Goal: Task Accomplishment & Management: Manage account settings

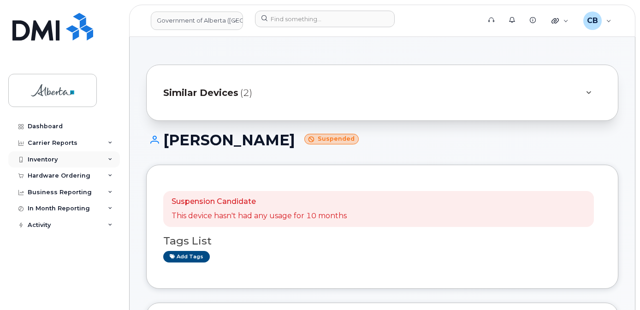
scroll to position [323, 0]
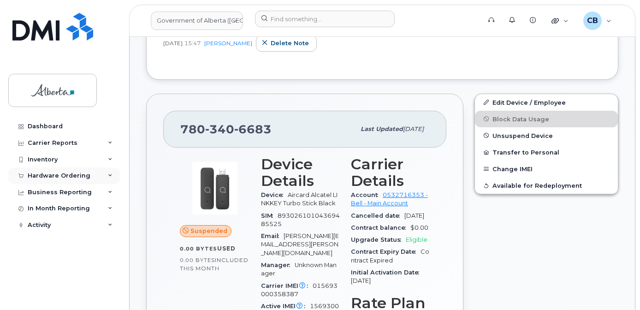
click at [43, 174] on div "Hardware Ordering" at bounding box center [59, 175] width 63 height 7
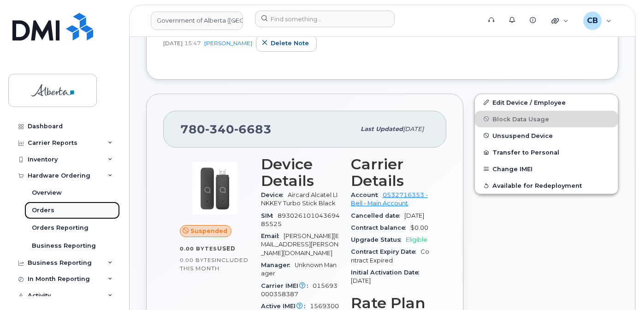
click at [43, 212] on div "Orders" at bounding box center [43, 210] width 23 height 8
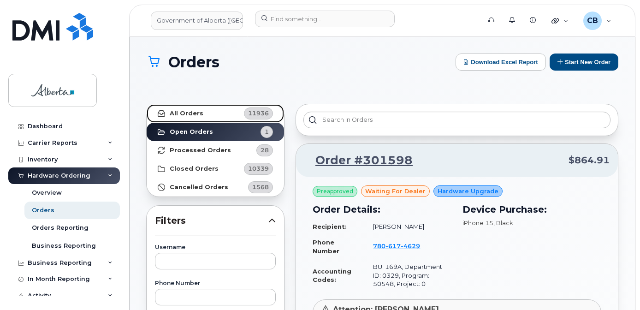
click at [183, 113] on strong "All Orders" at bounding box center [187, 113] width 34 height 7
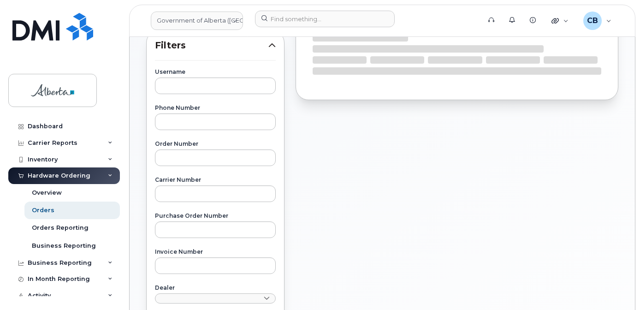
scroll to position [184, 0]
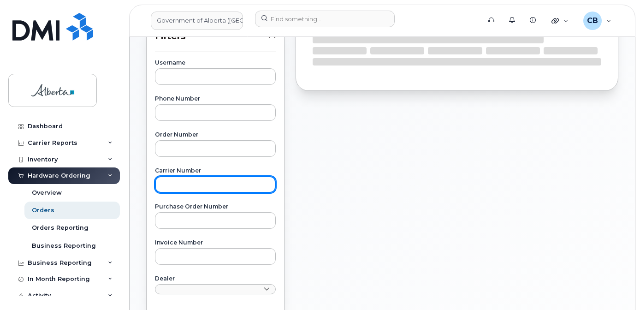
click at [177, 185] on input "text" at bounding box center [215, 184] width 121 height 17
paste input "3018194"
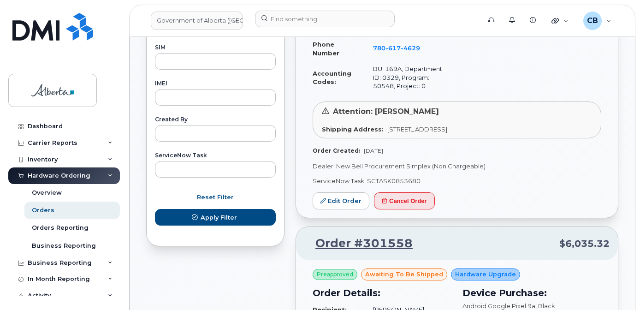
scroll to position [507, 0]
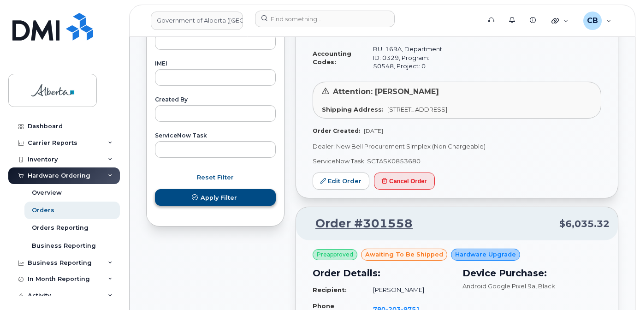
type input "3018194"
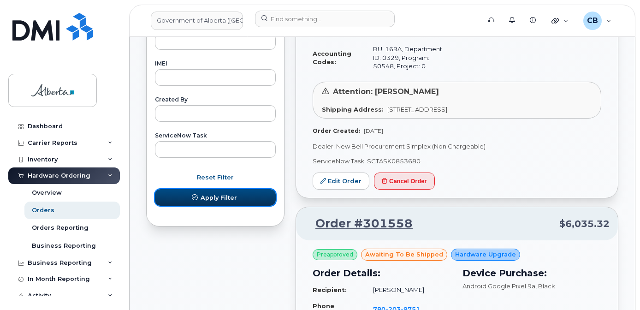
drag, startPoint x: 217, startPoint y: 195, endPoint x: 349, endPoint y: 162, distance: 136.3
click at [217, 195] on span "Apply Filter" at bounding box center [219, 197] width 36 height 9
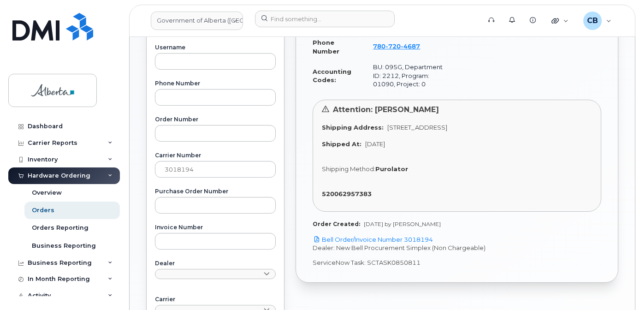
scroll to position [231, 0]
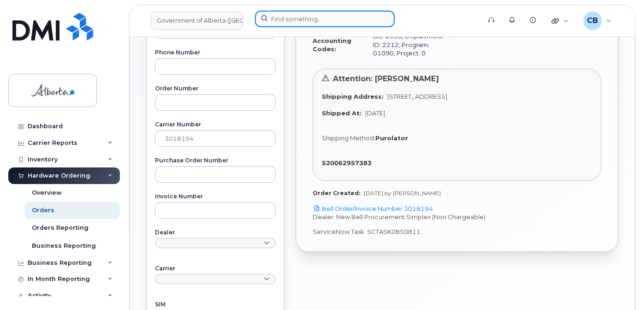
click at [284, 19] on input at bounding box center [325, 19] width 140 height 17
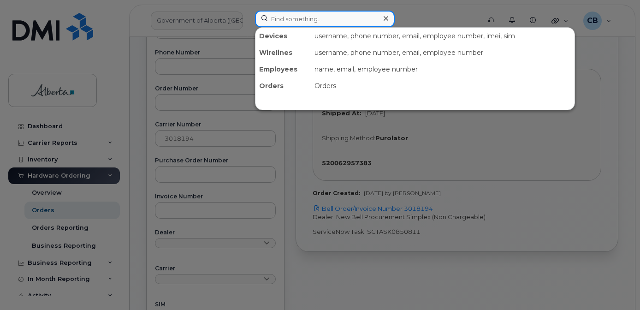
paste input "5873407293"
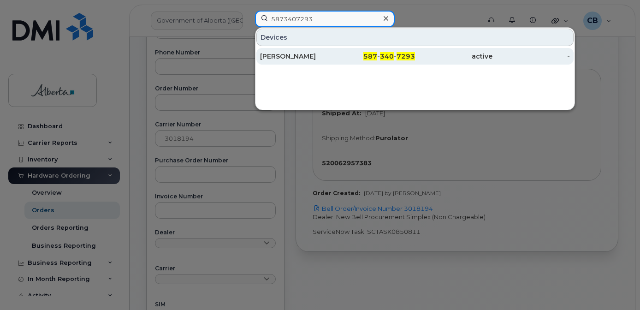
type input "5873407293"
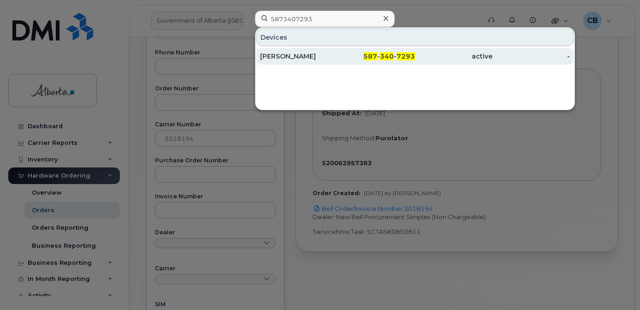
click at [285, 54] on div "[PERSON_NAME]" at bounding box center [298, 56] width 77 height 9
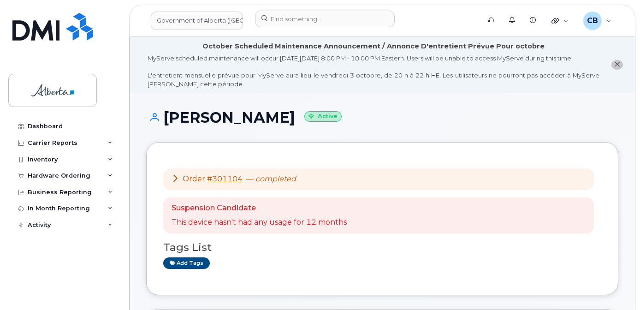
click at [616, 67] on icon "close notification" at bounding box center [617, 64] width 6 height 6
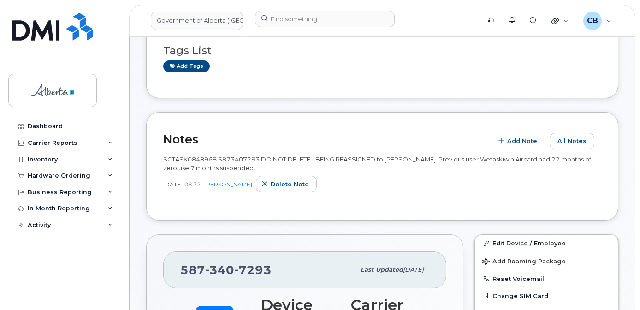
scroll to position [46, 0]
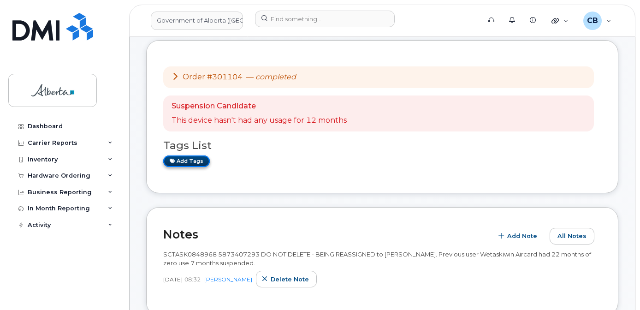
click at [182, 160] on link "Add tags" at bounding box center [186, 161] width 47 height 12
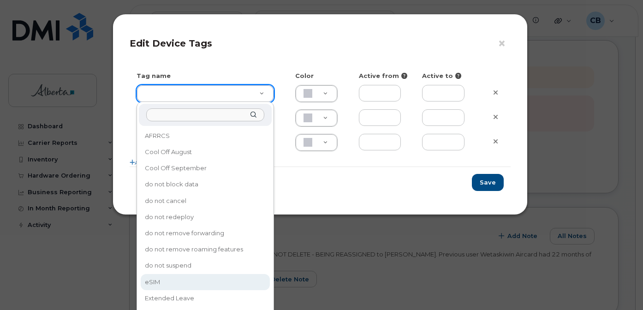
type input "eSIM"
type input "D6CDC1"
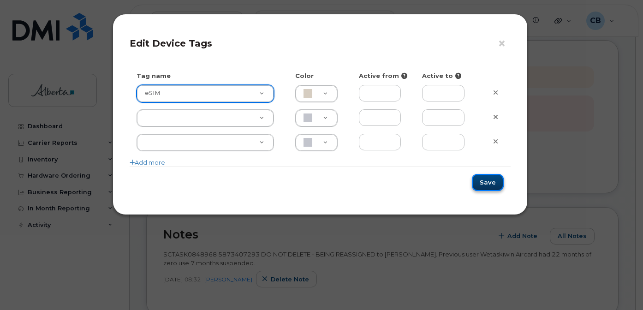
click at [487, 182] on button "Save" at bounding box center [488, 182] width 32 height 17
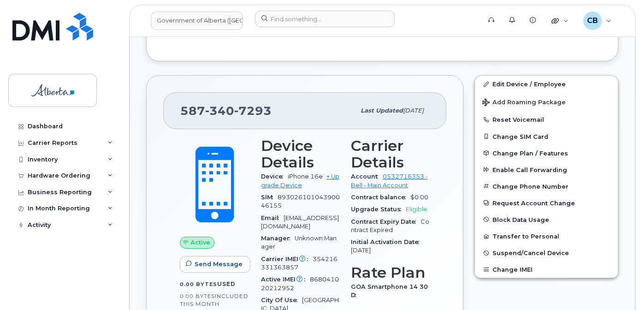
scroll to position [312, 0]
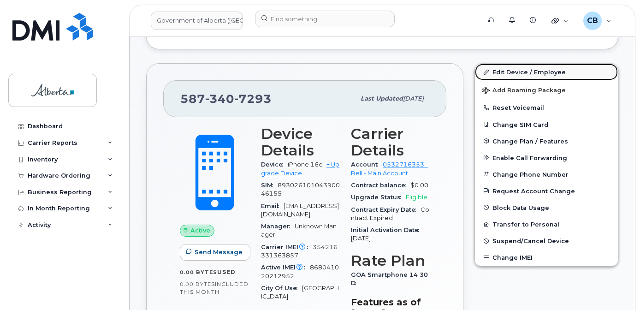
click at [499, 72] on link "Edit Device / Employee" at bounding box center [546, 72] width 143 height 17
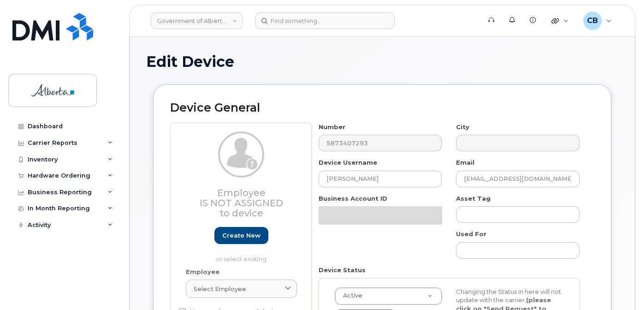
select select "4733126"
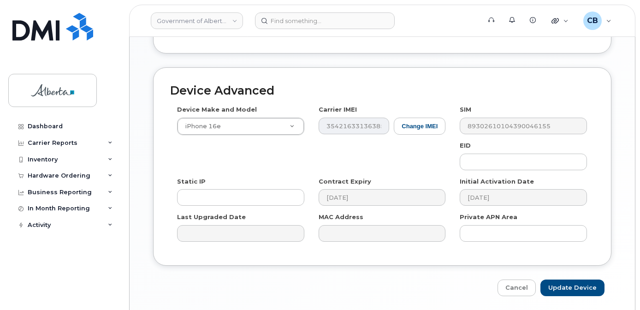
scroll to position [507, 0]
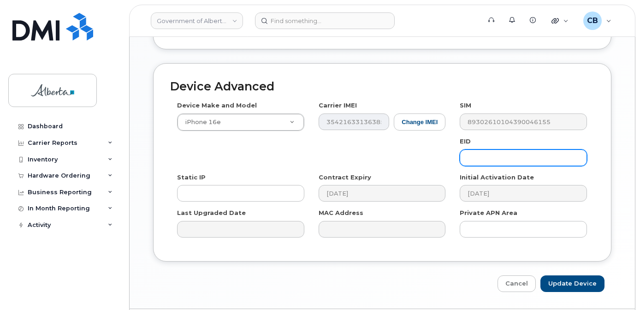
click at [475, 149] on input "text" at bounding box center [523, 157] width 127 height 17
paste input "89043052010008887025010319697926"
type input "89043052010008887025010319697926"
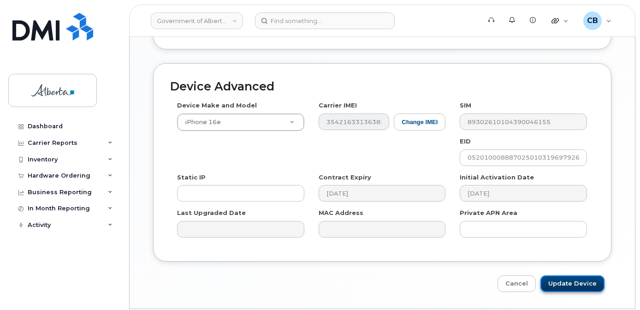
click at [576, 275] on input "Update Device" at bounding box center [572, 283] width 64 height 17
type input "Saving..."
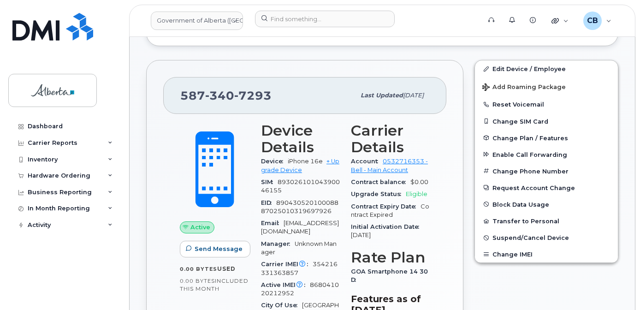
scroll to position [309, 0]
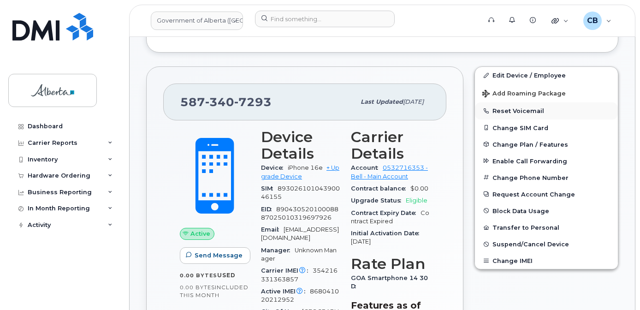
click at [506, 113] on button "Reset Voicemail" at bounding box center [546, 110] width 143 height 17
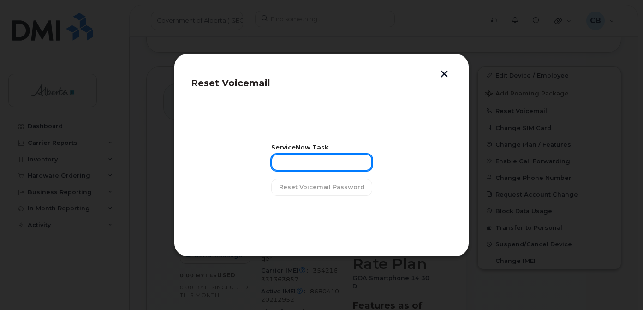
click at [311, 165] on input "text" at bounding box center [321, 162] width 101 height 17
paste input "SCTASK0848968"
type input "SCTASK0848968"
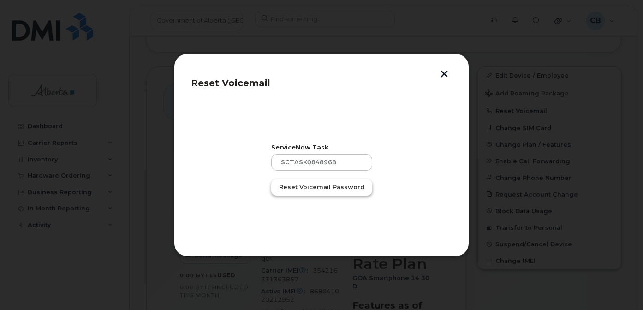
click at [317, 185] on span "Reset Voicemail Password" at bounding box center [321, 187] width 85 height 9
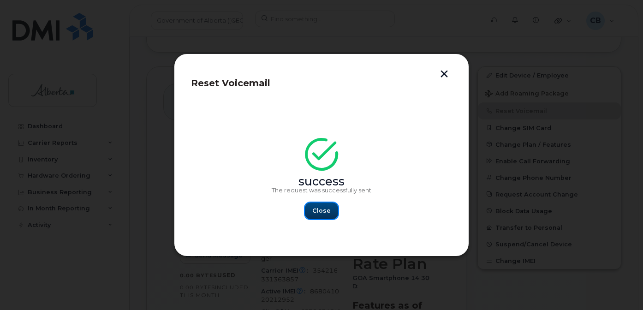
click at [322, 211] on span "Close" at bounding box center [321, 210] width 18 height 9
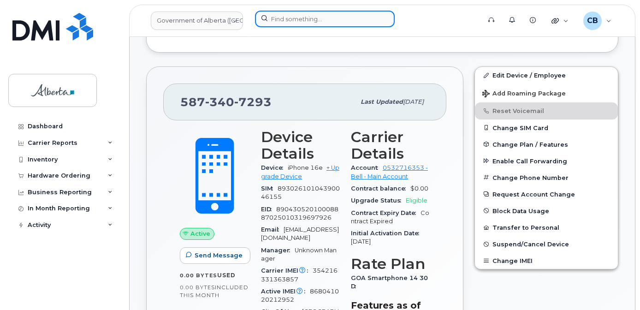
click at [278, 16] on input at bounding box center [325, 19] width 140 height 17
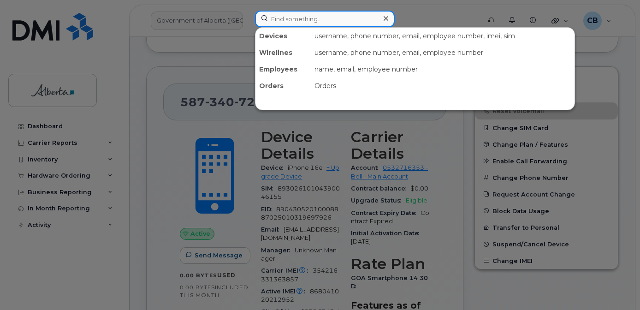
paste input "5872205210"
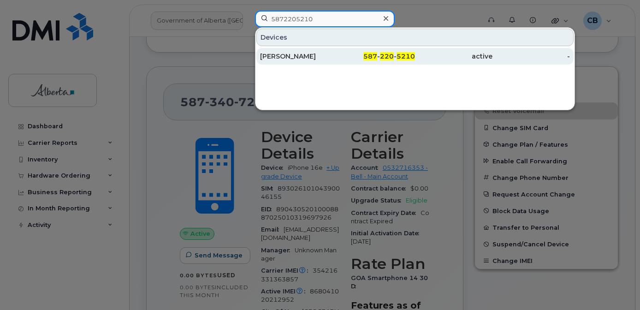
type input "5872205210"
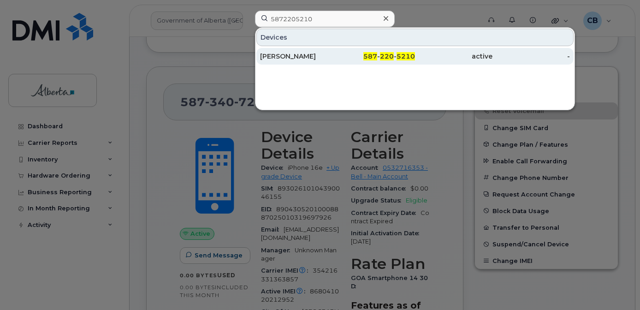
click at [290, 55] on div "[PERSON_NAME]" at bounding box center [298, 56] width 77 height 9
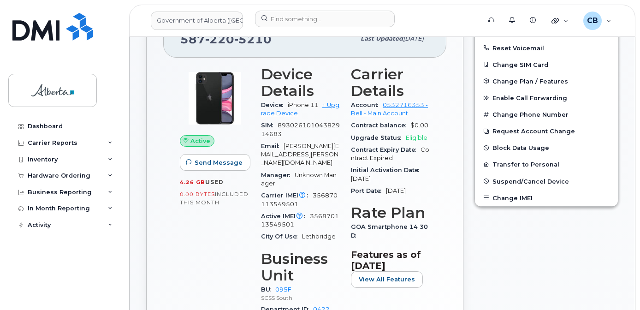
scroll to position [231, 0]
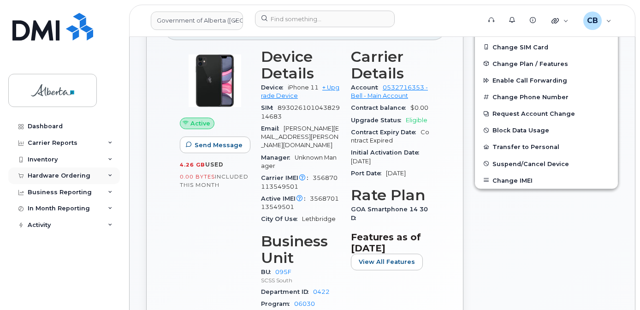
drag, startPoint x: 49, startPoint y: 172, endPoint x: 49, endPoint y: 178, distance: 5.5
click at [49, 172] on div "Hardware Ordering" at bounding box center [59, 175] width 63 height 7
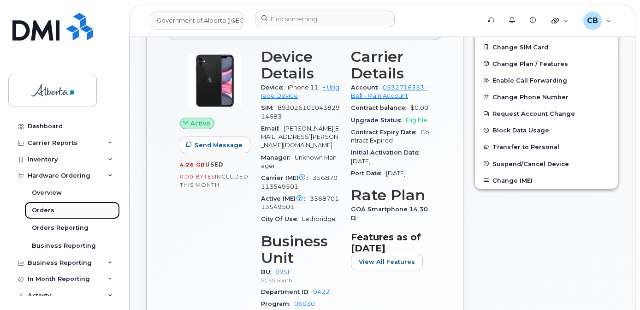
click at [45, 207] on div "Orders" at bounding box center [43, 210] width 23 height 8
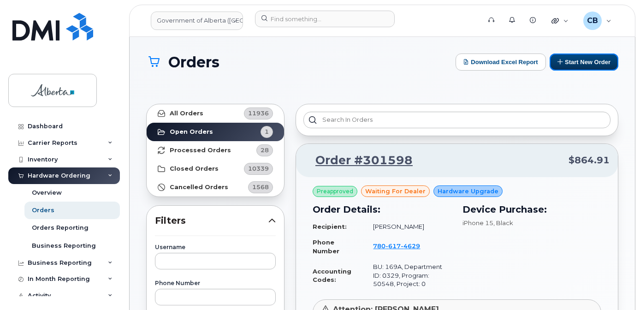
drag, startPoint x: 571, startPoint y: 61, endPoint x: 534, endPoint y: 110, distance: 62.2
click at [571, 62] on button "Start New Order" at bounding box center [584, 61] width 69 height 17
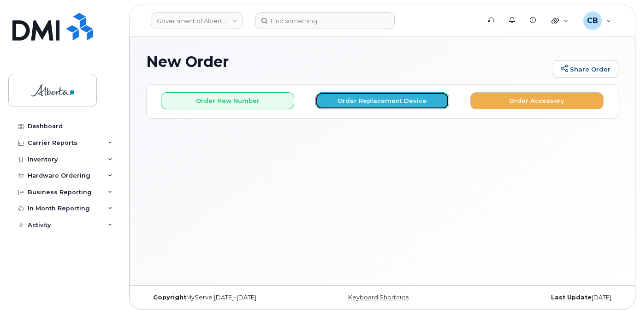
click at [377, 103] on button "Order Replacement Device" at bounding box center [381, 100] width 133 height 17
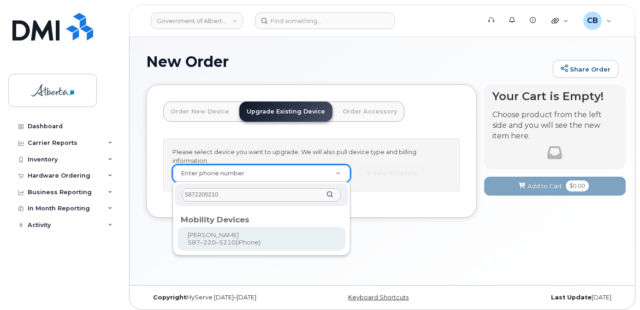
type input "5872205210"
type input "791262"
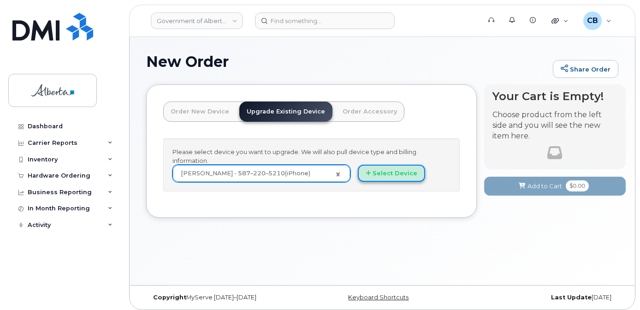
click at [395, 173] on button "Select Device" at bounding box center [391, 173] width 67 height 17
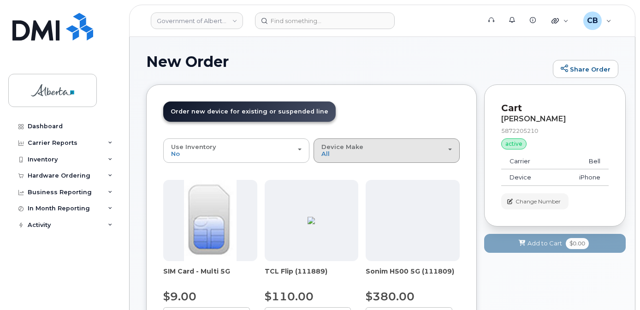
click at [340, 149] on span "Device Make" at bounding box center [342, 146] width 42 height 7
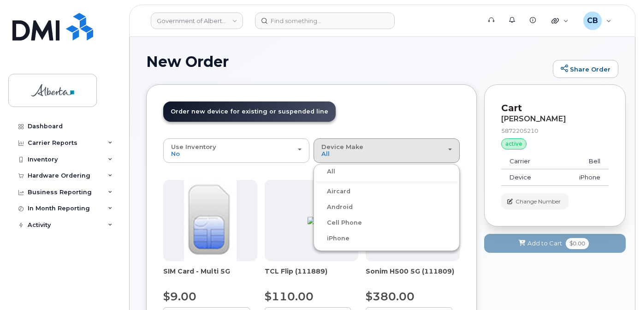
click at [339, 241] on label "iPhone" at bounding box center [333, 238] width 34 height 11
click at [0, 0] on input "iPhone" at bounding box center [0, 0] width 0 height 0
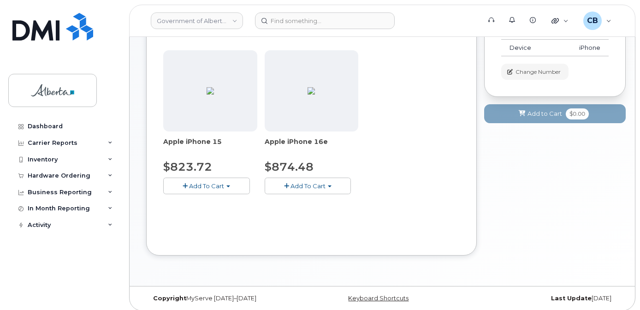
scroll to position [135, 0]
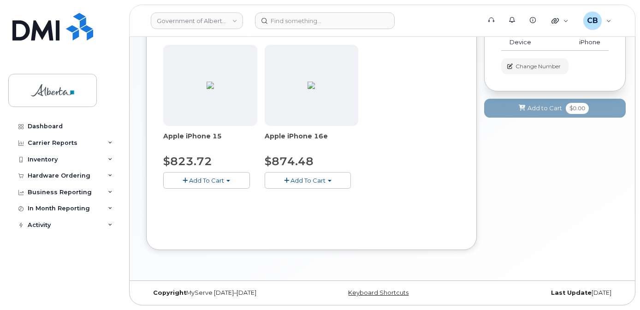
click at [323, 181] on span "Add To Cart" at bounding box center [308, 180] width 35 height 7
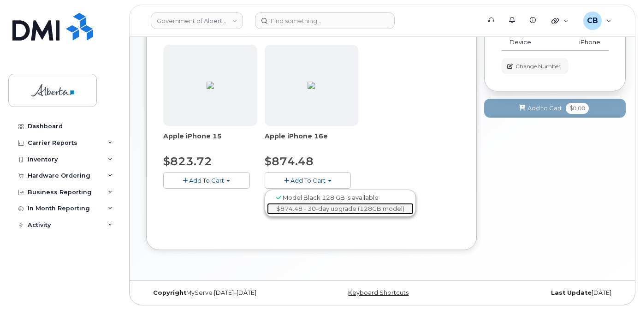
click at [330, 208] on link "$874.48 - 30-day upgrade (128GB model)" at bounding box center [340, 209] width 147 height 12
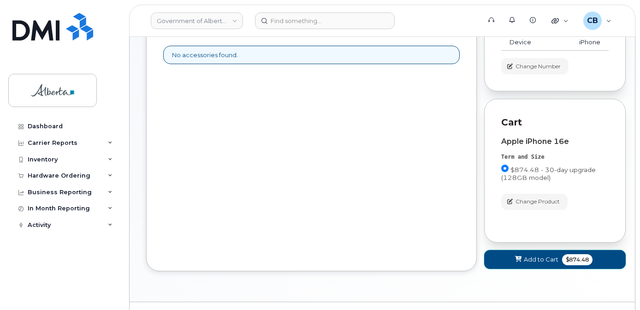
click at [539, 258] on span "Add to Cart" at bounding box center [541, 259] width 35 height 9
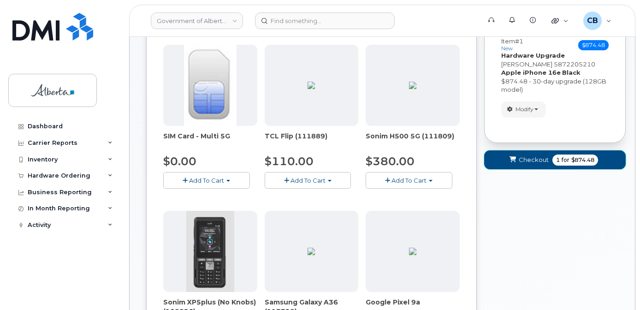
click at [522, 158] on span "Checkout" at bounding box center [534, 159] width 30 height 9
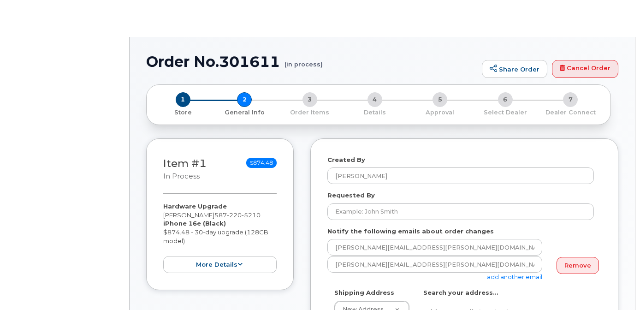
select select
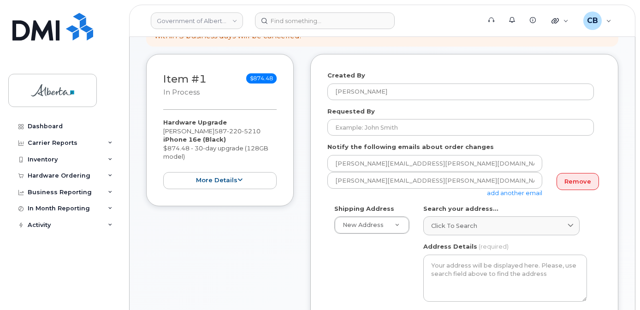
scroll to position [138, 0]
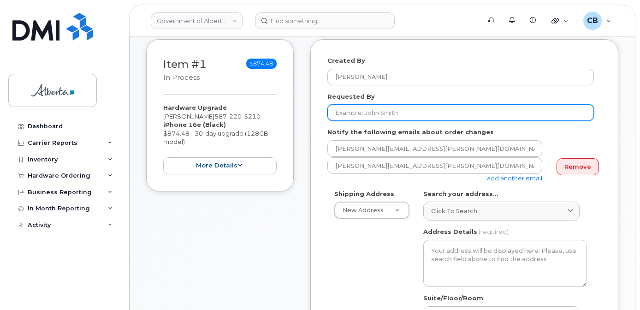
click at [345, 108] on input "Requested By" at bounding box center [460, 112] width 267 height 17
paste input "[EMAIL_ADDRESS][DOMAIN_NAME]"
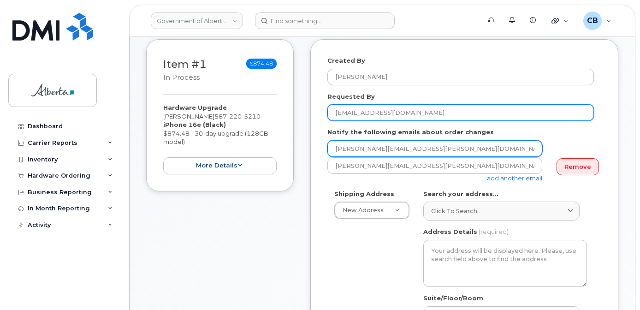
type input "[EMAIL_ADDRESS][DOMAIN_NAME]"
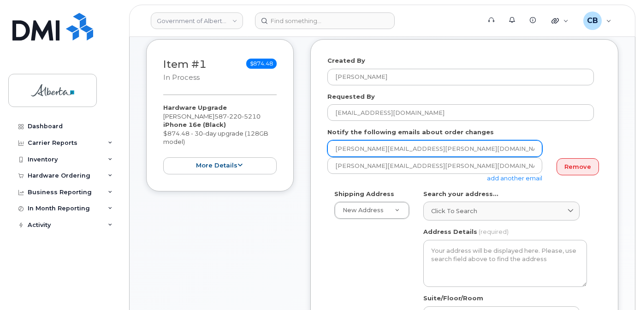
click at [338, 150] on input "[PERSON_NAME][EMAIL_ADDRESS][PERSON_NAME][DOMAIN_NAME]" at bounding box center [434, 148] width 215 height 17
paste input "May.Hung"
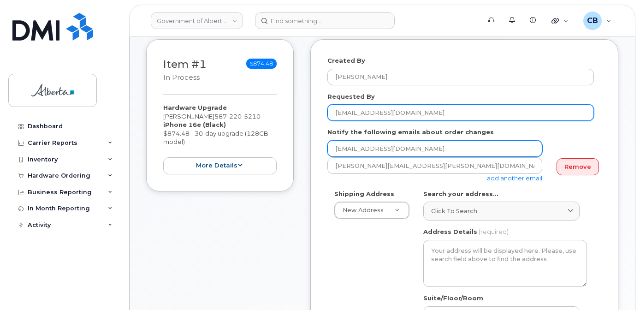
type input "[EMAIL_ADDRESS][DOMAIN_NAME]"
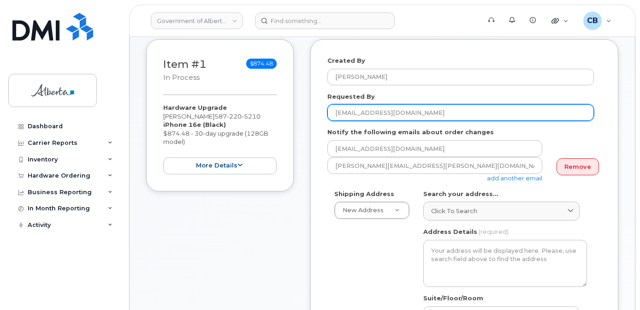
drag, startPoint x: 401, startPoint y: 113, endPoint x: 369, endPoint y: 116, distance: 32.0
click at [369, 116] on input "[EMAIL_ADDRESS][DOMAIN_NAME]" at bounding box center [460, 112] width 267 height 17
type input "[PERSON_NAME]"
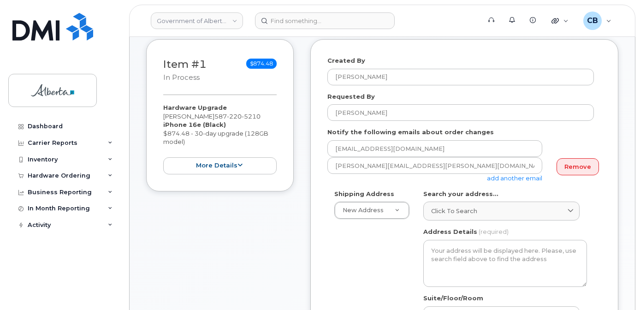
click at [513, 178] on link "add another email" at bounding box center [514, 177] width 55 height 7
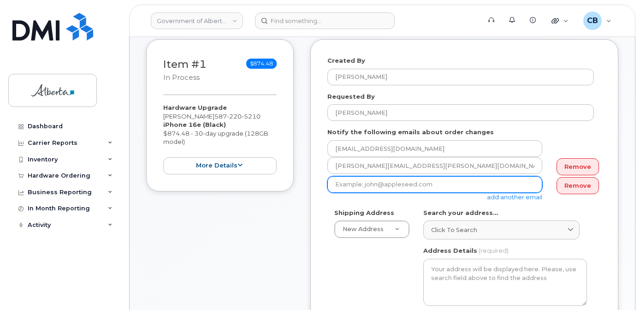
click at [361, 186] on input "email" at bounding box center [434, 184] width 215 height 17
paste input "Lisa.Racette@gov.ab.ca"
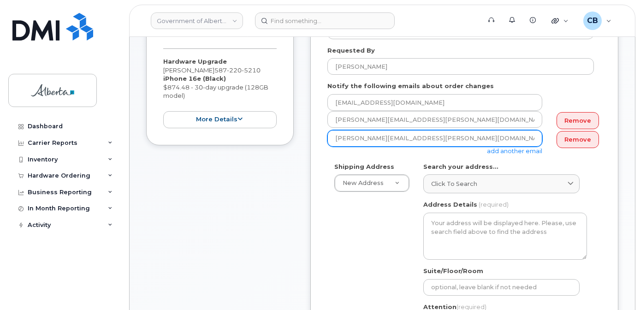
scroll to position [231, 0]
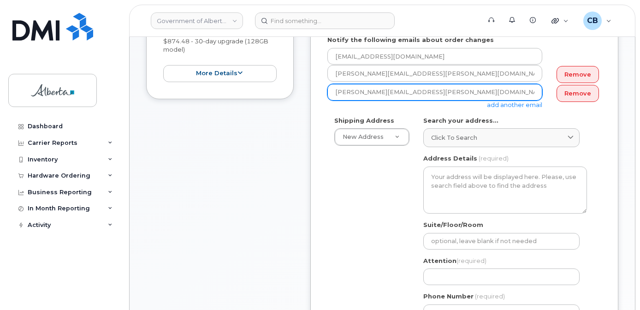
type input "Lisa.Racette@gov.ab.ca"
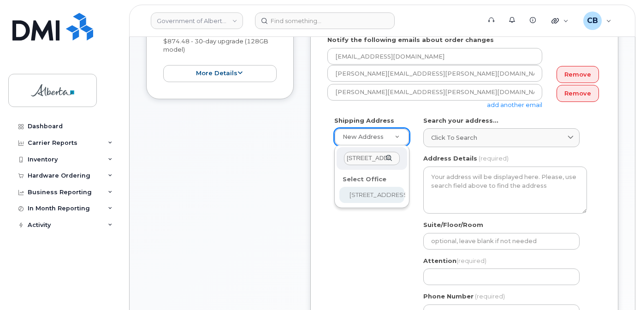
scroll to position [0, 5]
type input "200 - 4 Avenue S."
select select
type textarea "200 - 4 Avenue S. Lethbridge Alberta T1J4E1"
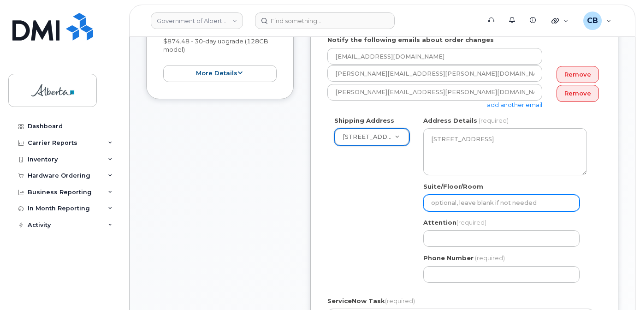
click at [443, 205] on input "Suite/Floor/Room" at bounding box center [501, 203] width 156 height 17
paste input "Room 215"
select select
type input "Room 215"
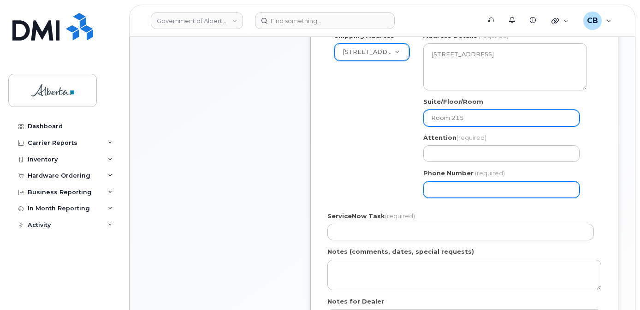
scroll to position [323, 0]
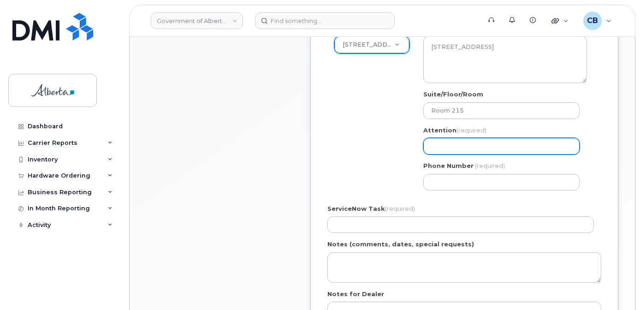
click at [443, 150] on input "Attention (required)" at bounding box center [501, 146] width 156 height 17
paste input "[PERSON_NAME]"
select select
type input "[PERSON_NAME]"
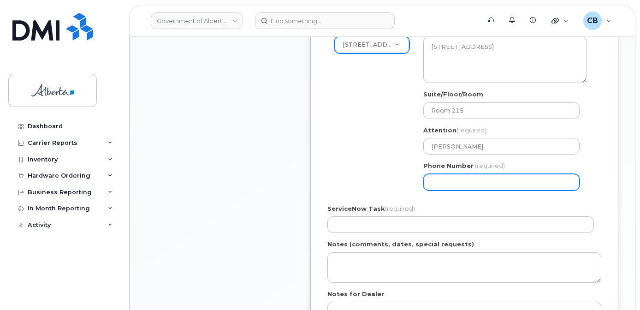
click at [445, 184] on input "Phone Number" at bounding box center [501, 182] width 156 height 17
paste input "4033815777"
select select
type input "4033815777"
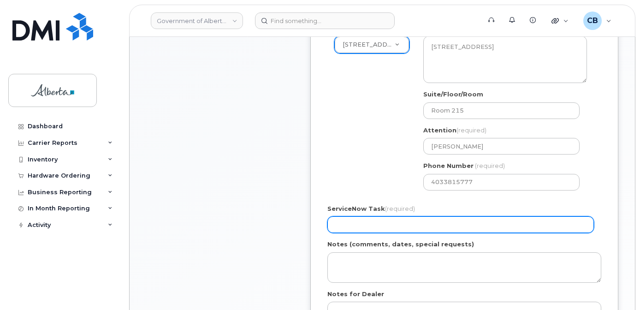
click at [357, 223] on input "ServiceNow Task (required)" at bounding box center [460, 224] width 267 height 17
paste input "SCTASK0854132"
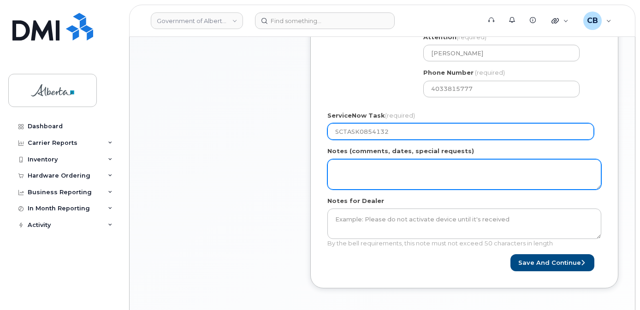
scroll to position [461, 0]
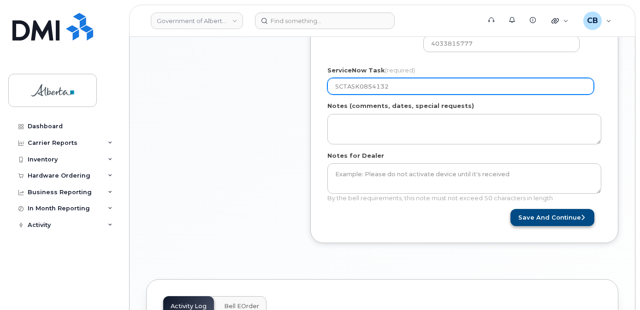
type input "SCTASK0854132"
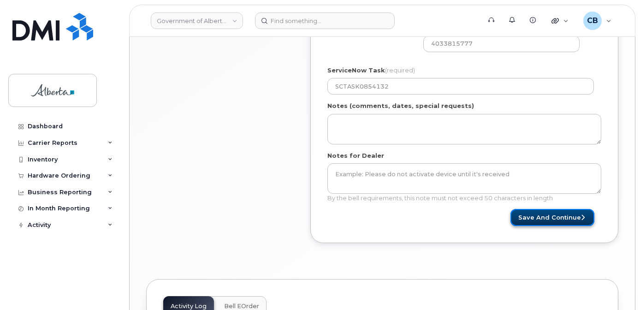
click at [556, 215] on button "Save and Continue" at bounding box center [553, 217] width 84 height 17
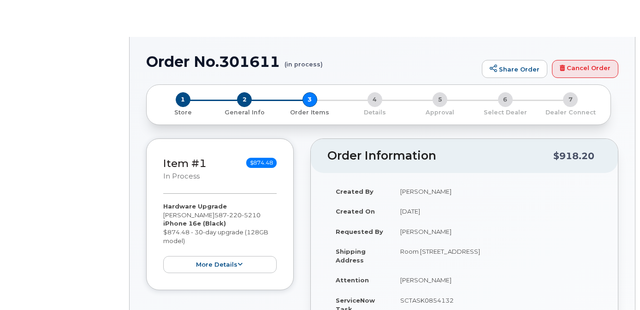
type input "[PERSON_NAME]"
type input "[PERSON_NAME][EMAIL_ADDRESS][PERSON_NAME][DOMAIN_NAME]"
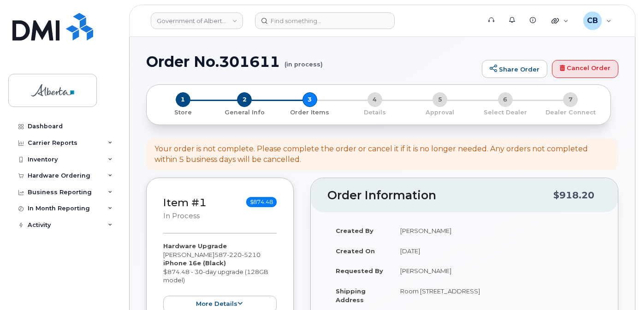
drag, startPoint x: 639, startPoint y: 64, endPoint x: 639, endPoint y: 78, distance: 14.3
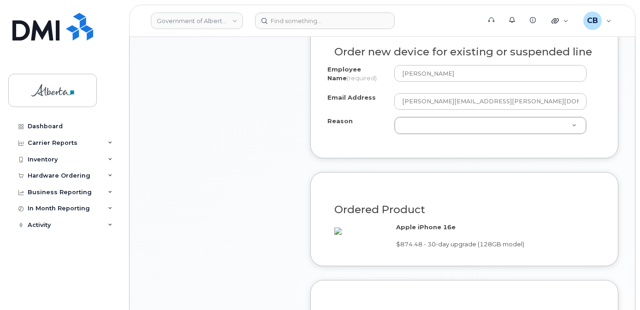
scroll to position [513, 0]
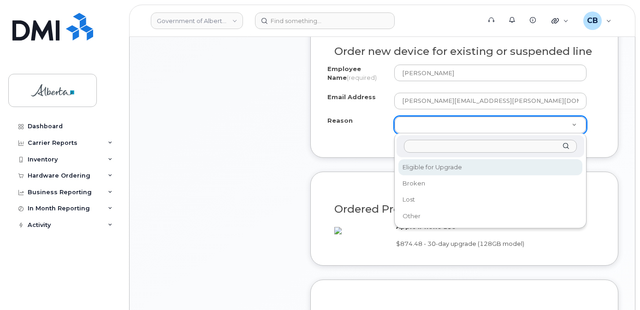
select select "eligible_for_upgrade"
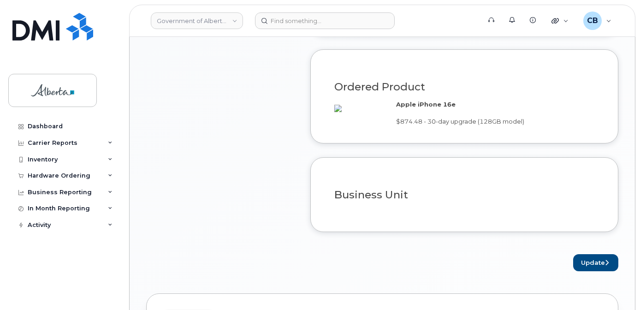
scroll to position [652, 0]
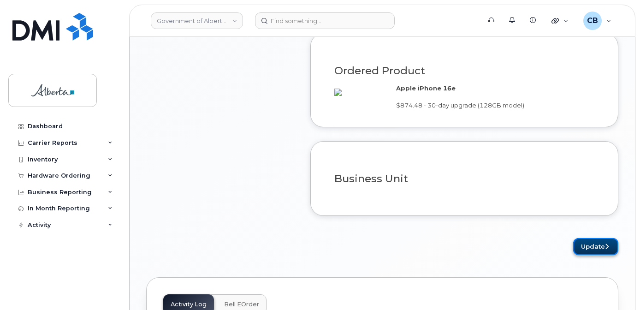
click at [587, 255] on button "Update" at bounding box center [595, 246] width 45 height 17
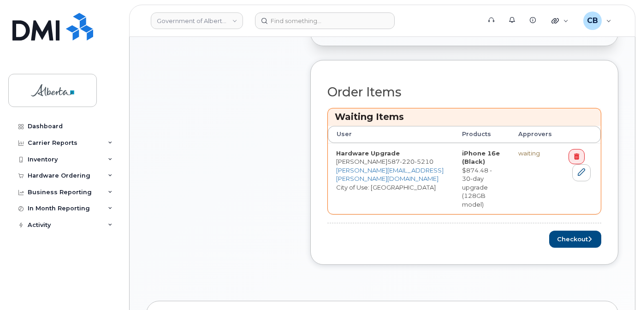
scroll to position [415, 0]
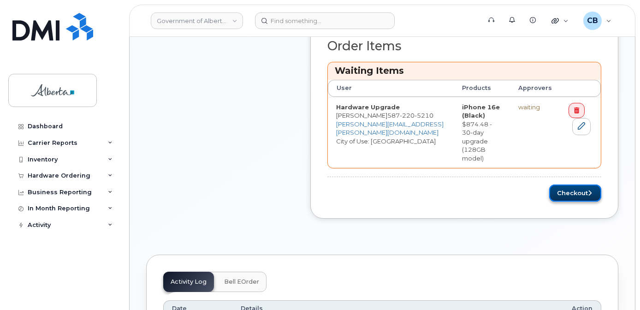
click at [568, 184] on button "Checkout" at bounding box center [575, 192] width 52 height 17
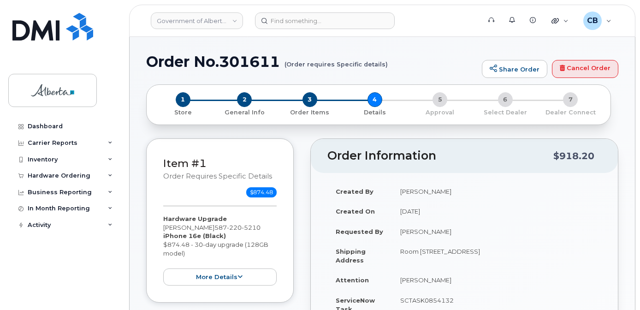
select select
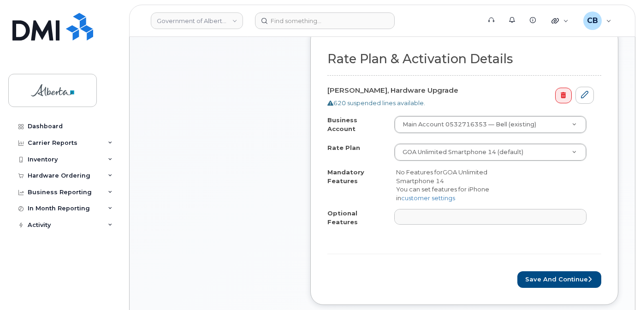
scroll to position [369, 0]
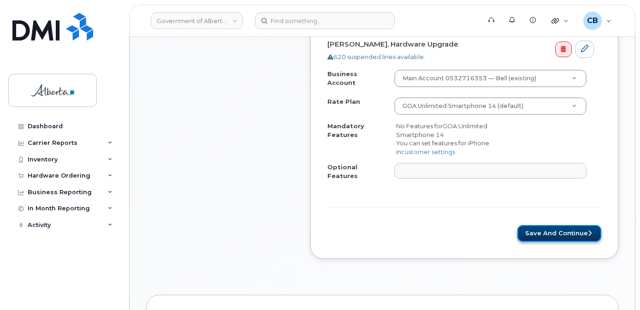
click at [555, 225] on button "Save and Continue" at bounding box center [559, 233] width 84 height 17
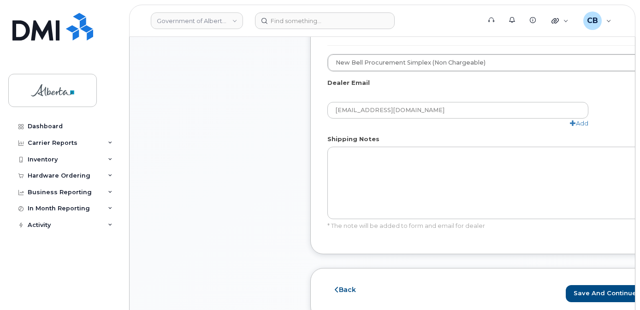
scroll to position [553, 0]
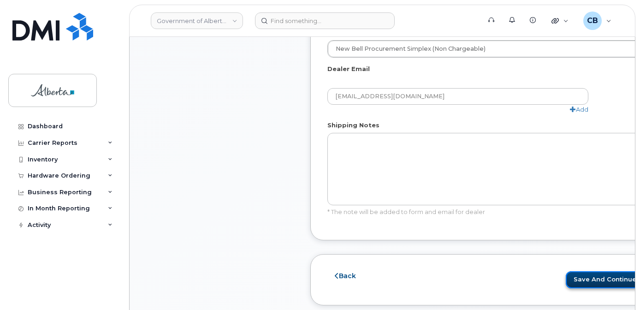
drag, startPoint x: 580, startPoint y: 281, endPoint x: 580, endPoint y: 274, distance: 6.9
click at [580, 280] on button "Save and Continue" at bounding box center [608, 279] width 84 height 17
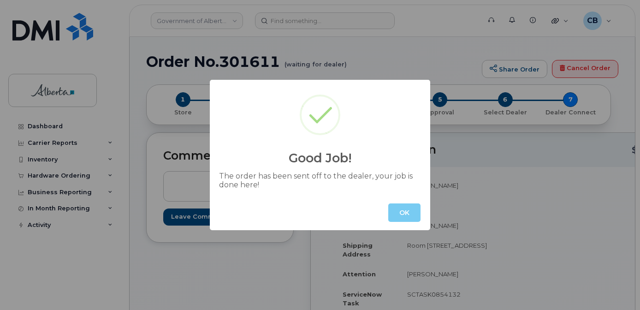
click at [402, 214] on button "OK" at bounding box center [404, 212] width 32 height 18
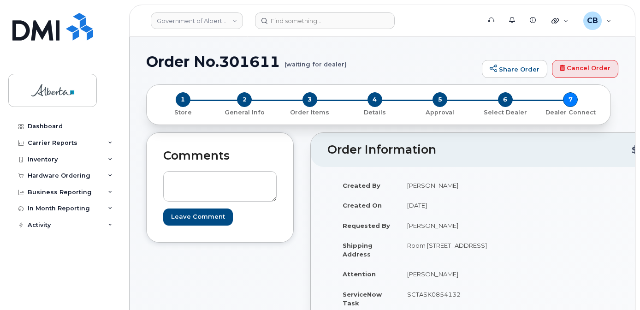
click at [247, 61] on h1 "Order No.301611 (waiting for dealer)" at bounding box center [311, 61] width 331 height 16
copy h1 "301611"
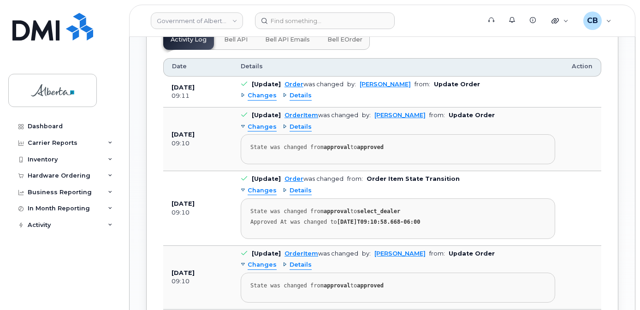
scroll to position [616, 0]
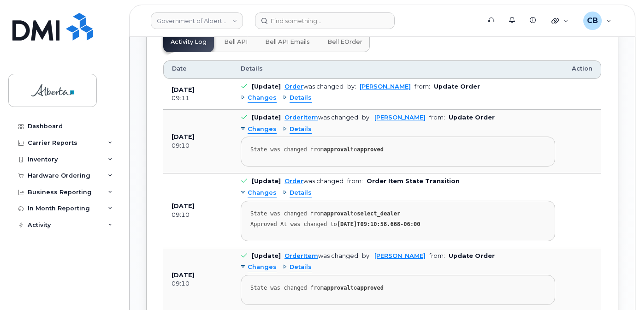
drag, startPoint x: 232, startPoint y: 51, endPoint x: 250, endPoint y: 84, distance: 38.2
click at [232, 52] on button "Bell API" at bounding box center [236, 42] width 38 height 20
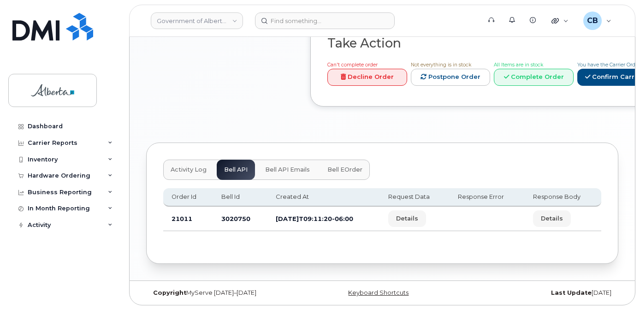
scroll to position [496, 0]
click at [227, 218] on td "3020750" at bounding box center [240, 219] width 54 height 24
copy td "3020750"
click at [39, 175] on div "Hardware Ordering" at bounding box center [59, 175] width 63 height 7
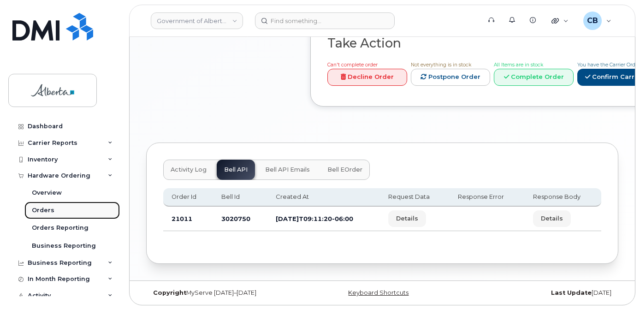
click at [37, 208] on div "Orders" at bounding box center [43, 210] width 23 height 8
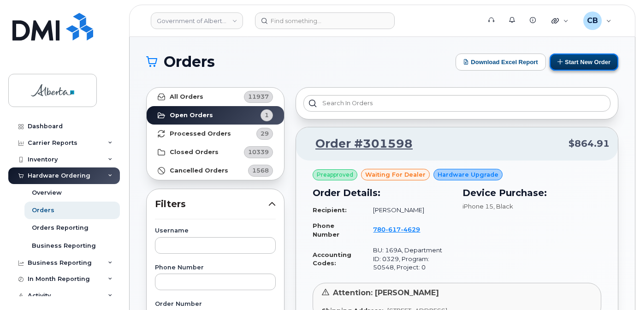
click at [577, 64] on button "Start New Order" at bounding box center [584, 61] width 69 height 17
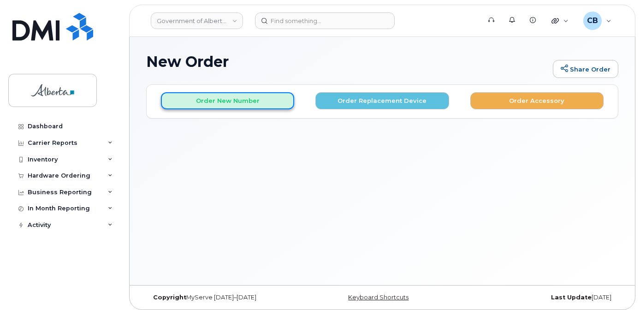
click at [214, 96] on button "Order New Number" at bounding box center [227, 100] width 133 height 17
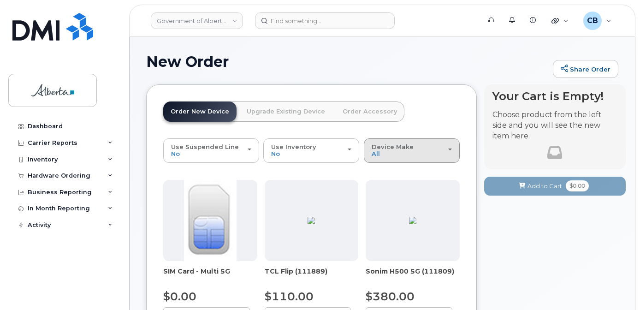
click at [385, 149] on span "Device Make" at bounding box center [393, 146] width 42 height 7
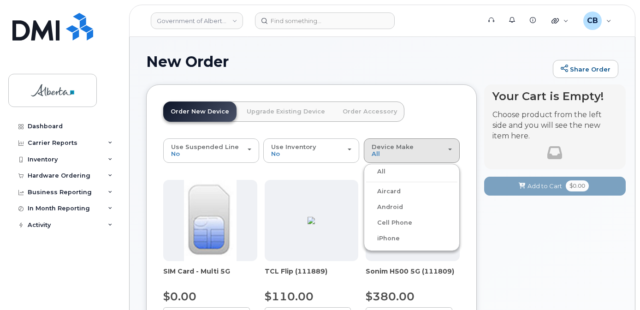
click at [387, 238] on label "iPhone" at bounding box center [383, 238] width 34 height 11
click at [0, 0] on input "iPhone" at bounding box center [0, 0] width 0 height 0
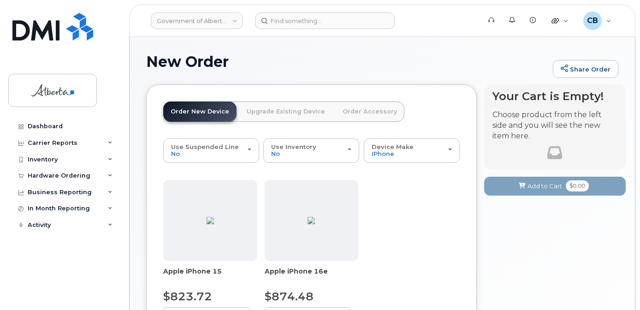
scroll to position [92, 0]
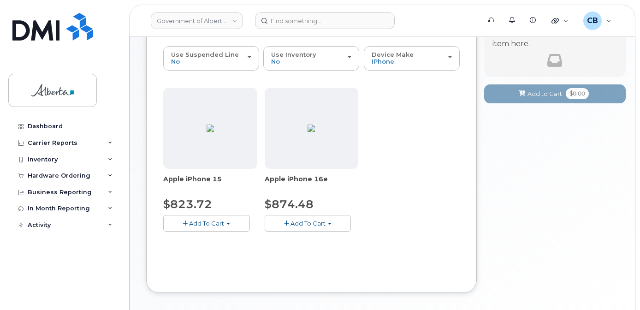
click at [311, 228] on button "Add To Cart" at bounding box center [308, 223] width 87 height 16
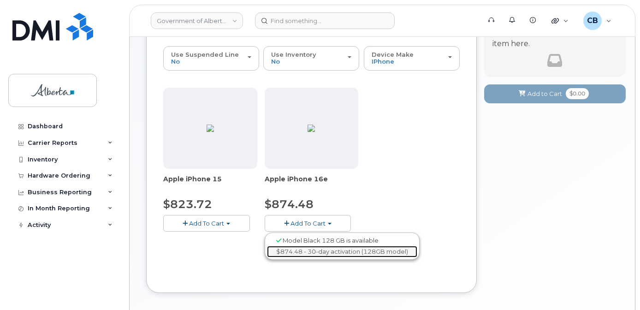
click at [336, 251] on link "$874.48 - 30-day activation (128GB model)" at bounding box center [342, 252] width 150 height 12
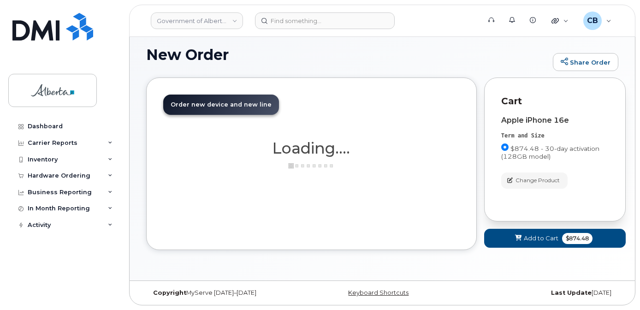
scroll to position [7, 0]
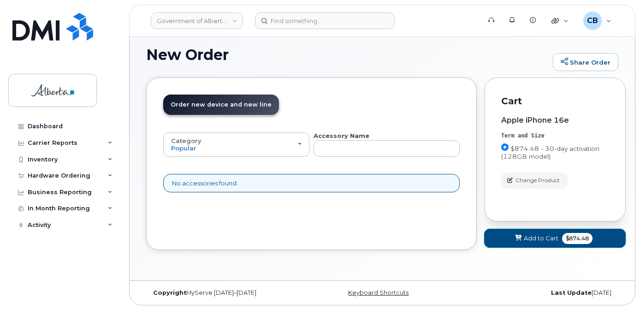
click at [539, 239] on span "Add to Cart" at bounding box center [541, 238] width 35 height 9
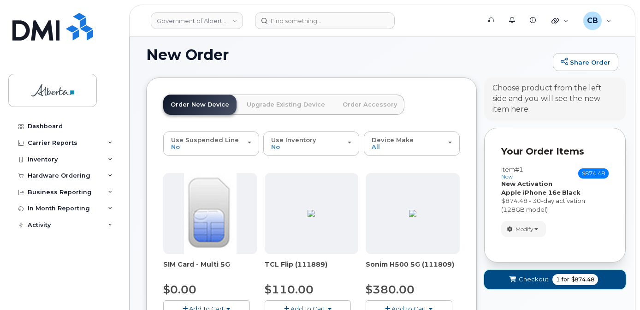
click at [525, 277] on span "Checkout" at bounding box center [534, 279] width 30 height 9
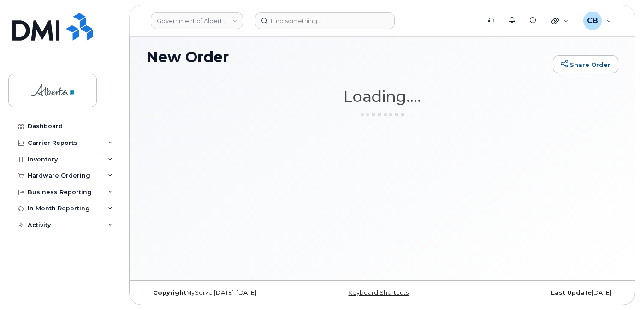
scroll to position [5, 0]
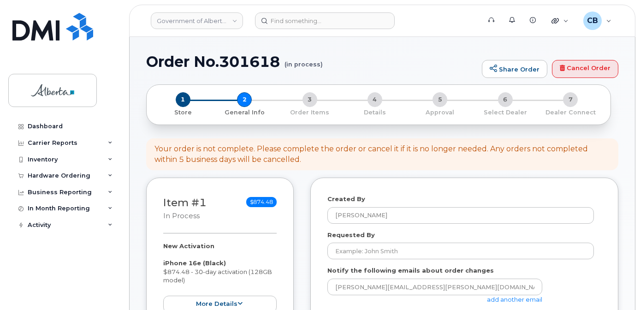
select select
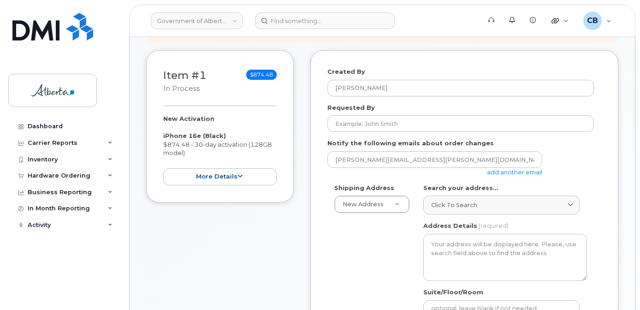
scroll to position [138, 0]
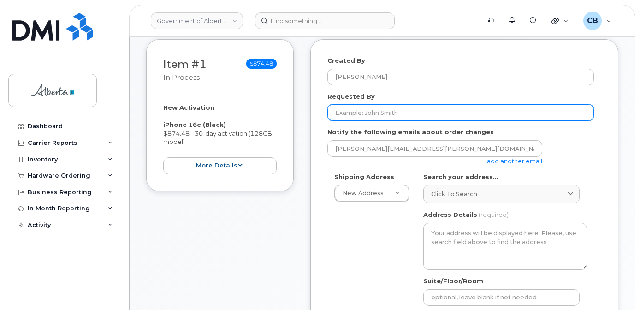
click at [371, 111] on input "Requested By" at bounding box center [460, 112] width 267 height 17
type input "[PERSON_NAME]"
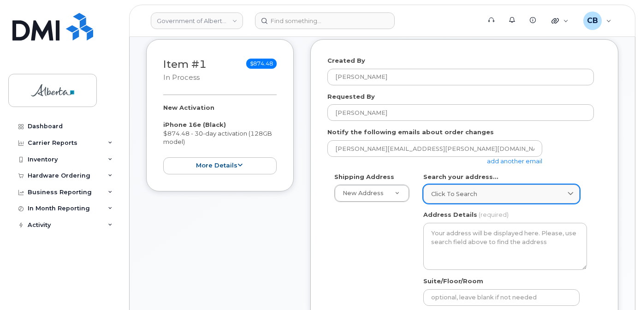
click at [481, 196] on div "Click to search" at bounding box center [501, 194] width 141 height 9
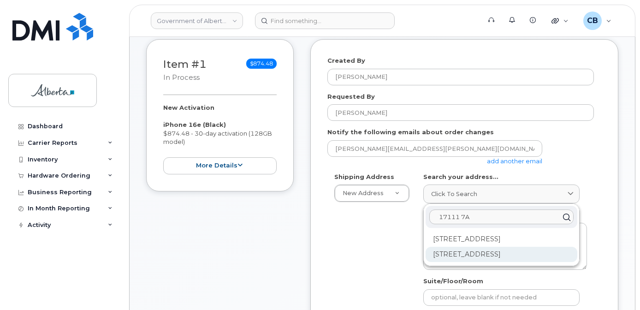
type input "17111 7A"
click at [487, 251] on div "17111 7A Ave SW Edmonton AB T6W 0M5" at bounding box center [502, 254] width 152 height 15
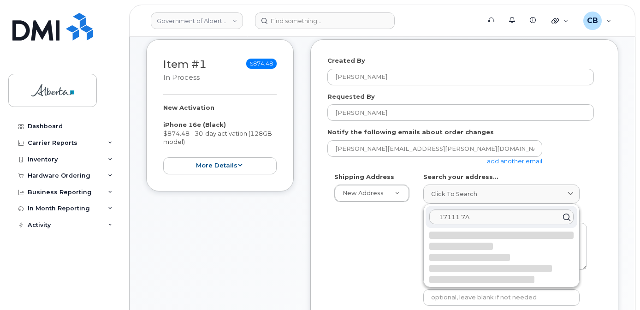
select select
type textarea "17111 7A Ave SW EDMONTON AB T6W 0M5 CANADA"
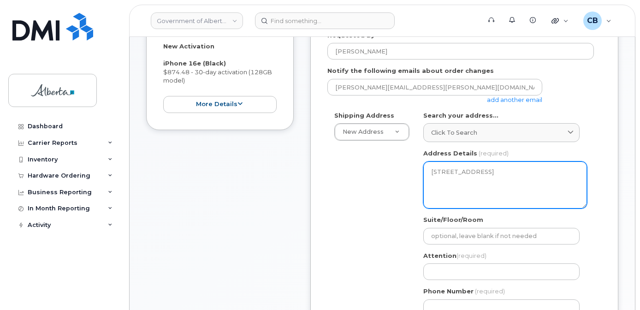
scroll to position [277, 0]
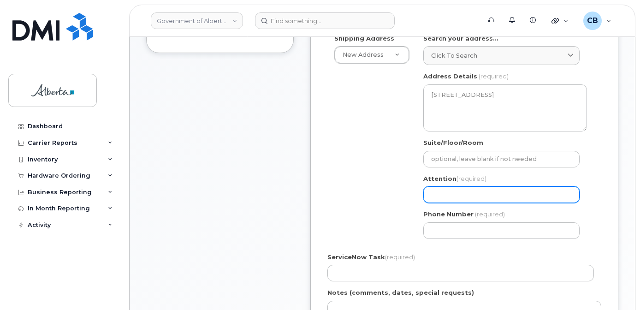
click at [455, 192] on input "Attention (required)" at bounding box center [501, 194] width 156 height 17
type input "[PERSON_NAME]"
select select
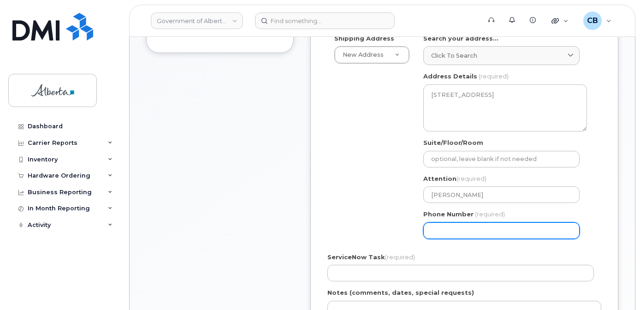
click at [466, 227] on input "Phone Number" at bounding box center [501, 230] width 156 height 17
type input "7804224745"
select select
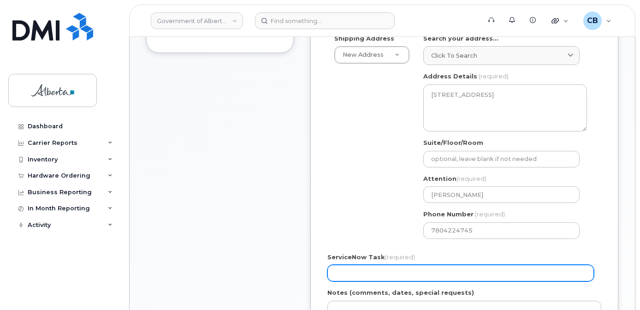
click at [367, 272] on input "ServiceNow Task (required)" at bounding box center [460, 273] width 267 height 17
type input "SCTASK0645470"
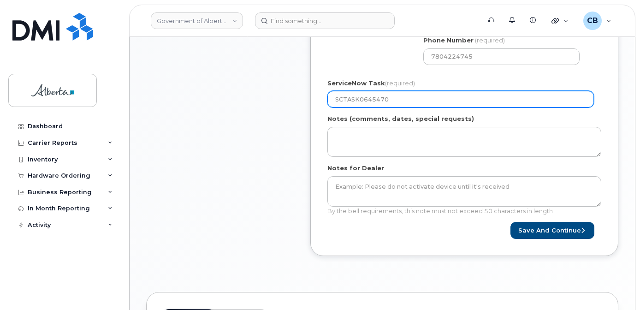
scroll to position [461, 0]
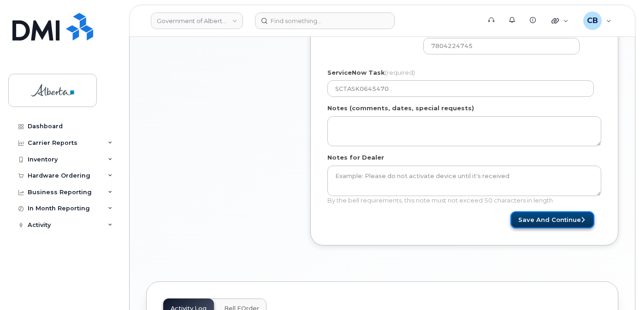
click at [552, 217] on button "Save and Continue" at bounding box center [553, 219] width 84 height 17
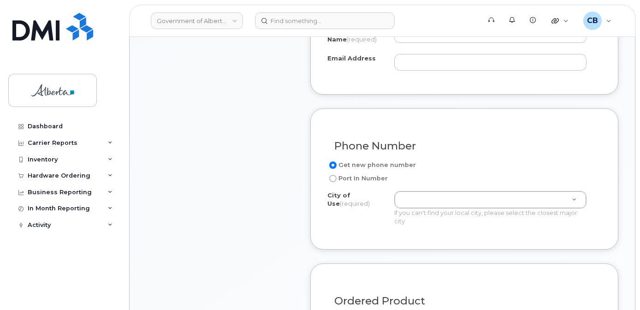
scroll to position [415, 0]
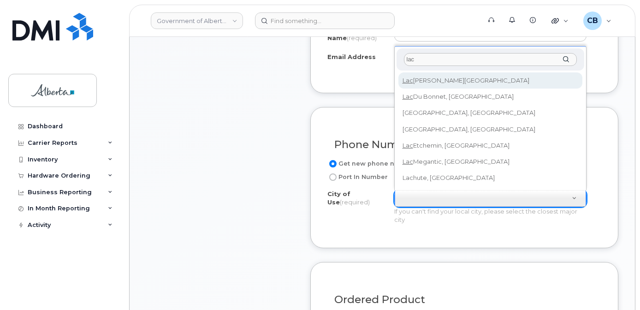
type input "lac"
type input "311"
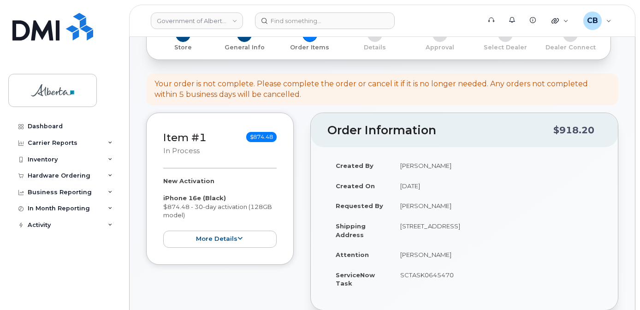
scroll to position [53, 0]
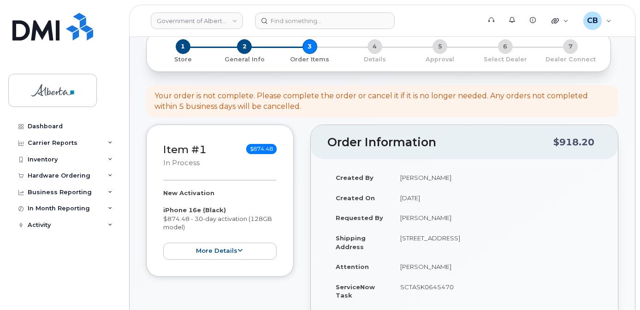
click at [633, 26] on header "Government of Alberta ([GEOGRAPHIC_DATA]) Support Alerts Knowledge Base Quickli…" at bounding box center [382, 21] width 506 height 32
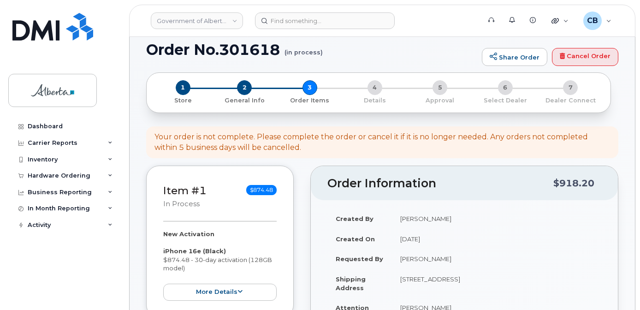
scroll to position [0, 0]
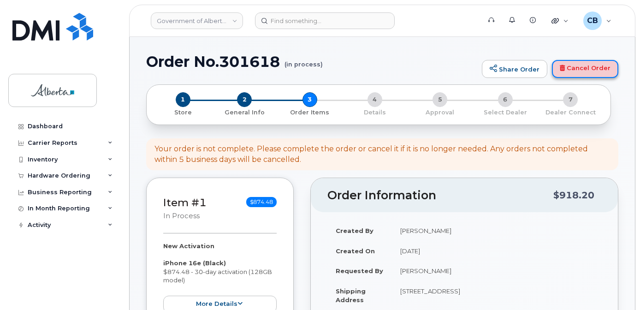
click at [576, 67] on link "Cancel Order" at bounding box center [585, 69] width 66 height 18
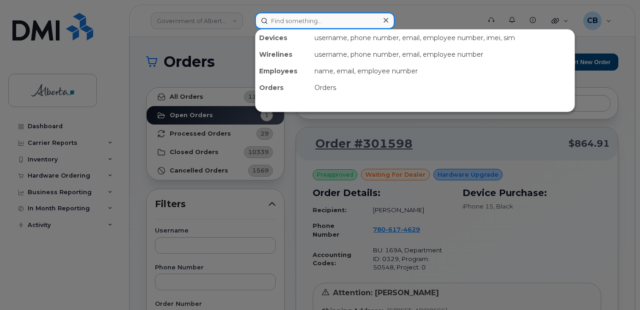
click at [272, 21] on input at bounding box center [325, 20] width 140 height 17
paste input "5875451806"
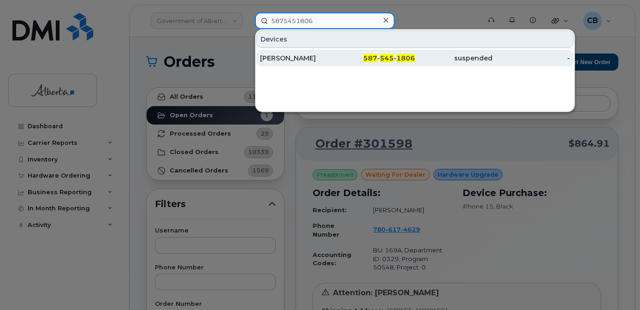
type input "5875451806"
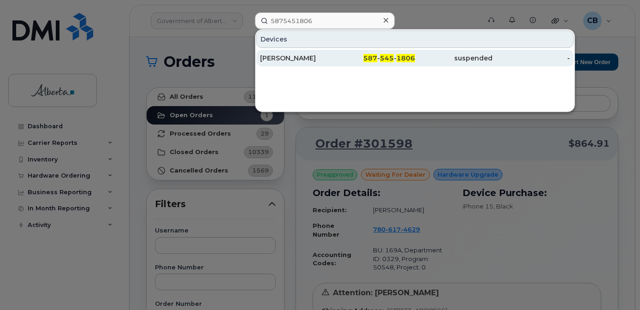
click at [293, 58] on div "[PERSON_NAME]" at bounding box center [298, 57] width 77 height 9
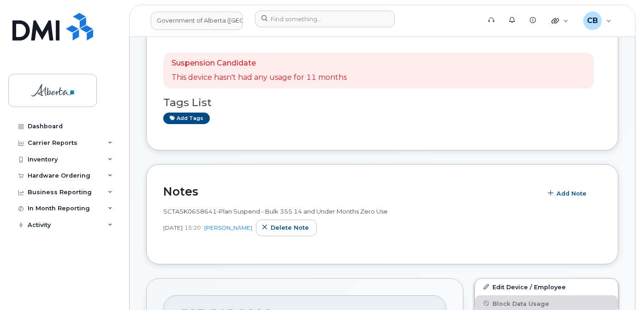
scroll to position [184, 0]
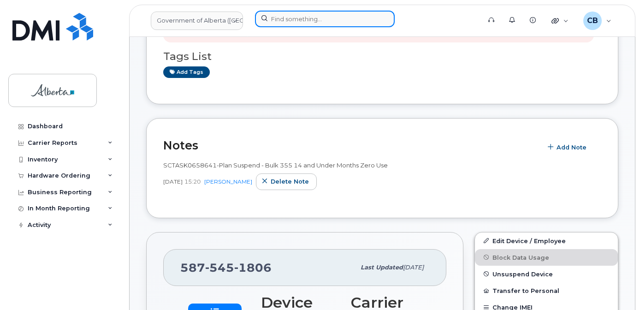
click at [285, 19] on input at bounding box center [325, 19] width 140 height 17
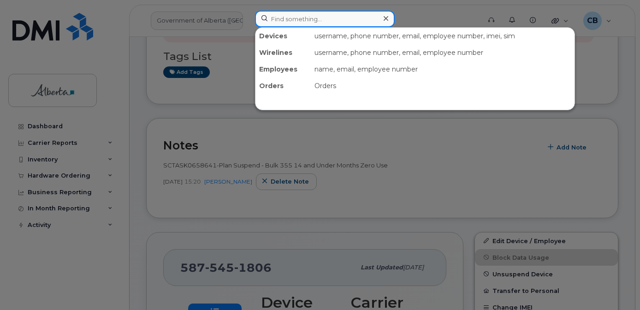
paste input "5873403864"
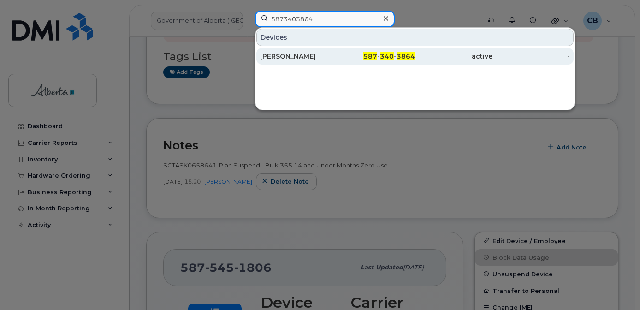
type input "5873403864"
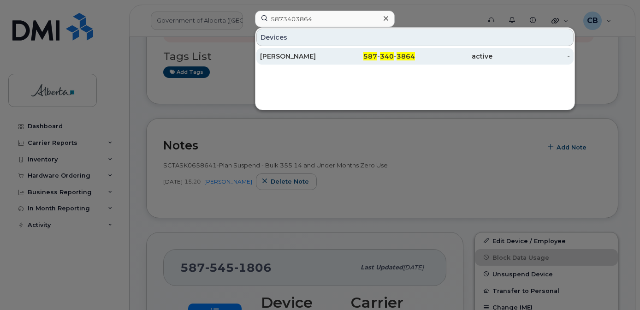
click at [313, 58] on div "Jered Mathieson" at bounding box center [298, 56] width 77 height 9
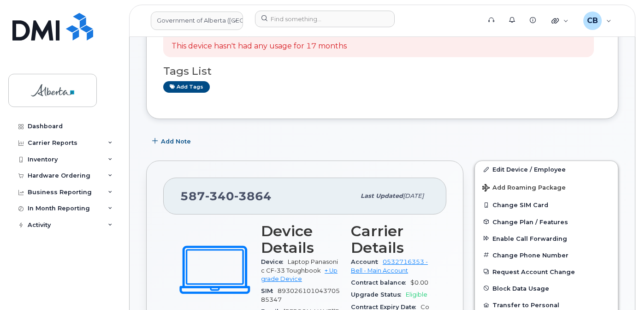
scroll to position [92, 0]
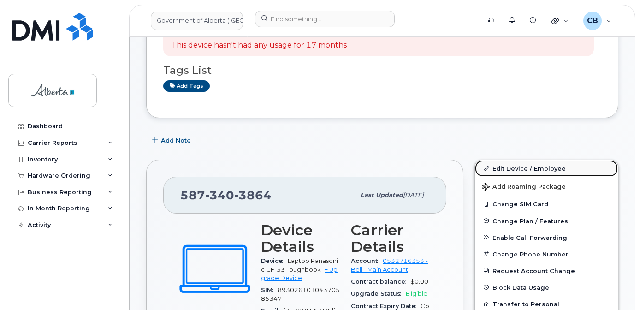
click at [525, 170] on link "Edit Device / Employee" at bounding box center [546, 168] width 143 height 17
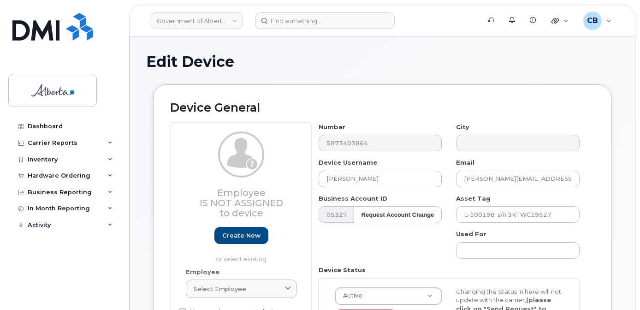
select select "4797682"
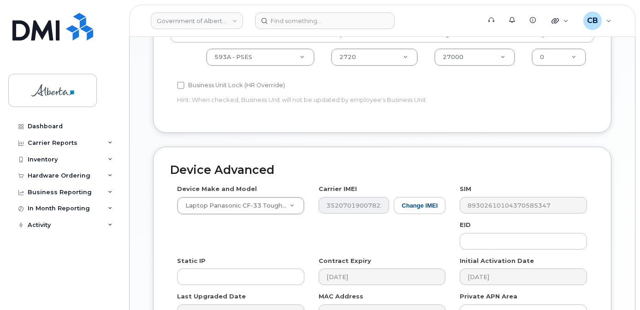
scroll to position [425, 0]
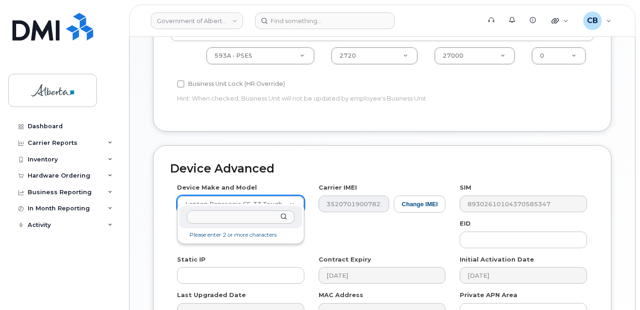
click at [214, 217] on input "text" at bounding box center [241, 216] width 108 height 13
type input "iPhone un"
select select "185"
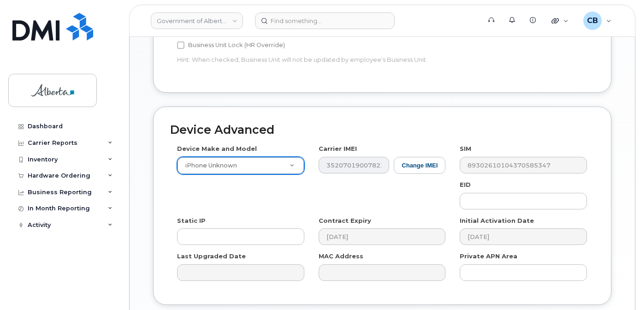
scroll to position [527, 0]
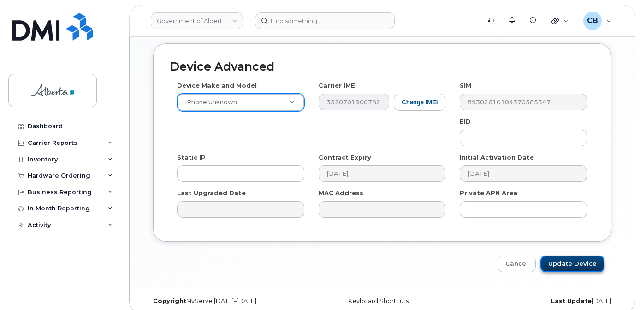
click at [560, 255] on input "Update Device" at bounding box center [572, 263] width 64 height 17
type input "Saving..."
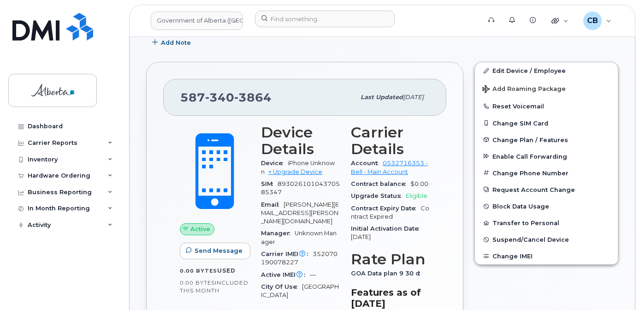
scroll to position [175, 0]
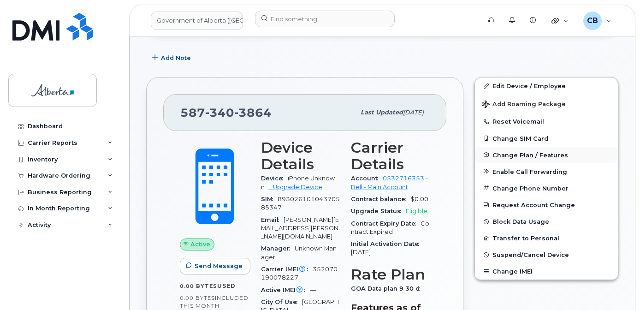
click at [516, 152] on span "Change Plan / Features" at bounding box center [531, 154] width 76 height 7
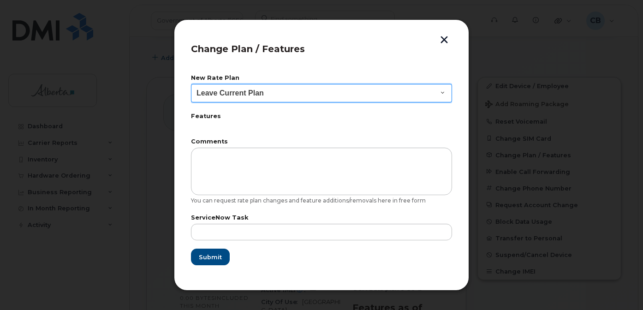
click at [446, 95] on select "Leave Current Plan GOA - Voice Plan 5 GOA Smartphone 14 30D GOA Unlimited Smart…" at bounding box center [321, 93] width 261 height 18
select select "2483362"
click at [191, 84] on select "Leave Current Plan GOA - Voice Plan 5 GOA Smartphone 14 30D GOA Unlimited Smart…" at bounding box center [321, 93] width 261 height 18
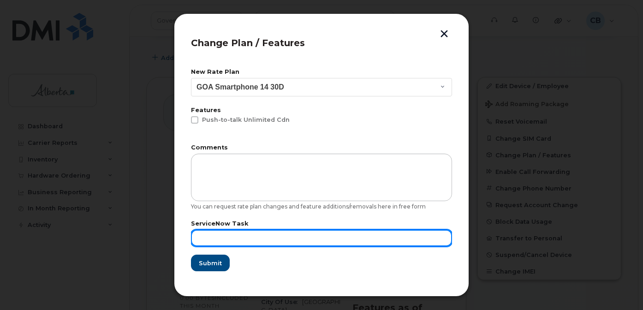
click at [225, 236] on input "text" at bounding box center [321, 238] width 261 height 17
paste input "SCTASK0855236"
type input "SCTASK0855236"
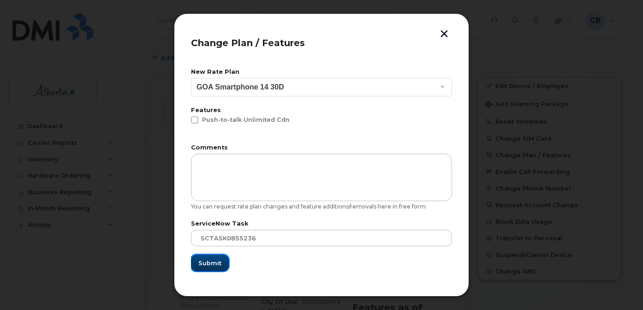
click at [205, 259] on span "Submit" at bounding box center [209, 263] width 23 height 9
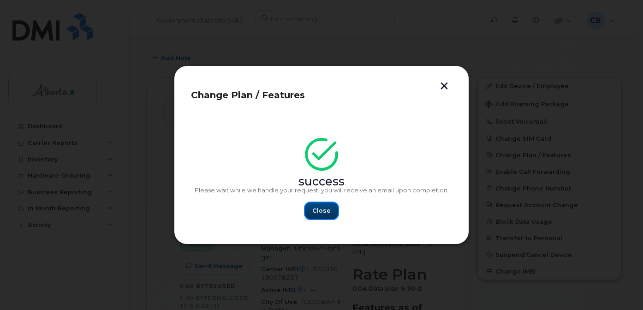
click at [323, 206] on button "Close" at bounding box center [321, 210] width 33 height 17
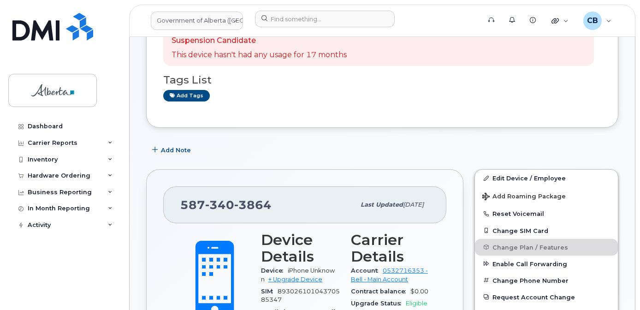
scroll to position [36, 0]
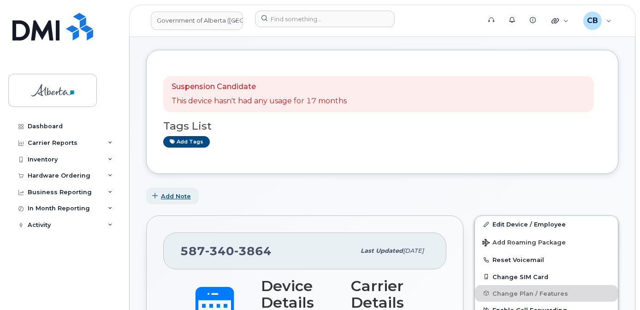
click at [182, 196] on span "Add Note" at bounding box center [176, 196] width 30 height 9
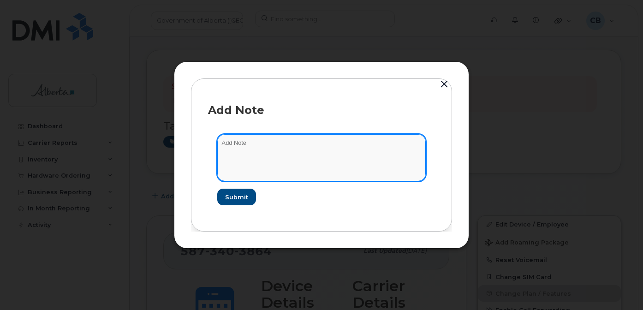
click at [222, 137] on textarea at bounding box center [321, 157] width 208 height 47
type textarea "Changed plan from data to voice and data."
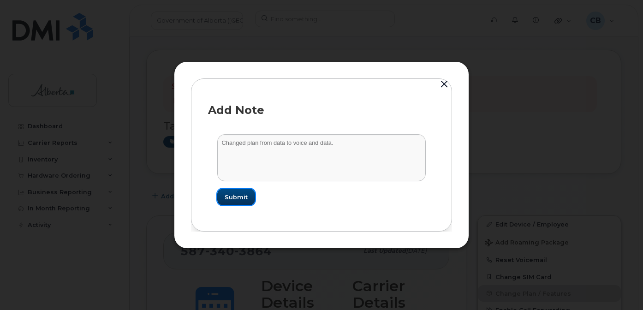
click at [242, 197] on span "Submit" at bounding box center [236, 197] width 23 height 9
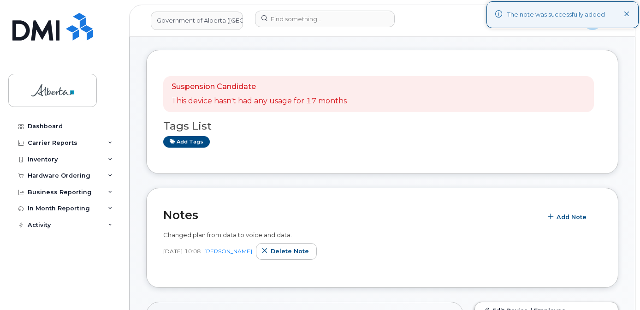
scroll to position [0, 0]
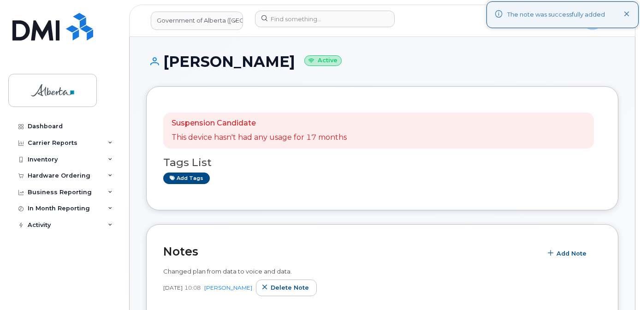
click at [627, 17] on icon at bounding box center [627, 15] width 6 height 6
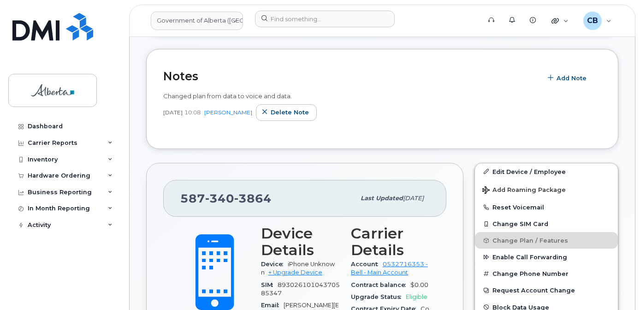
scroll to position [92, 0]
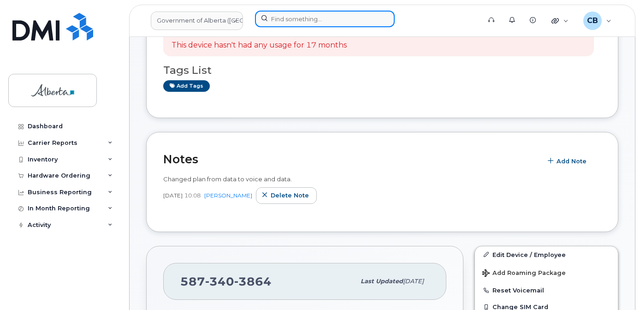
click at [296, 21] on input at bounding box center [325, 19] width 140 height 17
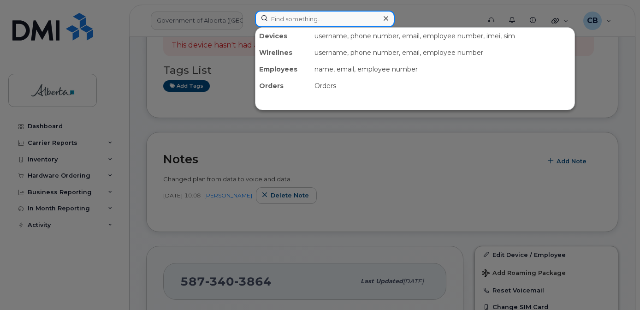
paste input "5873857069"
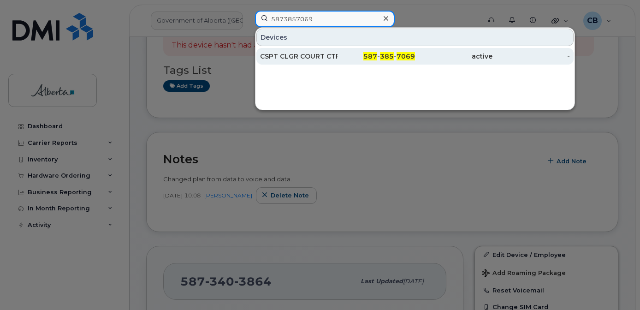
type input "5873857069"
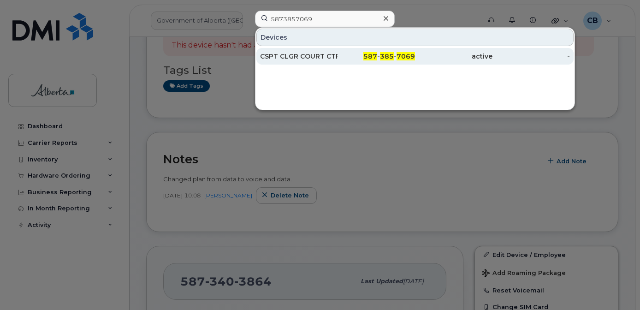
click at [301, 54] on div "CSPT CLGR COURT CTR 9 L800954" at bounding box center [298, 56] width 77 height 9
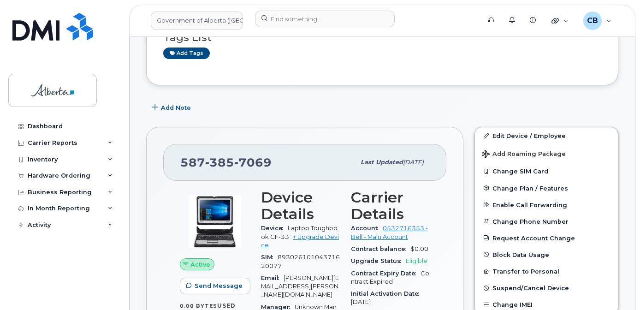
scroll to position [171, 0]
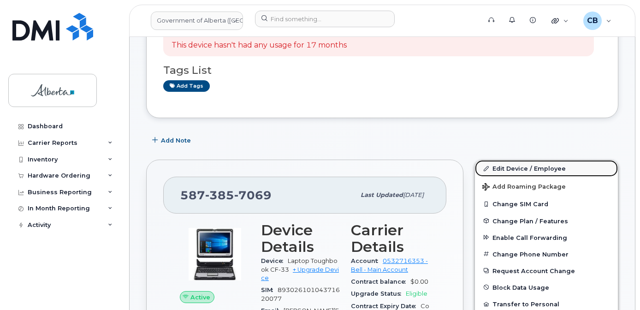
click at [521, 167] on link "Edit Device / Employee" at bounding box center [546, 168] width 143 height 17
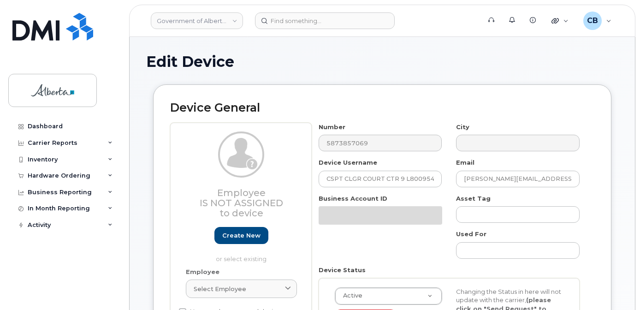
select select "4797682"
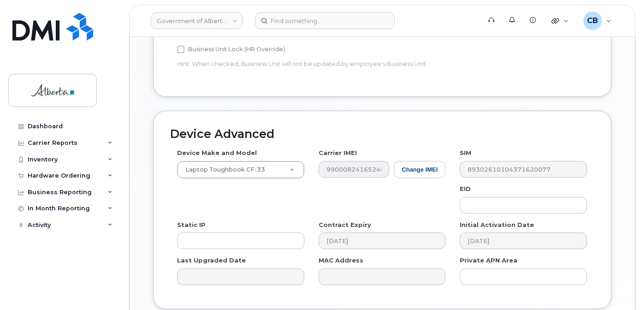
scroll to position [466, 0]
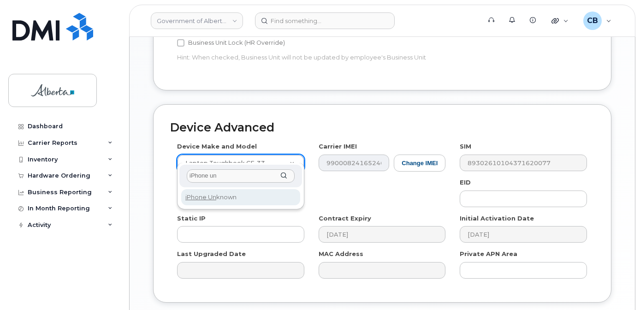
type input "iPhone un"
select select "185"
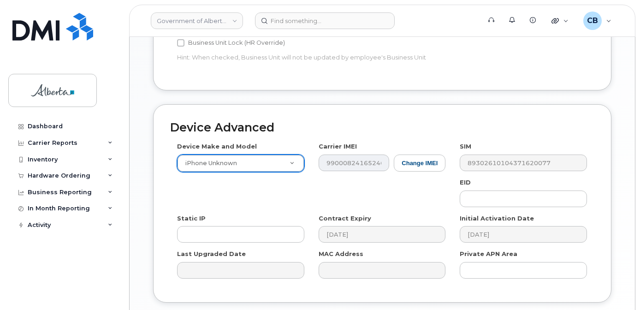
scroll to position [527, 0]
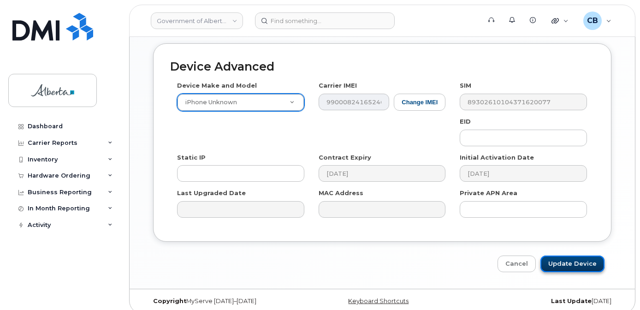
click at [566, 255] on input "Update Device" at bounding box center [572, 263] width 64 height 17
type input "Saving..."
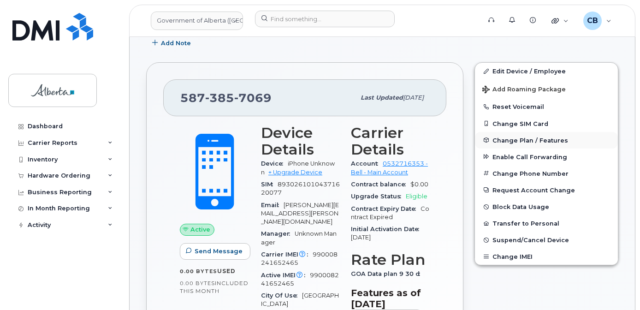
scroll to position [268, 0]
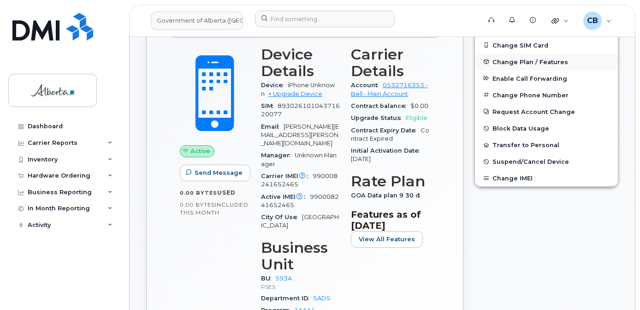
click at [515, 65] on span "Change Plan / Features" at bounding box center [531, 61] width 76 height 7
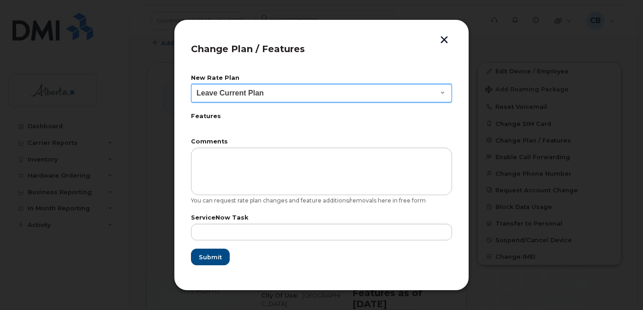
click at [440, 95] on select "Leave Current Plan GOA - Voice Plan 5 GOA Smartphone 14 30D GOA Unlimited Smart…" at bounding box center [321, 93] width 261 height 18
select select "2483362"
click at [191, 84] on select "Leave Current Plan GOA - Voice Plan 5 GOA Smartphone 14 30D GOA Unlimited Smart…" at bounding box center [321, 93] width 261 height 18
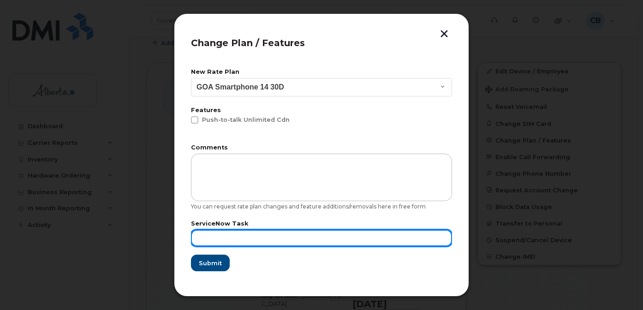
click at [222, 237] on input "text" at bounding box center [321, 238] width 261 height 17
paste input "SCTASK0855735"
type input "SCTASK0855735"
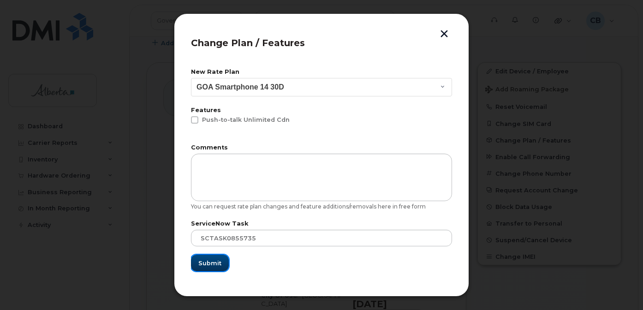
click at [217, 259] on span "Submit" at bounding box center [209, 263] width 23 height 9
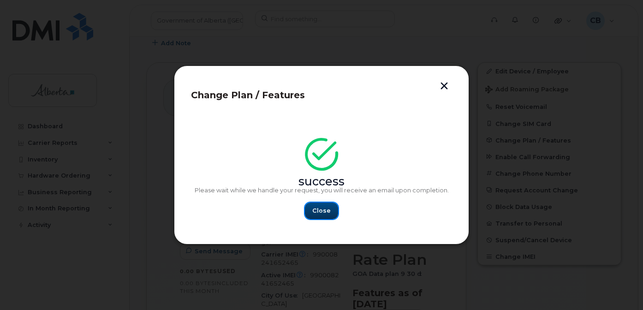
click at [320, 208] on span "Close" at bounding box center [321, 210] width 18 height 9
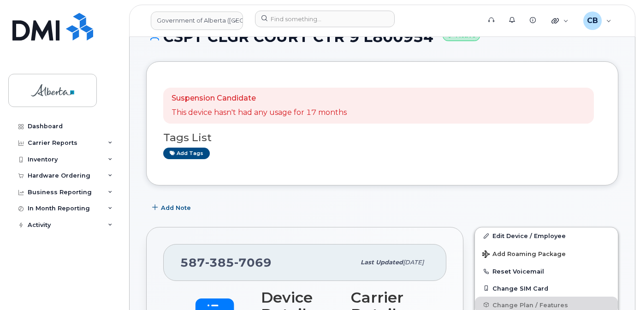
scroll to position [100, 0]
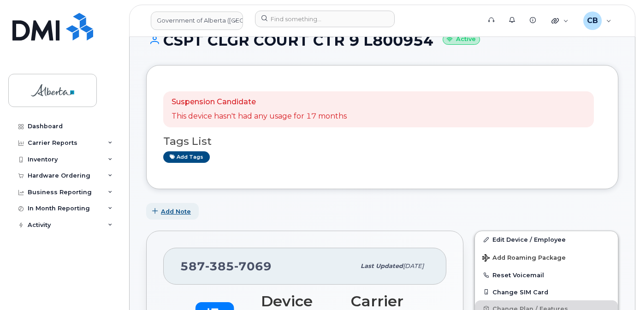
click at [168, 213] on span "Add Note" at bounding box center [176, 211] width 30 height 9
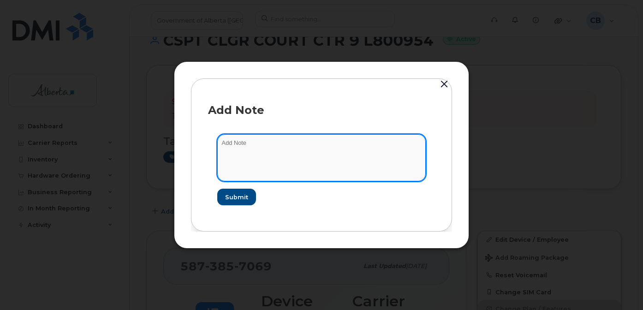
click at [237, 144] on textarea at bounding box center [321, 157] width 208 height 47
type textarea "Changed plan from data to voice and data."
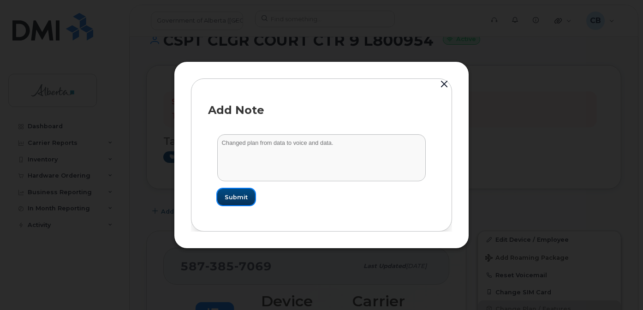
drag, startPoint x: 238, startPoint y: 196, endPoint x: 245, endPoint y: 208, distance: 13.8
click at [238, 197] on span "Submit" at bounding box center [236, 197] width 23 height 9
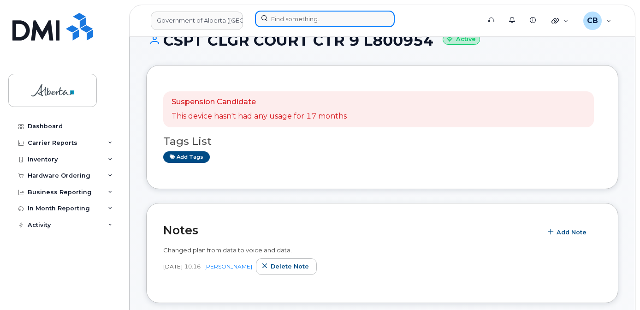
click at [300, 19] on input at bounding box center [325, 19] width 140 height 17
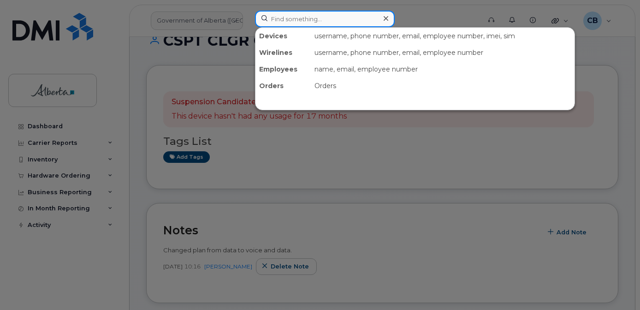
paste input "5873857543"
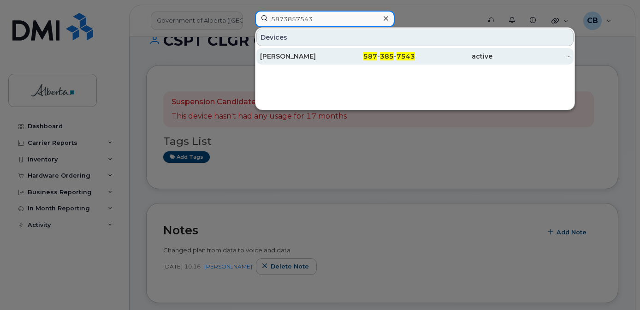
type input "5873857543"
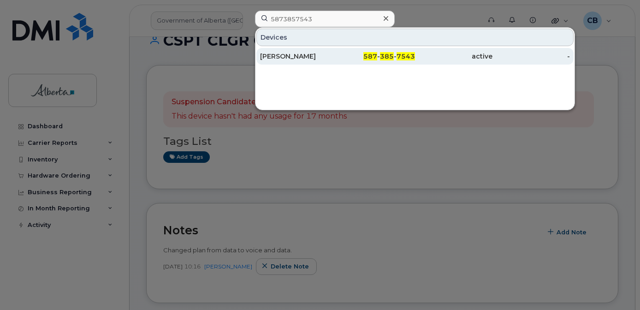
click at [297, 54] on div "Chris Robertson" at bounding box center [298, 56] width 77 height 9
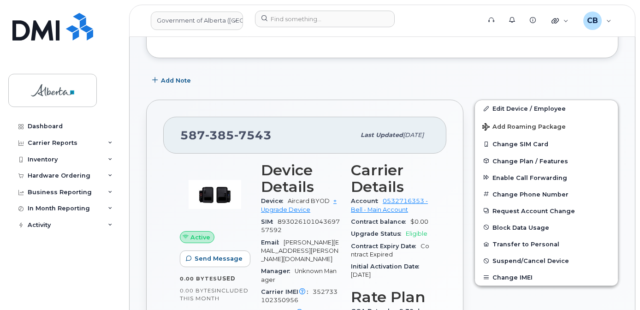
scroll to position [277, 0]
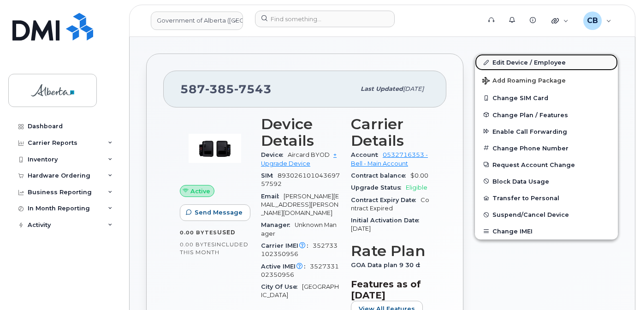
click at [511, 61] on link "Edit Device / Employee" at bounding box center [546, 62] width 143 height 17
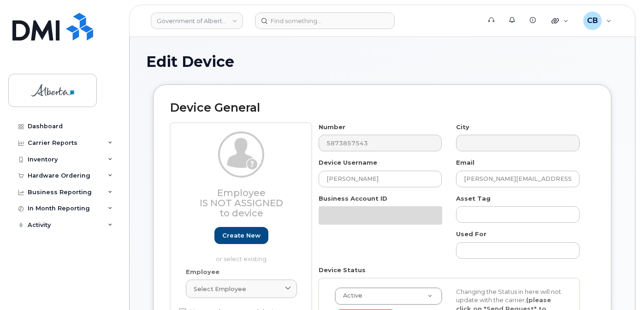
select select "4749737"
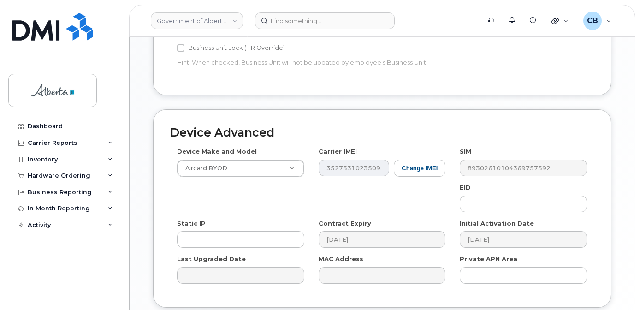
scroll to position [462, 0]
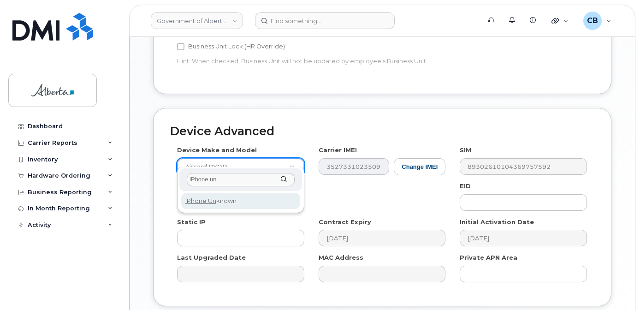
type input "iPhone un"
select select "185"
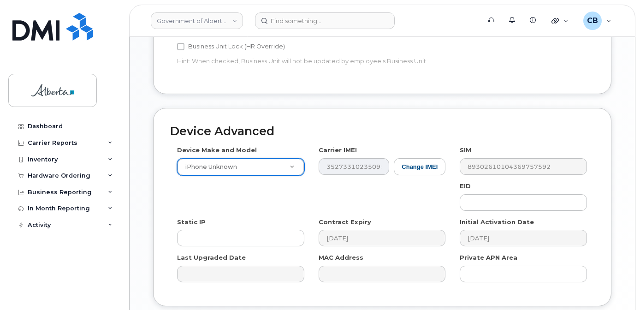
scroll to position [527, 0]
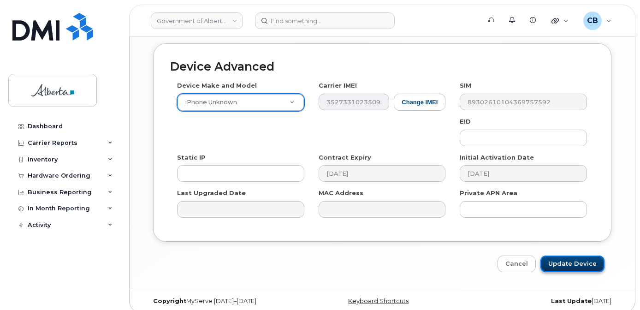
click at [563, 256] on input "Update Device" at bounding box center [572, 263] width 64 height 17
type input "Saving..."
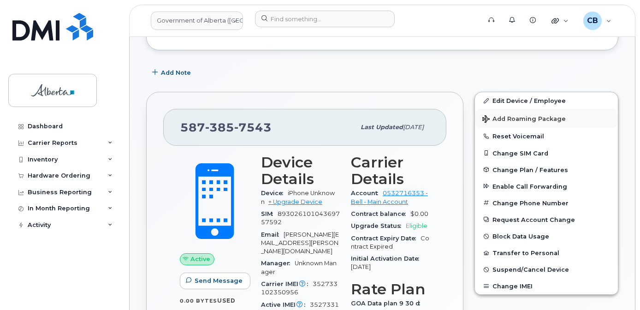
scroll to position [249, 0]
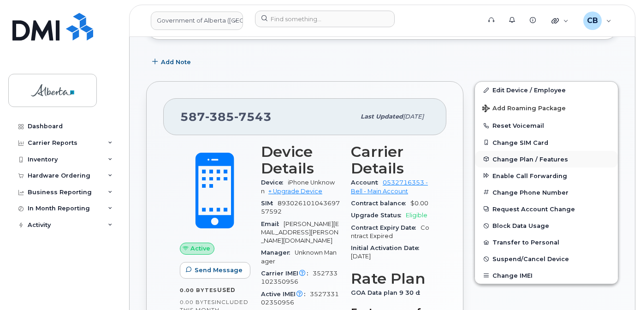
click at [518, 160] on span "Change Plan / Features" at bounding box center [531, 158] width 76 height 7
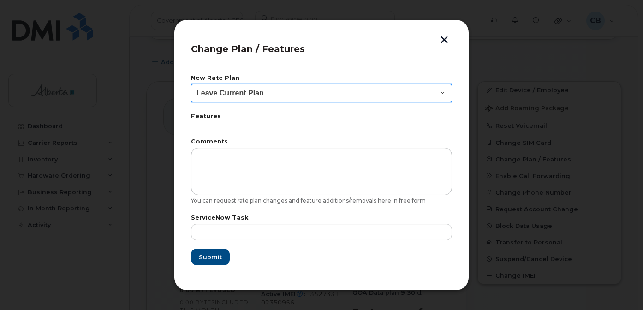
click at [442, 93] on select "Leave Current Plan GOA - Voice Plan 5 GOA Smartphone 14 30D GOA Unlimited Smart…" at bounding box center [321, 93] width 261 height 18
select select "2483362"
click at [191, 84] on select "Leave Current Plan GOA - Voice Plan 5 GOA Smartphone 14 30D GOA Unlimited Smart…" at bounding box center [321, 93] width 261 height 18
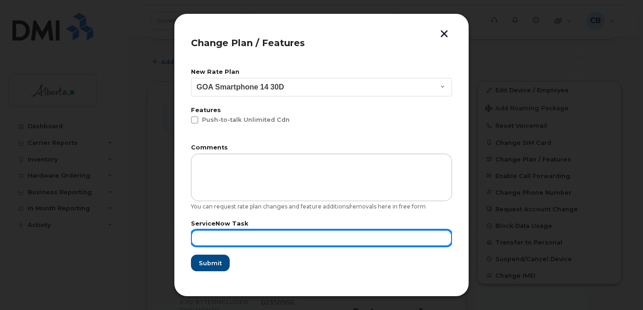
click at [227, 238] on input "text" at bounding box center [321, 238] width 261 height 17
paste input "SCTASK0856122"
type input "SCTASK0856122"
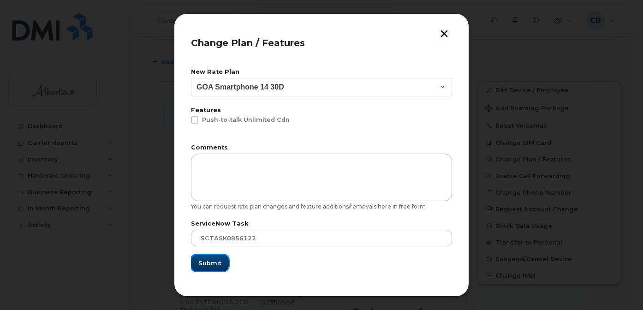
click at [208, 259] on span "Submit" at bounding box center [209, 263] width 23 height 9
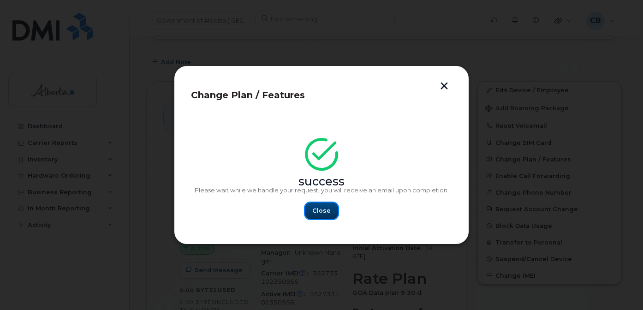
click at [327, 209] on span "Close" at bounding box center [321, 210] width 18 height 9
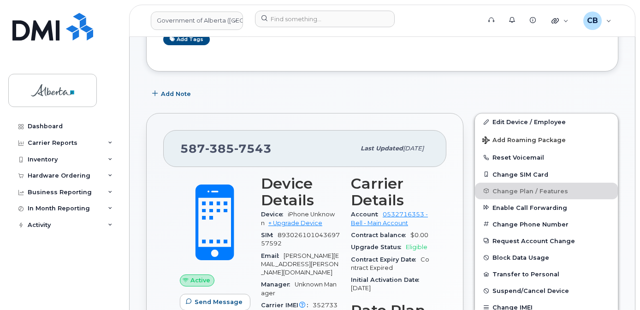
scroll to position [203, 0]
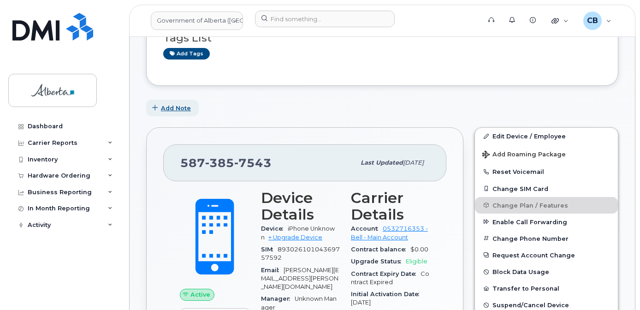
click at [181, 105] on span "Add Note" at bounding box center [176, 108] width 30 height 9
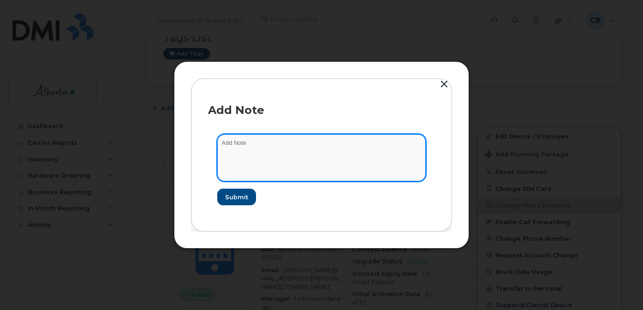
click at [233, 138] on textarea at bounding box center [321, 157] width 208 height 47
type textarea "Changed plan from data to voice and data."
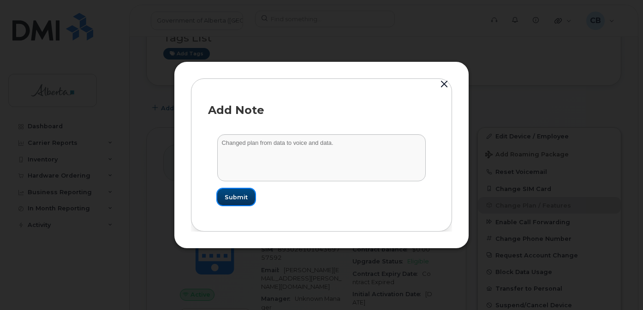
click at [239, 199] on span "Submit" at bounding box center [236, 197] width 23 height 9
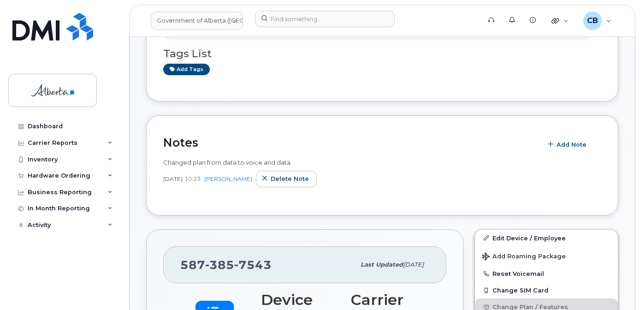
scroll to position [231, 0]
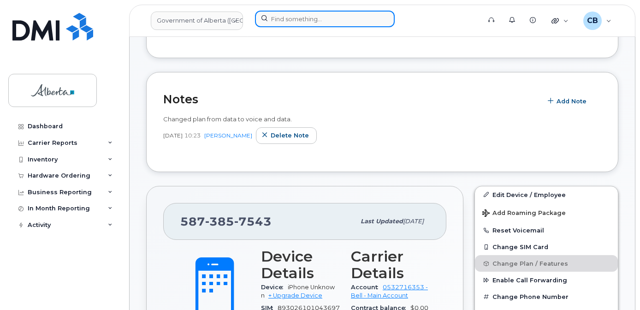
click at [303, 19] on input at bounding box center [325, 19] width 140 height 17
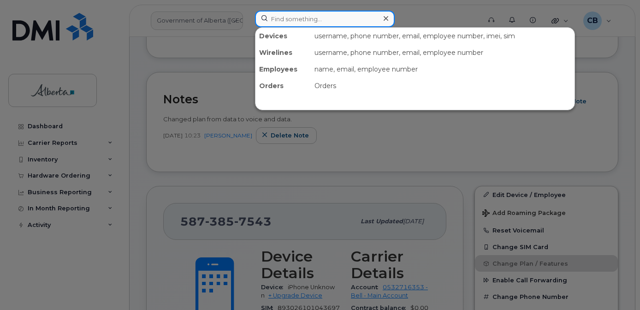
paste input "4034833038"
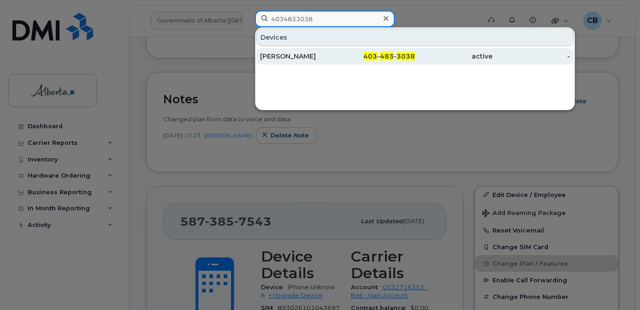
type input "4034833038"
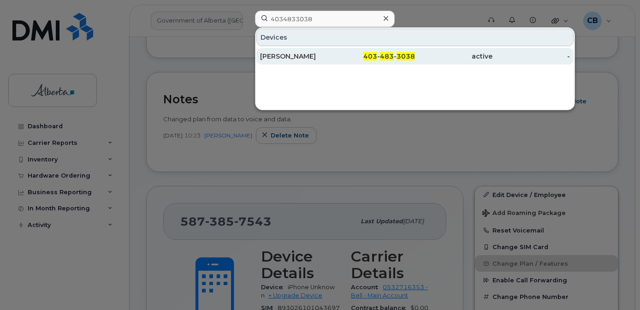
click at [294, 54] on div "Ashley Johnston" at bounding box center [298, 56] width 77 height 9
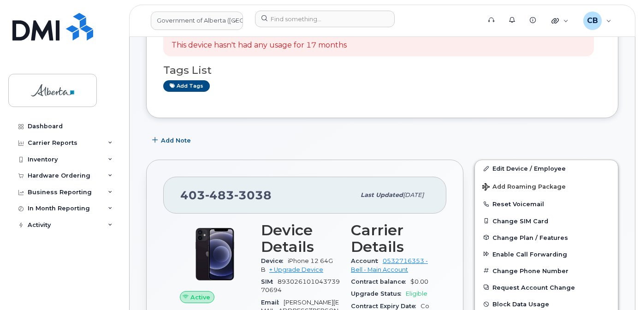
scroll to position [46, 0]
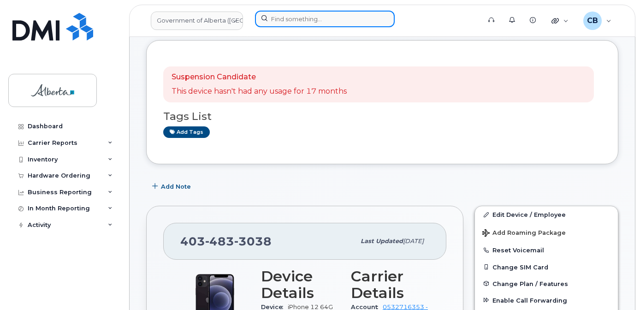
click at [285, 21] on input at bounding box center [325, 19] width 140 height 17
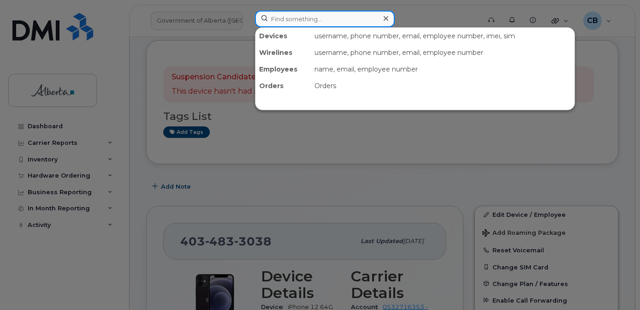
paste input "5875451804"
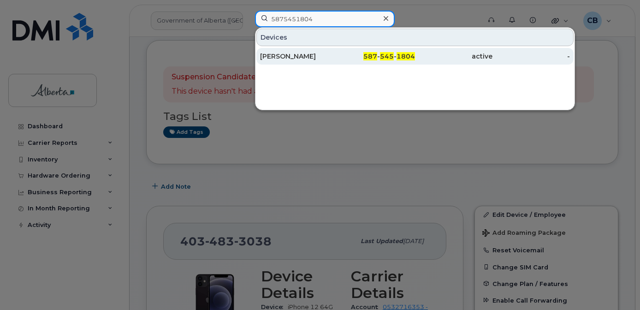
type input "5875451804"
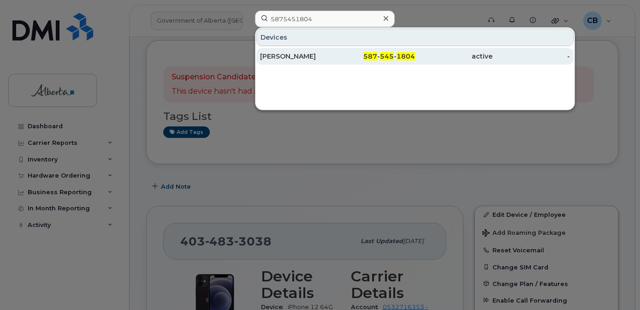
click at [291, 53] on div "[PERSON_NAME]" at bounding box center [298, 56] width 77 height 9
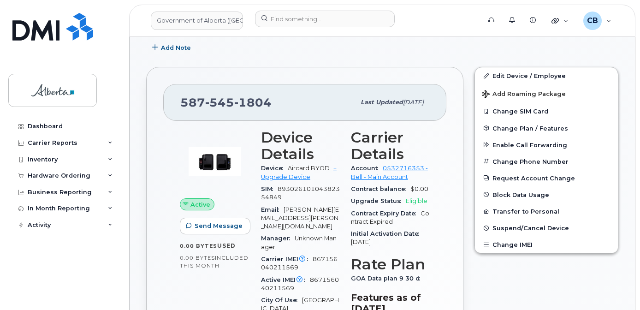
scroll to position [282, 0]
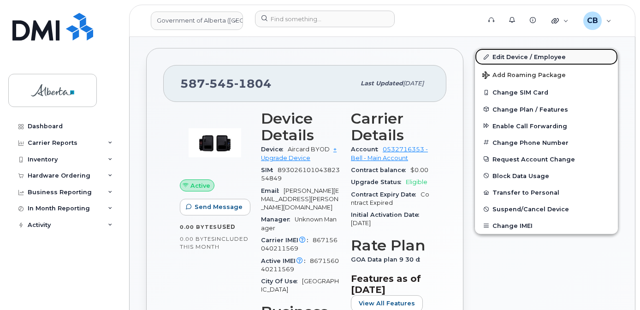
click at [518, 55] on link "Edit Device / Employee" at bounding box center [546, 56] width 143 height 17
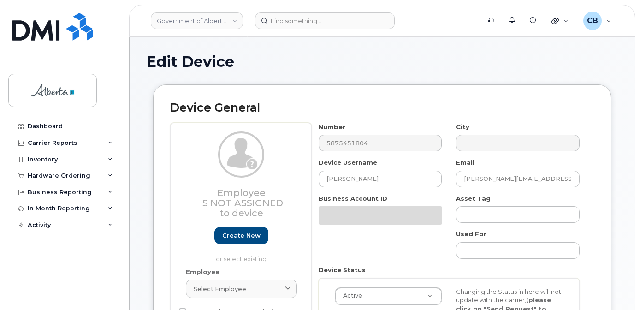
select select "4749748"
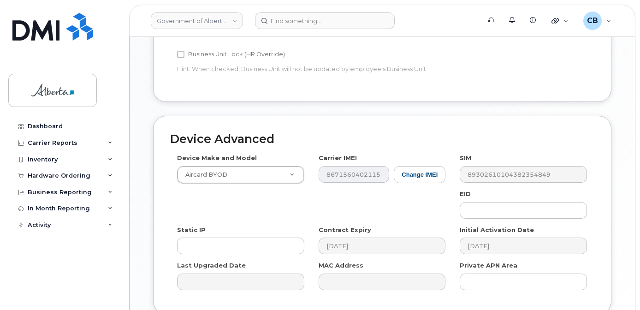
scroll to position [461, 0]
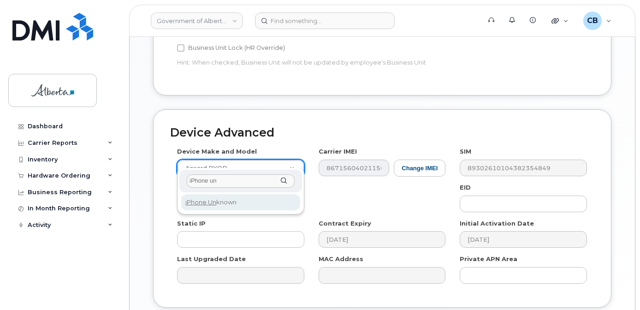
type input "iPhone un"
select select "185"
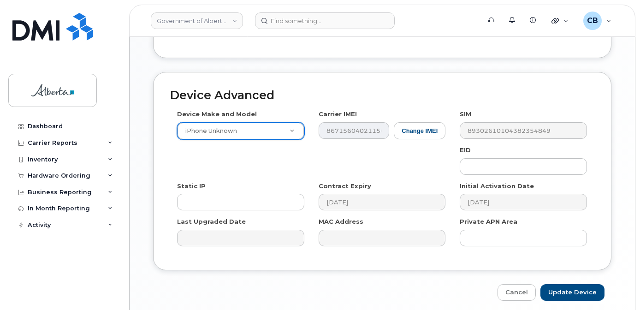
scroll to position [527, 0]
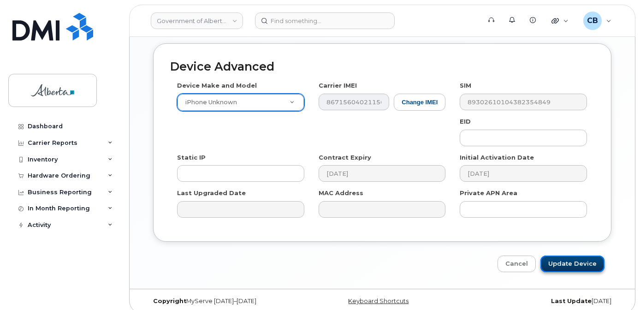
click at [570, 255] on input "Update Device" at bounding box center [572, 263] width 64 height 17
type input "Saving..."
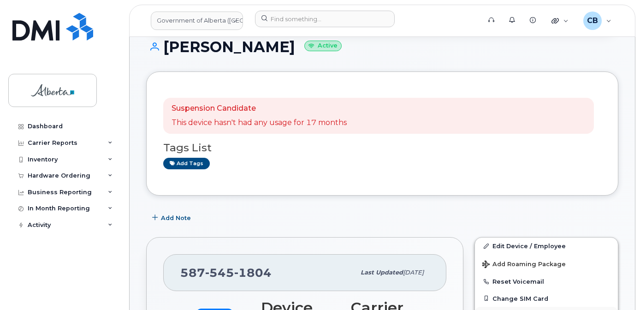
scroll to position [92, 0]
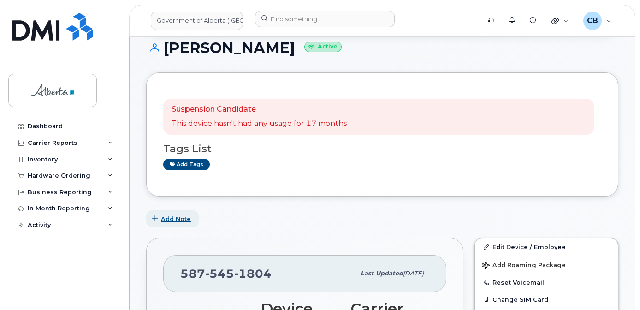
click at [171, 218] on span "Add Note" at bounding box center [176, 218] width 30 height 9
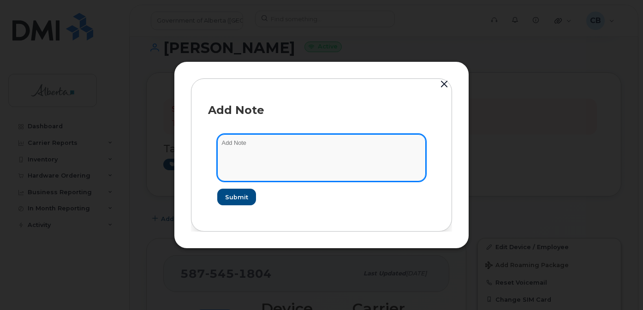
click at [257, 144] on textarea at bounding box center [321, 157] width 208 height 47
type textarea "Changed plan from data to voice and data."
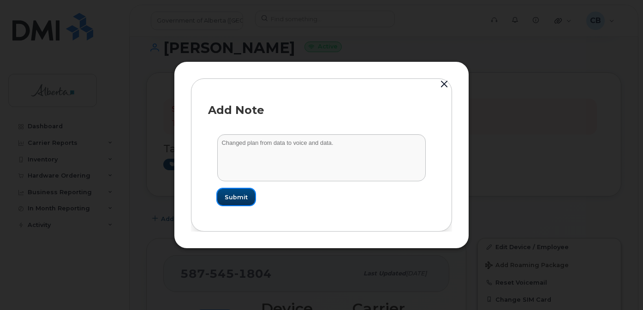
drag, startPoint x: 233, startPoint y: 193, endPoint x: 247, endPoint y: 200, distance: 15.1
click at [233, 193] on span "Submit" at bounding box center [236, 197] width 23 height 9
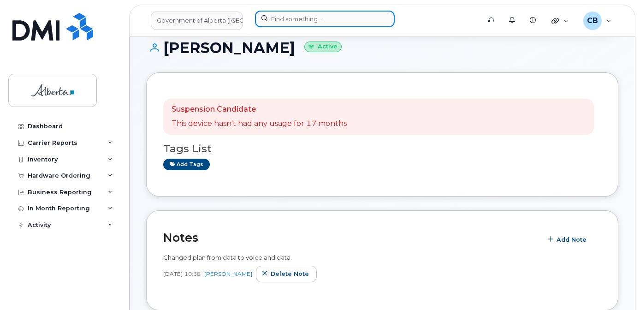
click at [280, 17] on input at bounding box center [325, 19] width 140 height 17
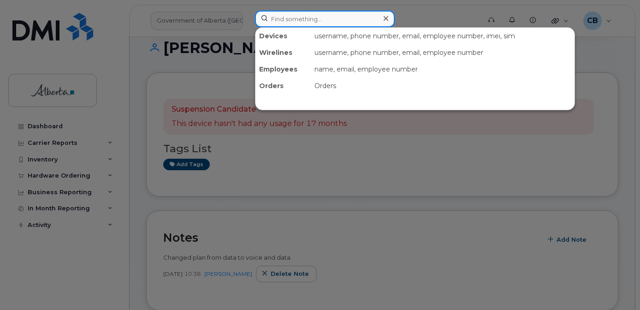
paste input "5875451875"
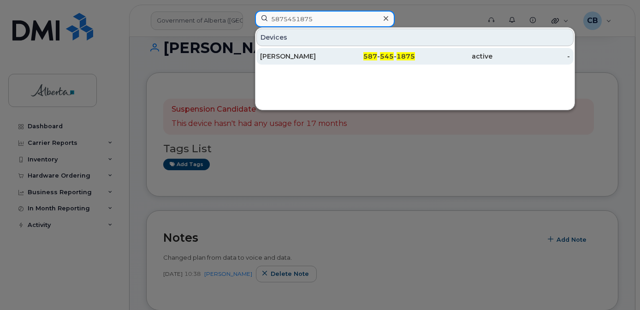
type input "5875451875"
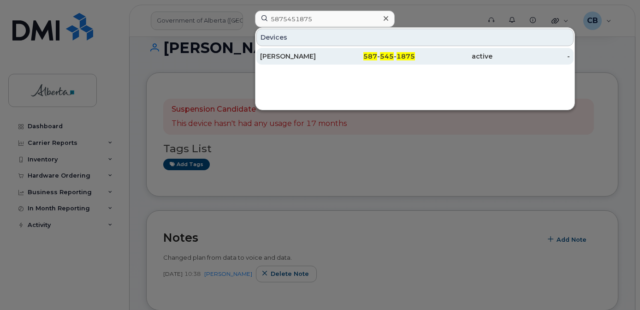
drag, startPoint x: 286, startPoint y: 54, endPoint x: 286, endPoint y: 49, distance: 5.5
click at [285, 54] on div "Andrew Hewitt" at bounding box center [298, 56] width 77 height 9
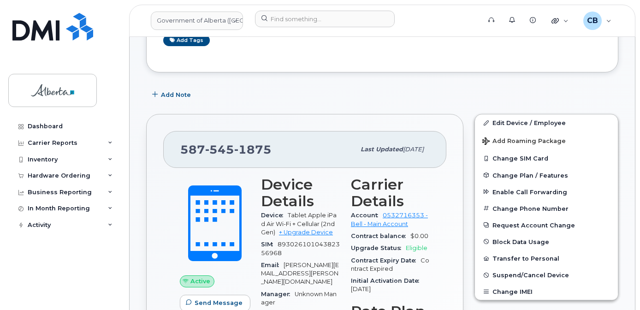
scroll to position [231, 0]
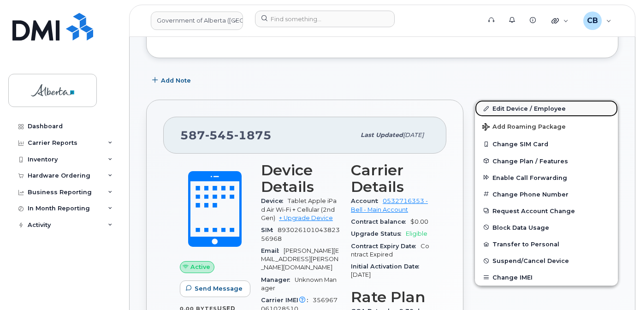
click at [514, 107] on link "Edit Device / Employee" at bounding box center [546, 108] width 143 height 17
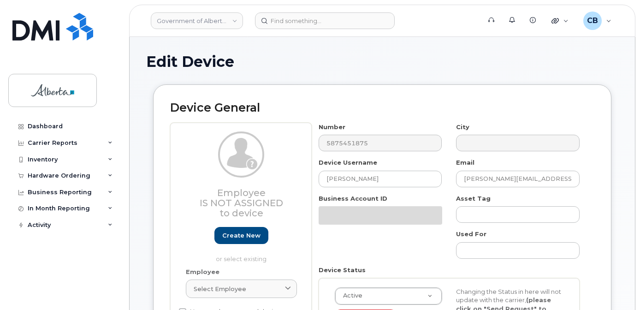
select select "4206362"
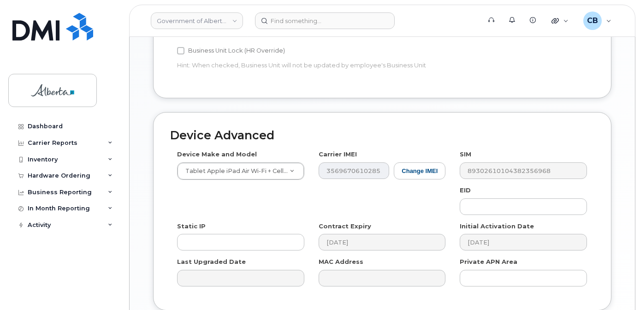
scroll to position [458, 0]
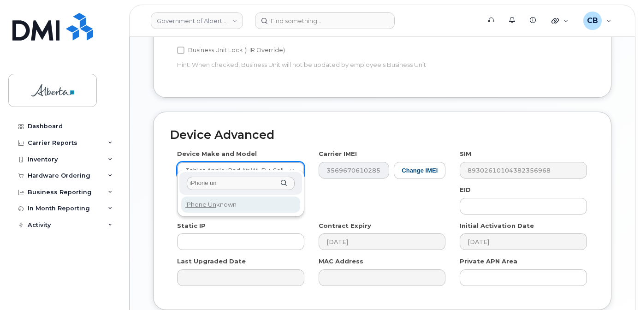
type input "iPhone un"
select select "185"
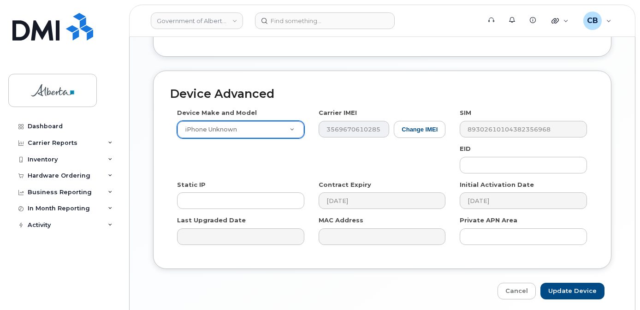
scroll to position [500, 0]
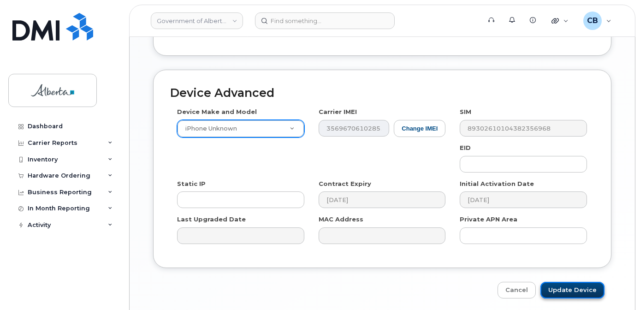
click at [562, 282] on input "Update Device" at bounding box center [572, 290] width 64 height 17
type input "Saving..."
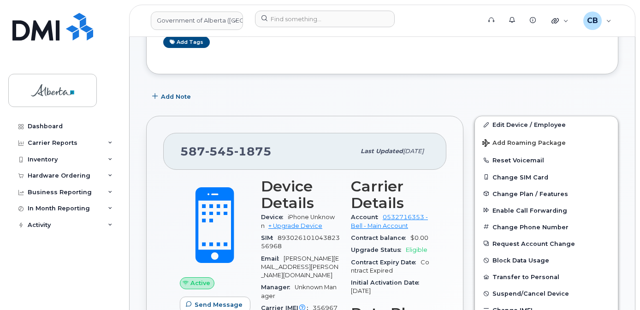
scroll to position [231, 0]
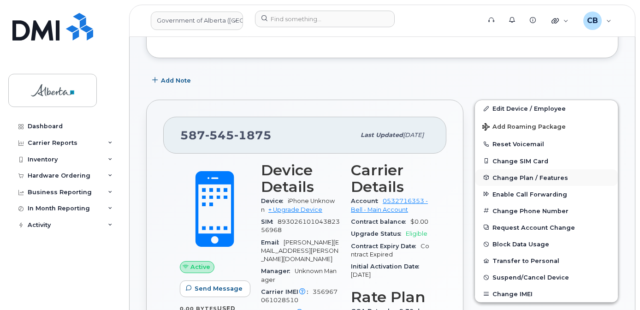
click at [502, 179] on span "Change Plan / Features" at bounding box center [531, 177] width 76 height 7
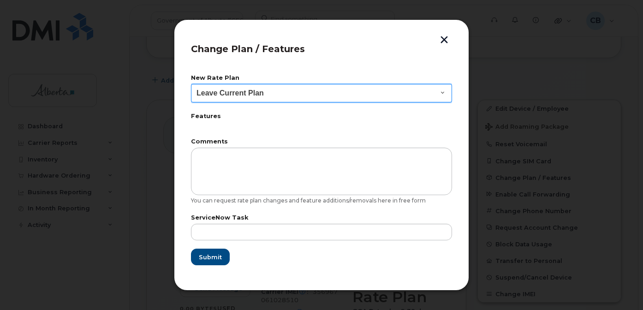
click at [438, 89] on select "Leave Current Plan GOA - Voice Plan 5 GOA Smartphone 14 30D GOA Unlimited Smart…" at bounding box center [321, 93] width 261 height 18
select select "2483362"
click at [191, 84] on select "Leave Current Plan GOA - Voice Plan 5 GOA Smartphone 14 30D GOA Unlimited Smart…" at bounding box center [321, 93] width 261 height 18
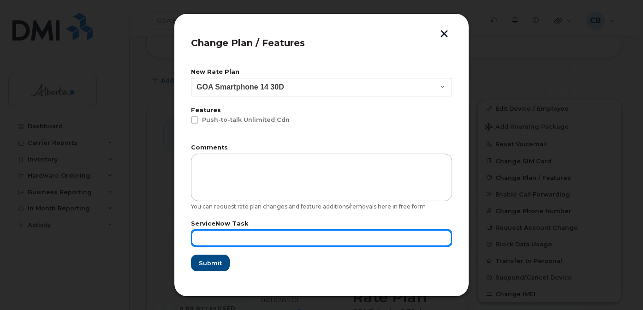
click at [232, 233] on input "text" at bounding box center [321, 238] width 261 height 17
paste input "5875451875"
type input "5875451875"
click at [205, 236] on input "text" at bounding box center [321, 238] width 261 height 17
paste input "SCTASK0856103"
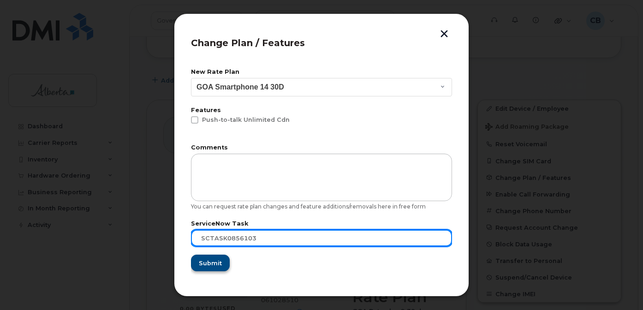
type input "SCTASK0856103"
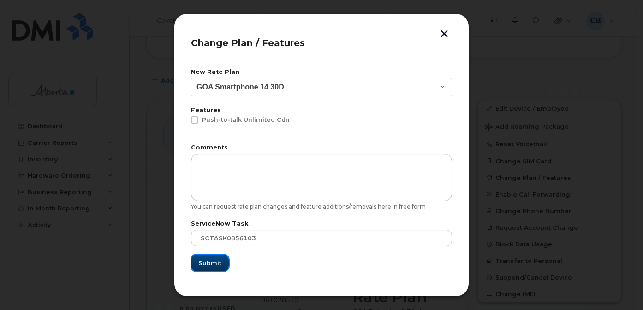
click at [210, 259] on span "Submit" at bounding box center [209, 263] width 23 height 9
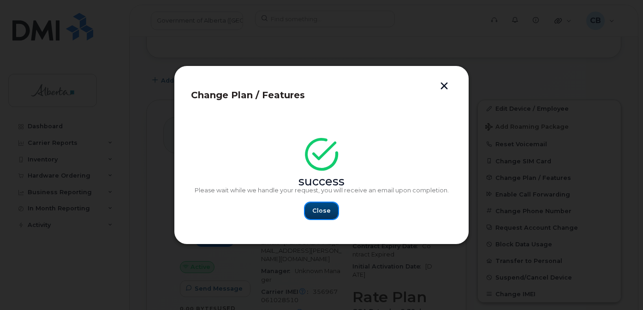
click at [330, 210] on button "Close" at bounding box center [321, 210] width 33 height 17
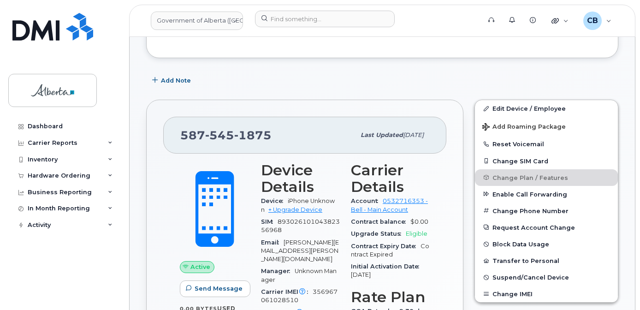
scroll to position [138, 0]
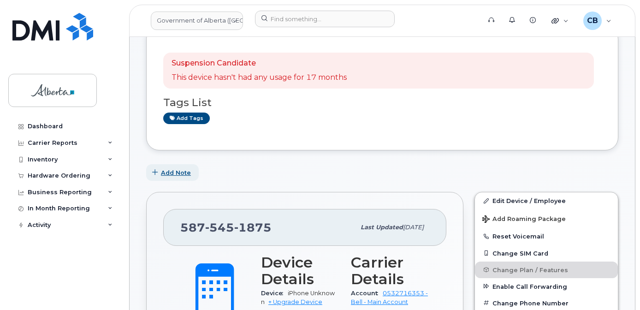
click at [172, 171] on span "Add Note" at bounding box center [176, 172] width 30 height 9
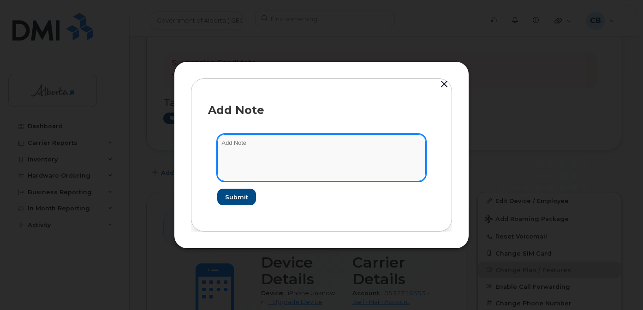
click at [238, 142] on textarea at bounding box center [321, 157] width 208 height 47
type textarea "c"
type textarea "Changed plan from data to voice and data."
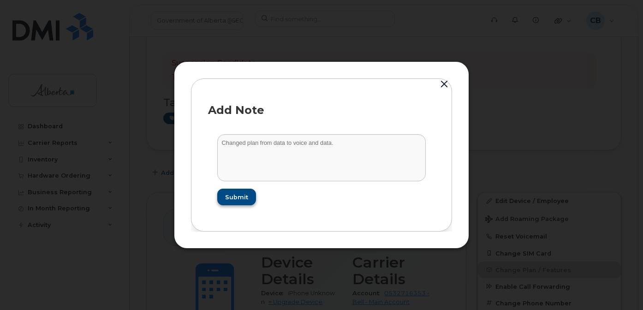
click at [232, 188] on form "Changed plan from data to voice and data. Submit" at bounding box center [321, 169] width 227 height 89
click at [238, 195] on span "Submit" at bounding box center [236, 197] width 23 height 9
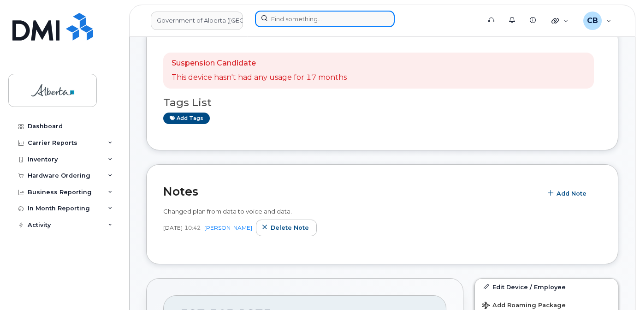
click at [278, 19] on input at bounding box center [325, 19] width 140 height 17
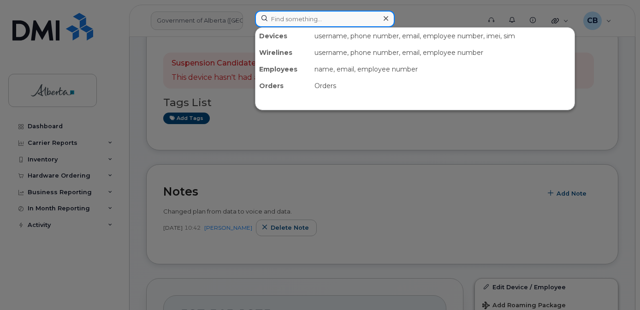
paste input "5873858670"
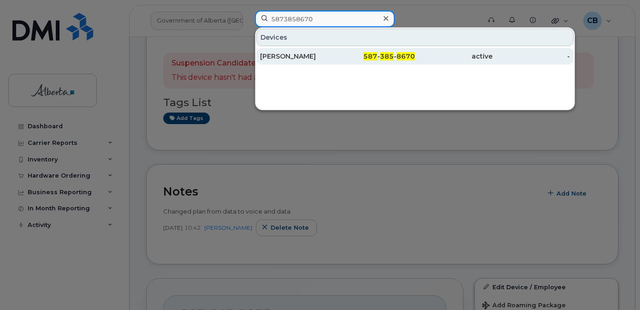
type input "5873858670"
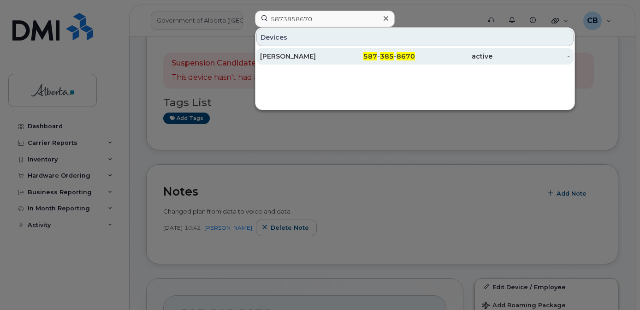
click at [300, 53] on div "[PERSON_NAME]" at bounding box center [298, 56] width 77 height 9
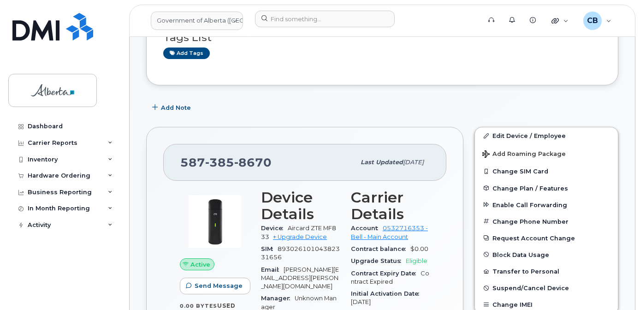
scroll to position [184, 0]
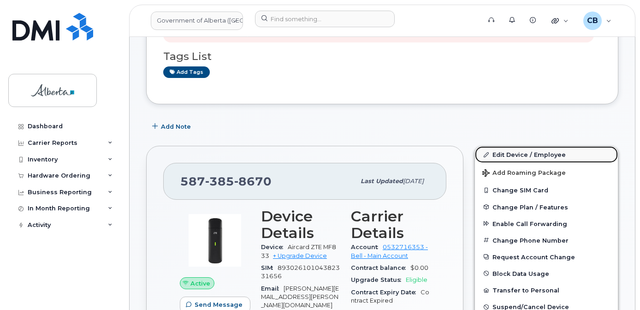
click at [509, 155] on link "Edit Device / Employee" at bounding box center [546, 154] width 143 height 17
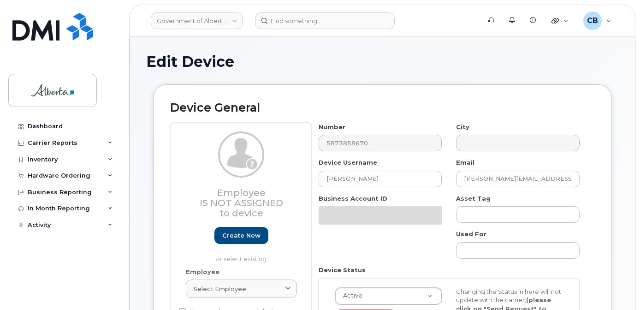
select select "4749748"
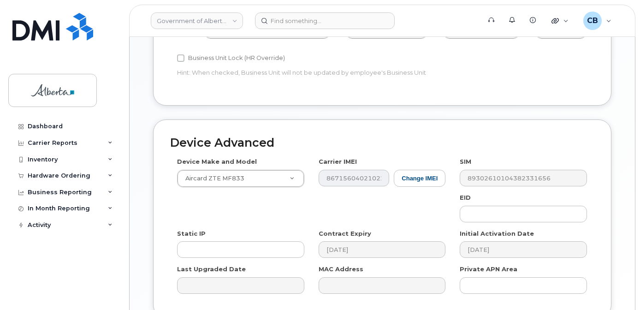
scroll to position [453, 0]
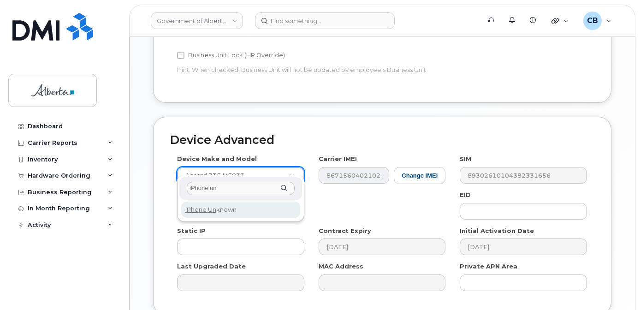
type input "iPhone un"
select select "185"
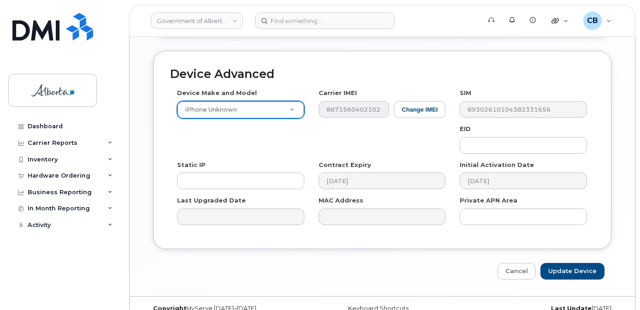
scroll to position [527, 0]
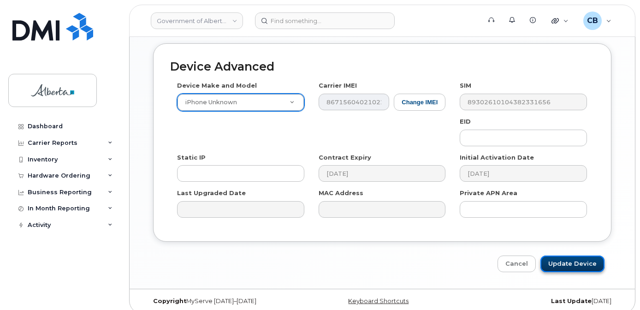
click at [573, 255] on input "Update Device" at bounding box center [572, 263] width 64 height 17
type input "Saving..."
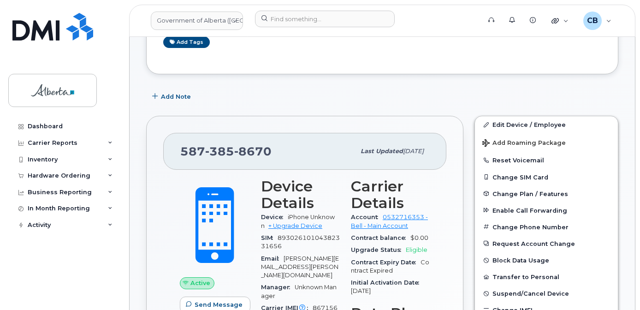
scroll to position [231, 0]
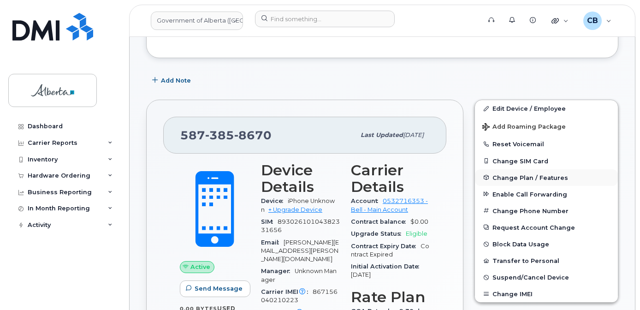
click at [520, 176] on span "Change Plan / Features" at bounding box center [531, 177] width 76 height 7
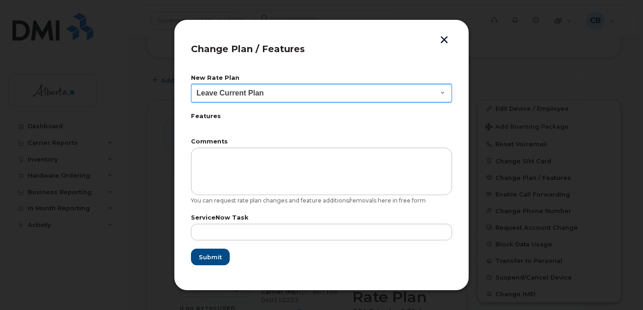
click at [444, 90] on select "Leave Current Plan GOA - Voice Plan 5 GOA Smartphone 14 30D GOA Unlimited Smart…" at bounding box center [321, 93] width 261 height 18
select select "2483362"
click at [191, 84] on select "Leave Current Plan GOA - Voice Plan 5 GOA Smartphone 14 30D GOA Unlimited Smart…" at bounding box center [321, 93] width 261 height 18
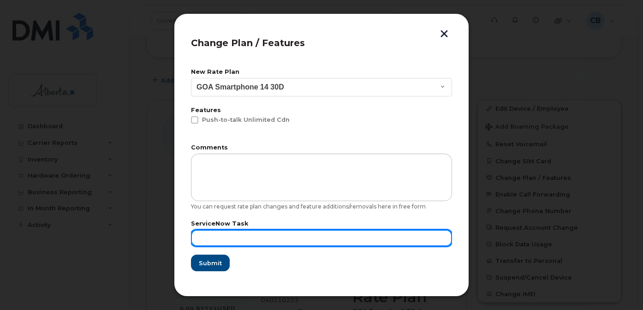
click at [202, 238] on input "text" at bounding box center [321, 238] width 261 height 17
paste input "SCTASK0856238"
type input "SCTASK0856238"
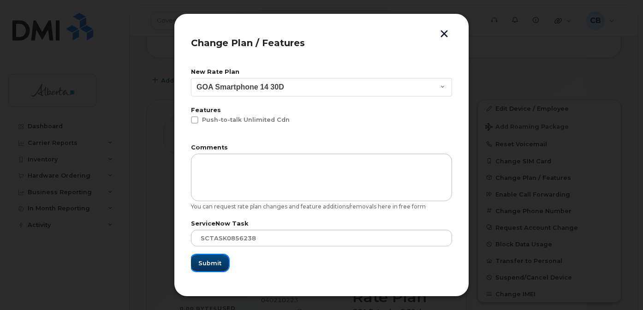
click at [202, 259] on span "Submit" at bounding box center [209, 263] width 23 height 9
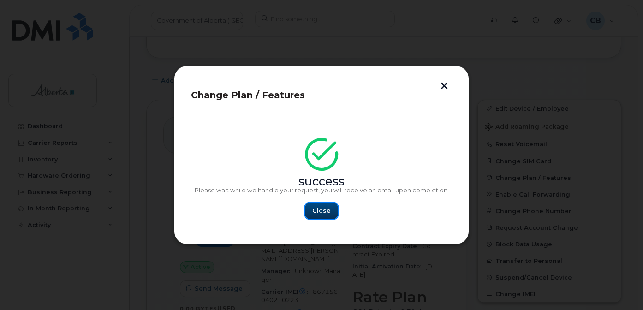
click at [324, 210] on span "Close" at bounding box center [321, 210] width 18 height 9
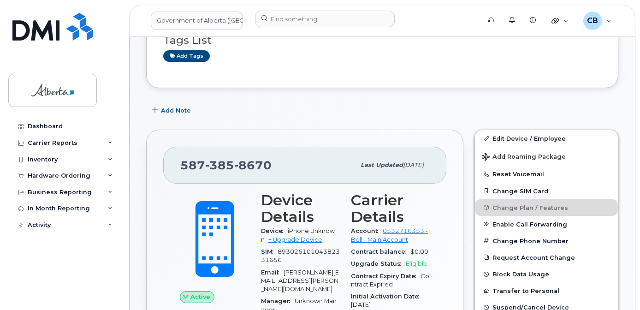
scroll to position [184, 0]
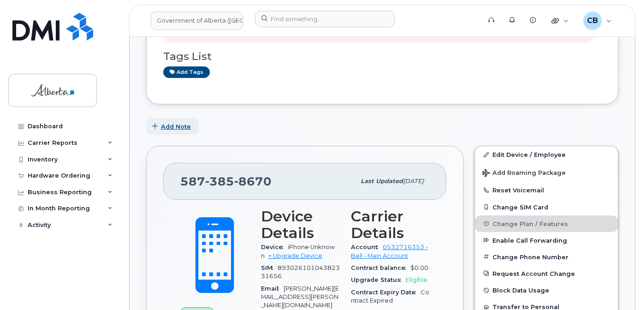
click at [170, 128] on span "Add Note" at bounding box center [176, 126] width 30 height 9
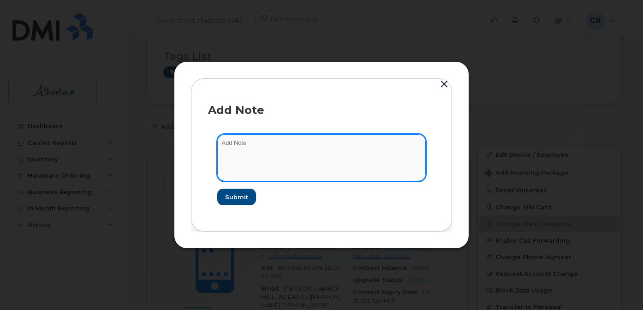
click at [242, 141] on textarea at bounding box center [321, 157] width 208 height 47
type textarea "Changed plan from data to voice and data."
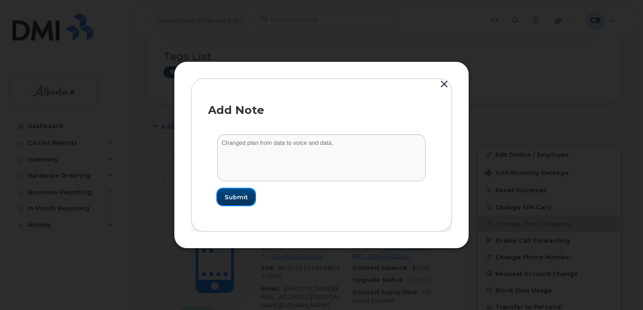
click at [236, 194] on span "Submit" at bounding box center [236, 197] width 23 height 9
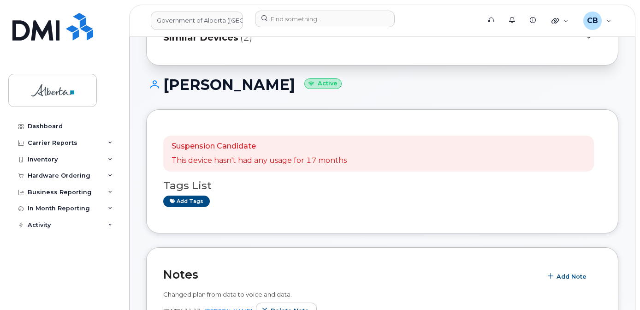
scroll to position [46, 0]
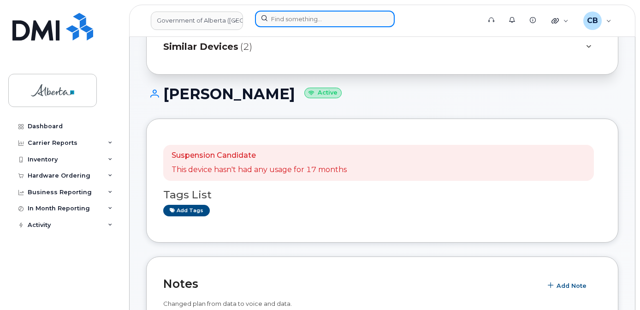
click at [279, 22] on input at bounding box center [325, 19] width 140 height 17
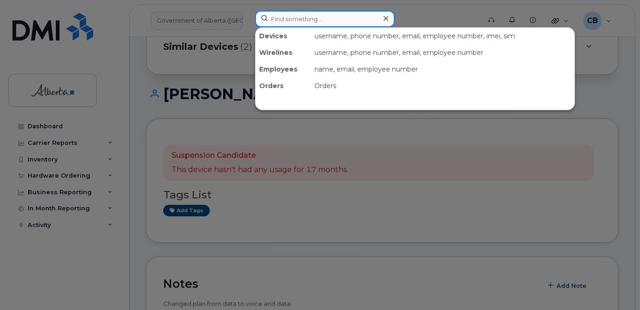
paste input "5873858696"
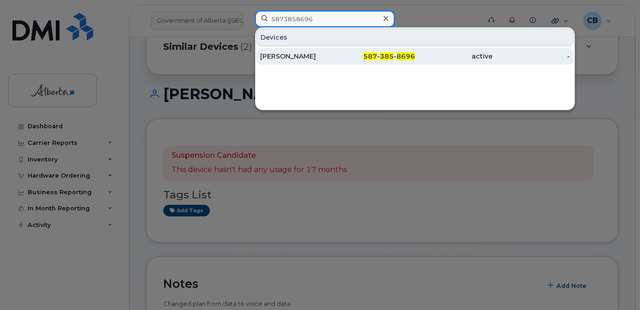
type input "5873858696"
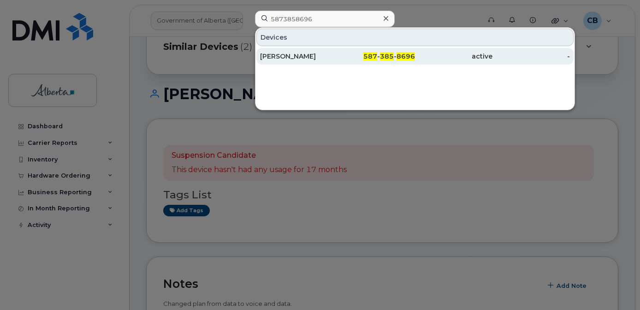
click at [290, 56] on div "[PERSON_NAME]" at bounding box center [298, 56] width 77 height 9
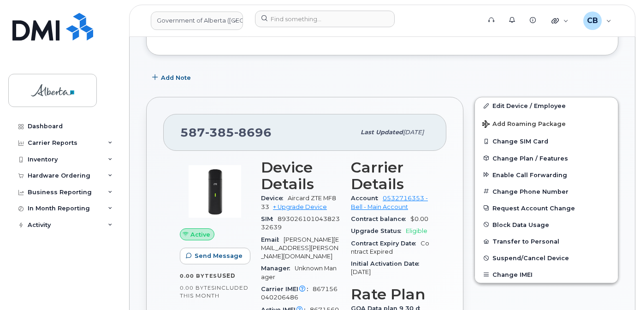
scroll to position [277, 0]
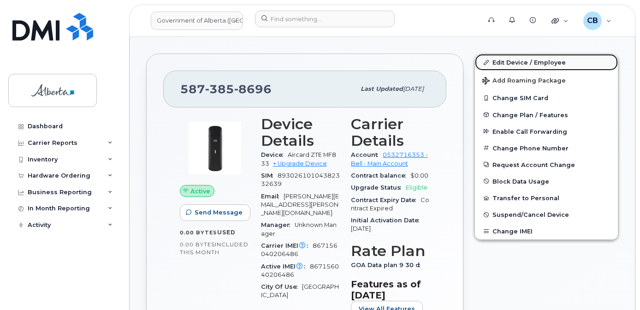
click at [525, 61] on link "Edit Device / Employee" at bounding box center [546, 62] width 143 height 17
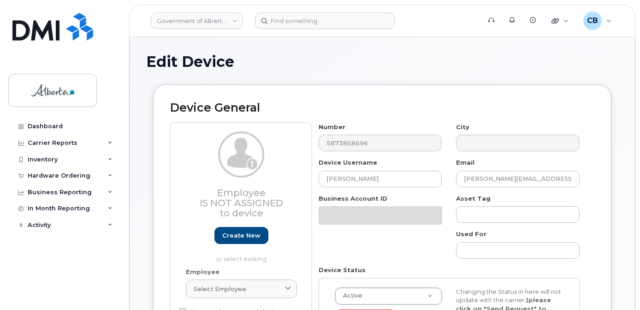
select select "4749748"
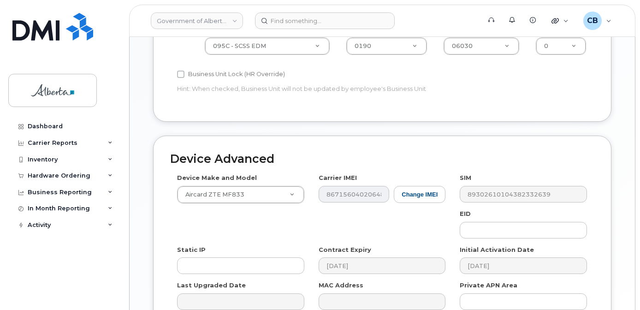
scroll to position [447, 0]
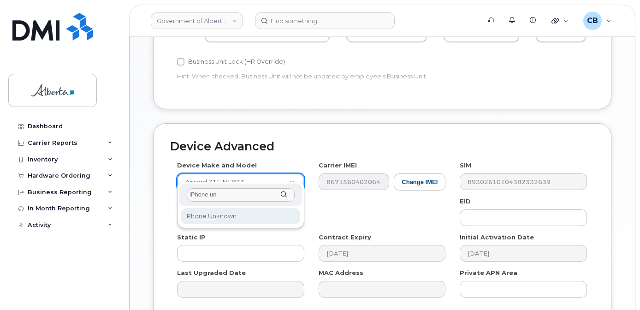
type input "iPhone un"
select select "185"
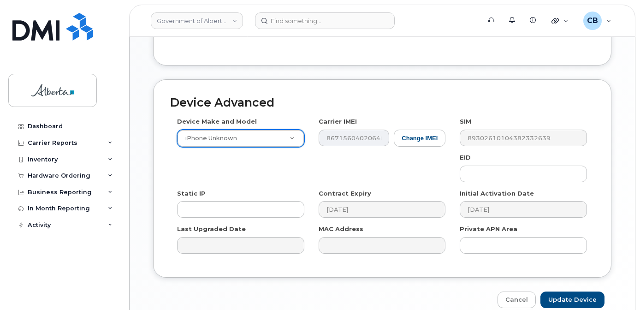
scroll to position [527, 0]
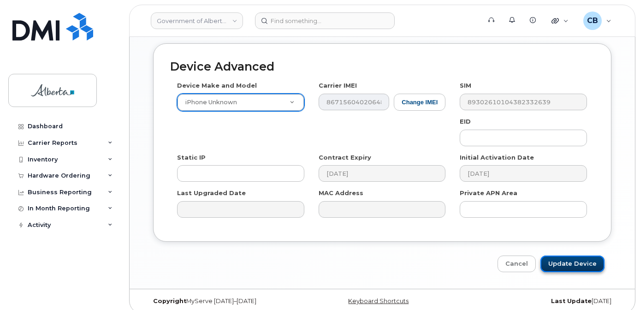
click at [568, 255] on input "Update Device" at bounding box center [572, 263] width 64 height 17
type input "Saving..."
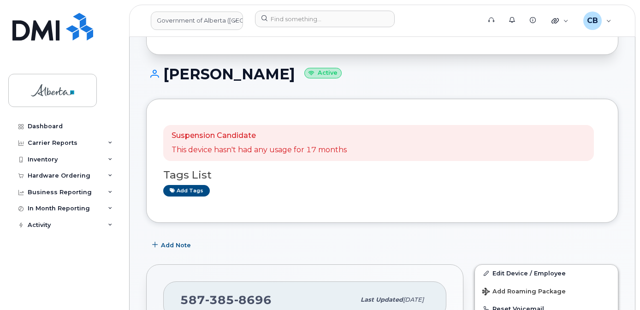
scroll to position [53, 0]
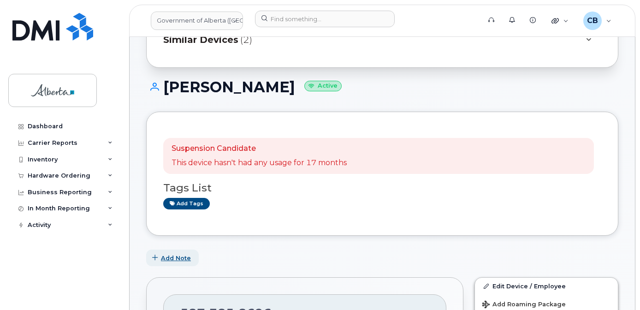
click at [169, 257] on span "Add Note" at bounding box center [176, 258] width 30 height 9
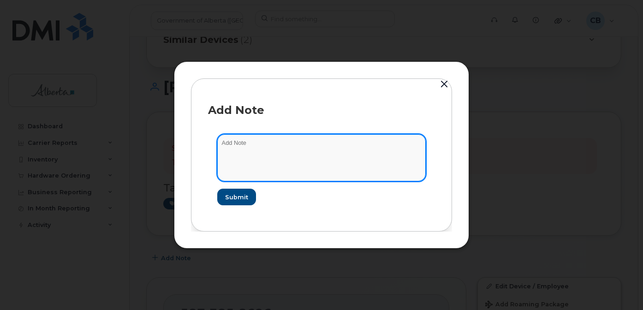
click at [233, 137] on textarea at bounding box center [321, 157] width 208 height 47
type textarea "Changed plan from data to voice and data."
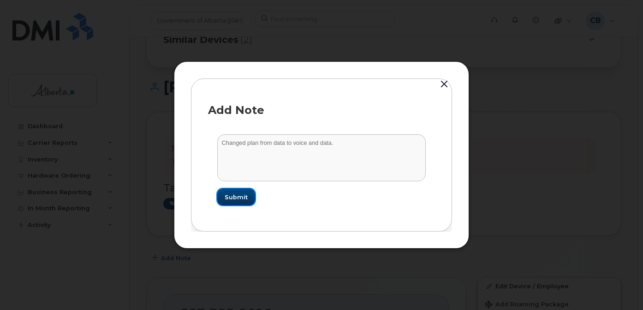
click at [239, 193] on span "Submit" at bounding box center [236, 197] width 23 height 9
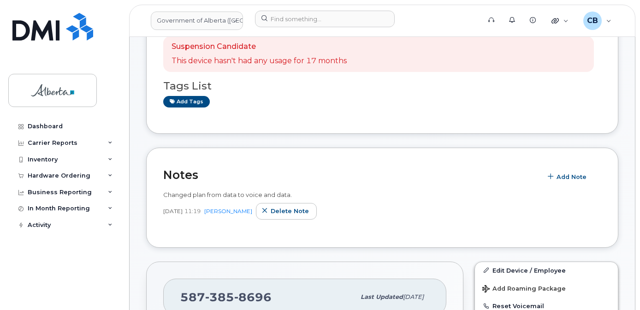
scroll to position [99, 0]
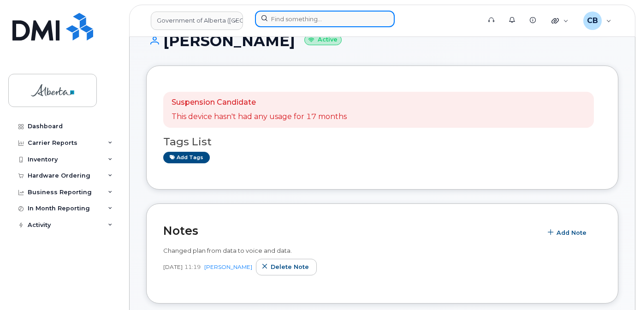
click at [287, 18] on input at bounding box center [325, 19] width 140 height 17
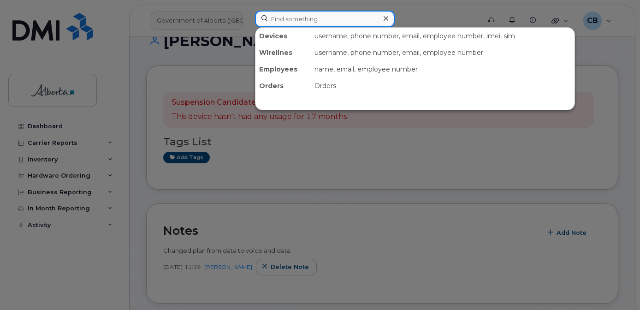
paste input "7802321835"
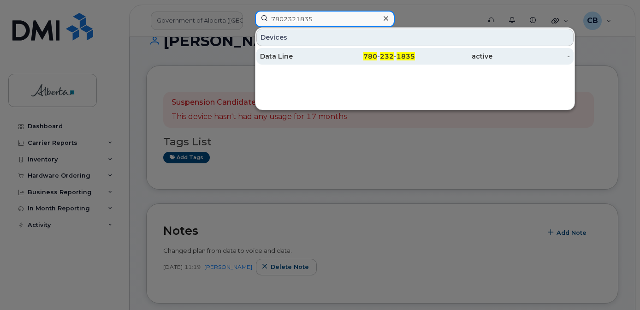
type input "7802321835"
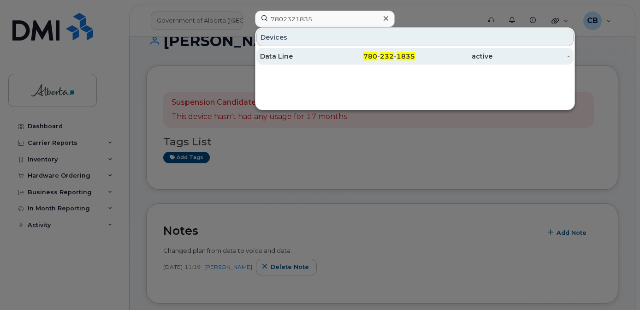
click at [277, 56] on div "Data Line" at bounding box center [298, 56] width 77 height 9
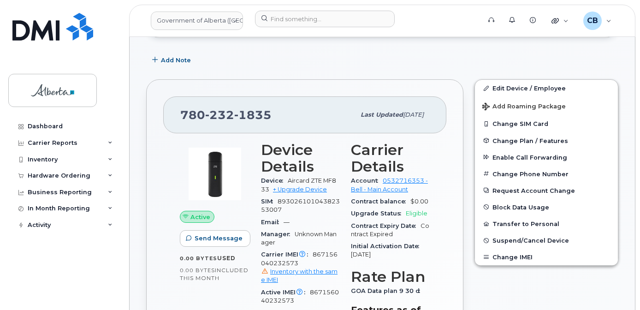
scroll to position [184, 0]
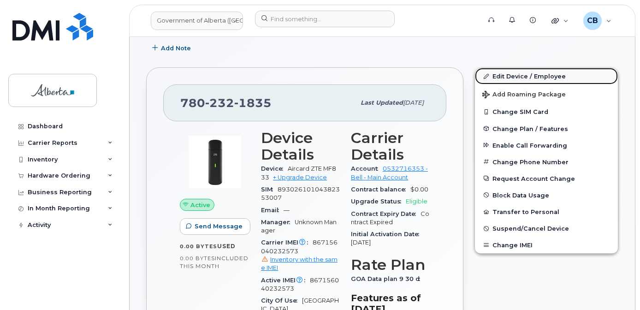
click at [531, 75] on link "Edit Device / Employee" at bounding box center [546, 76] width 143 height 17
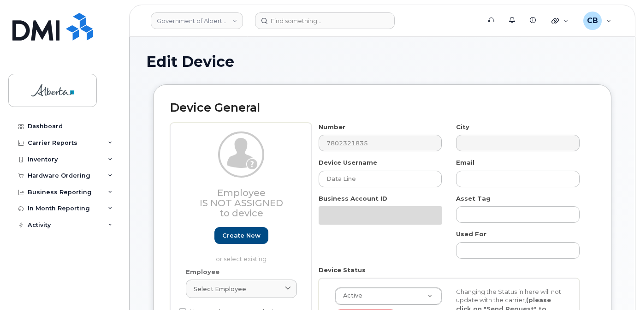
select select "4120337"
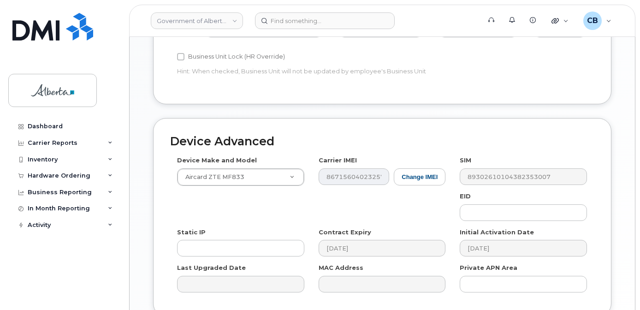
scroll to position [455, 0]
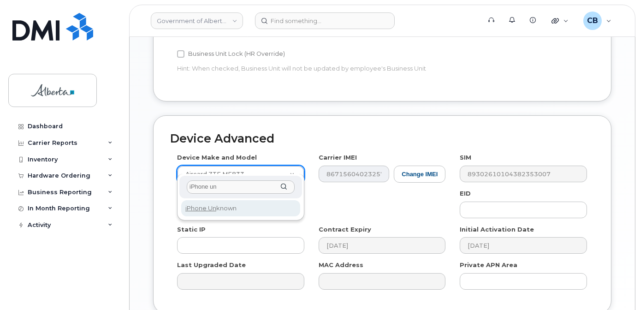
type input "iPhone un"
select select "185"
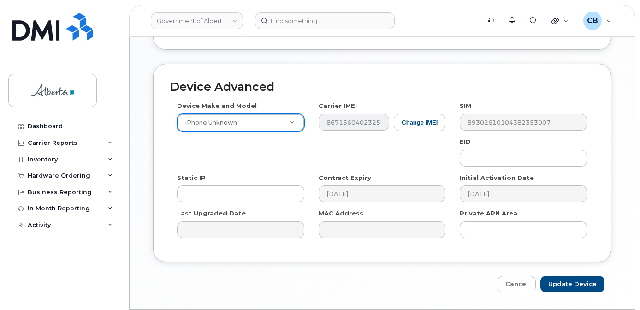
scroll to position [527, 0]
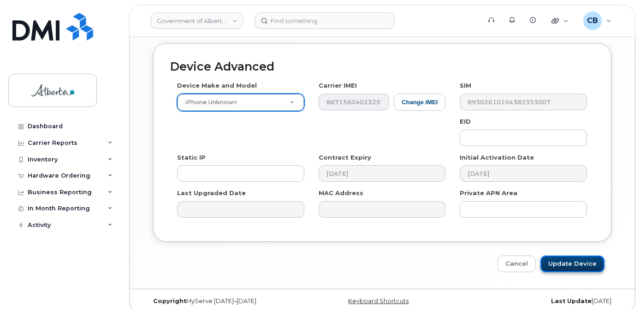
click at [565, 255] on input "Update Device" at bounding box center [572, 263] width 64 height 17
type input "Saving..."
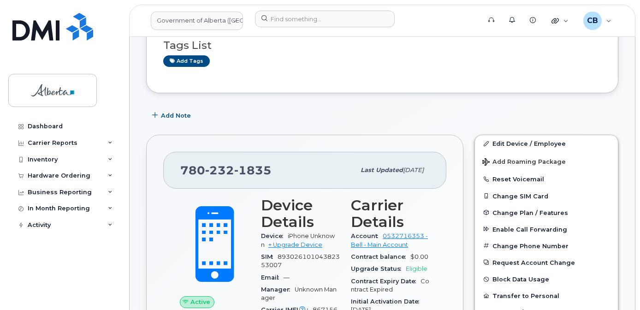
scroll to position [138, 0]
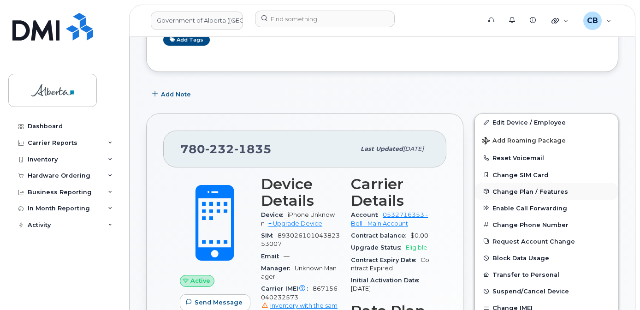
click at [510, 189] on span "Change Plan / Features" at bounding box center [531, 191] width 76 height 7
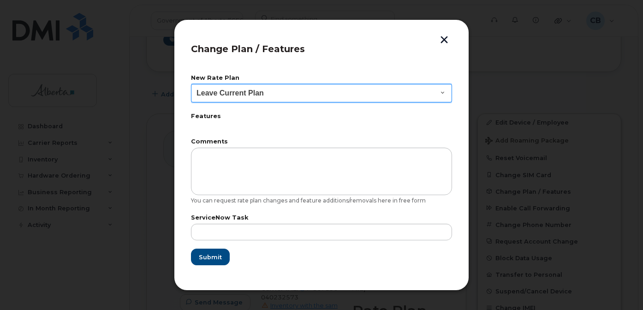
click at [441, 93] on select "Leave Current Plan GOA - Voice Plan 5 GOA Smartphone 14 30D GOA Unlimited Smart…" at bounding box center [321, 93] width 261 height 18
select select "2483362"
click at [191, 84] on select "Leave Current Plan GOA - Voice Plan 5 GOA Smartphone 14 30D GOA Unlimited Smart…" at bounding box center [321, 93] width 261 height 18
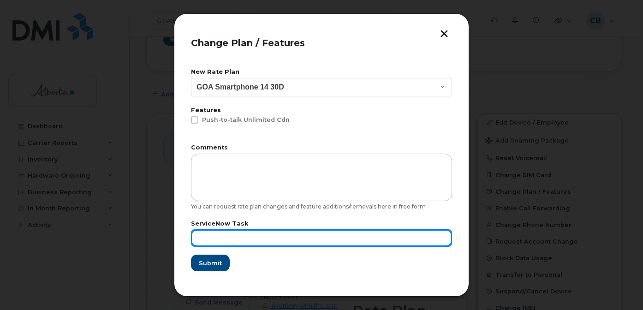
click at [230, 238] on input "text" at bounding box center [321, 238] width 261 height 17
paste input "SCTASK0856238"
type input "SCTASK0856238"
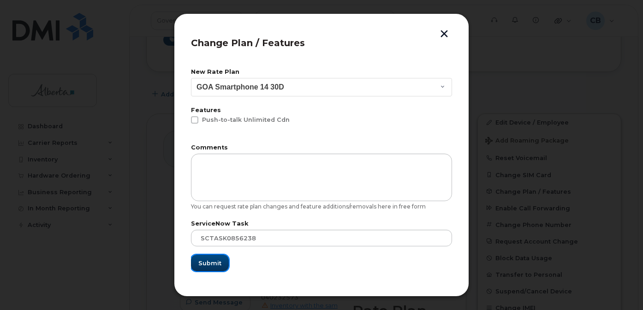
click at [212, 259] on span "Submit" at bounding box center [209, 263] width 23 height 9
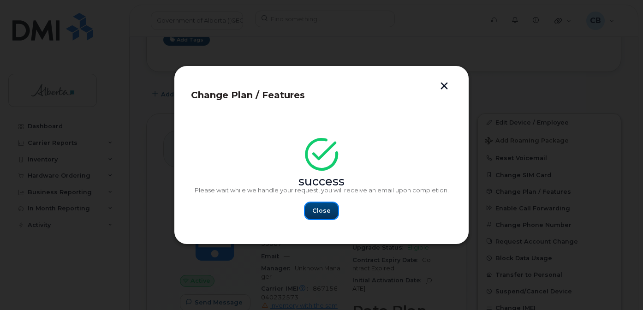
click at [321, 207] on span "Close" at bounding box center [321, 210] width 18 height 9
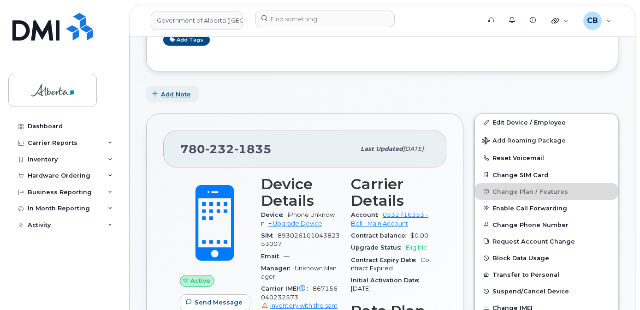
click at [179, 91] on span "Add Note" at bounding box center [176, 94] width 30 height 9
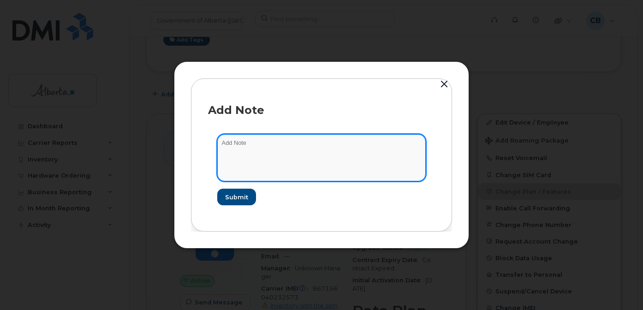
click at [238, 143] on textarea at bounding box center [321, 157] width 208 height 47
type textarea "Changed plan from data to voice and data."
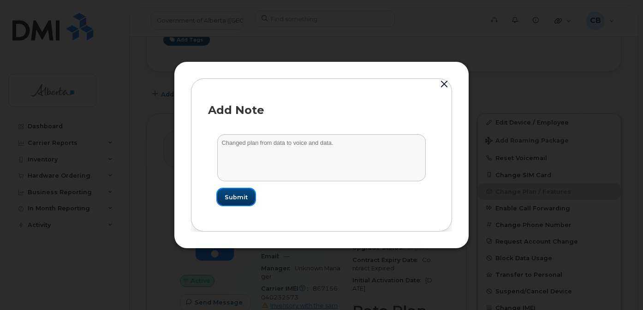
click at [244, 194] on span "Submit" at bounding box center [236, 197] width 23 height 9
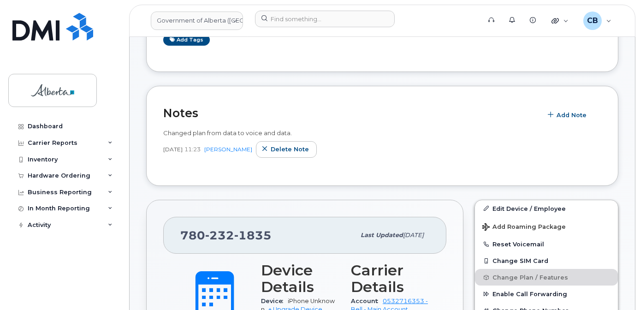
scroll to position [135, 0]
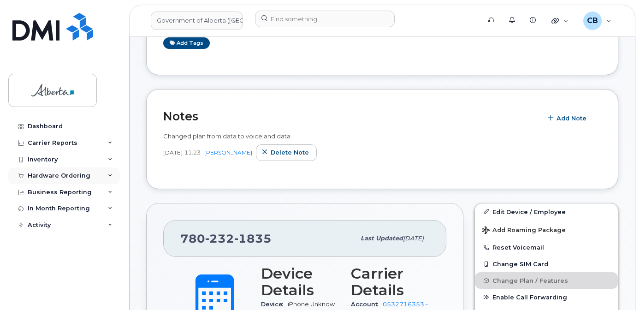
click at [38, 171] on div "Hardware Ordering" at bounding box center [64, 175] width 112 height 17
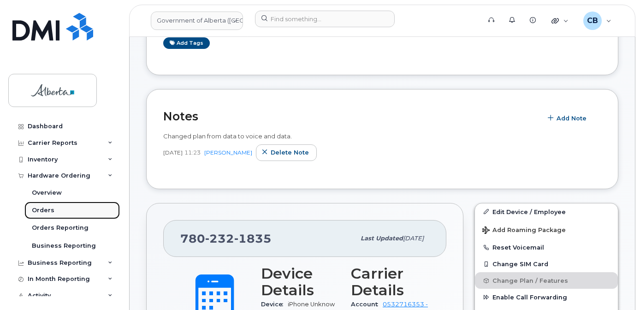
click at [46, 211] on div "Orders" at bounding box center [43, 210] width 23 height 8
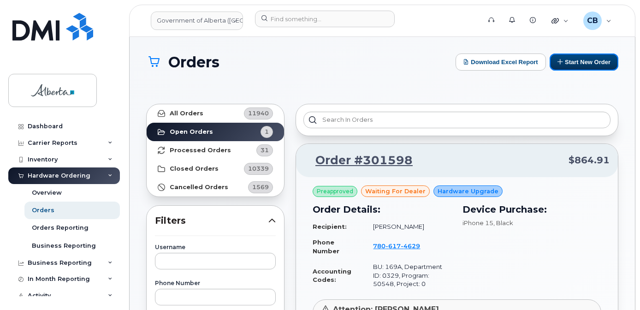
click at [576, 60] on button "Start New Order" at bounding box center [584, 61] width 69 height 17
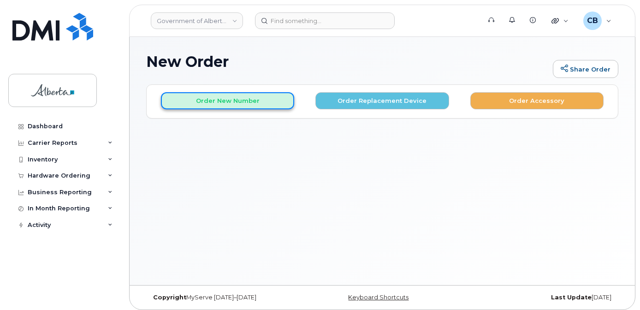
click at [203, 97] on button "Order New Number" at bounding box center [227, 100] width 133 height 17
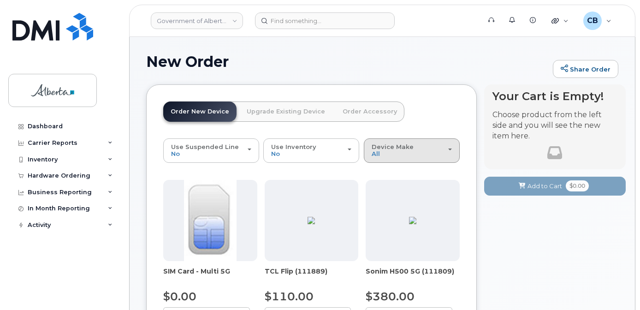
click at [405, 153] on div "Device Make All Aircard Android Cell Phone iPhone" at bounding box center [412, 150] width 80 height 14
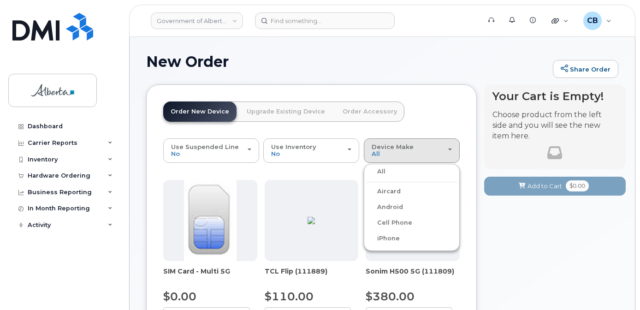
click at [390, 237] on label "iPhone" at bounding box center [383, 238] width 34 height 11
click at [0, 0] on input "iPhone" at bounding box center [0, 0] width 0 height 0
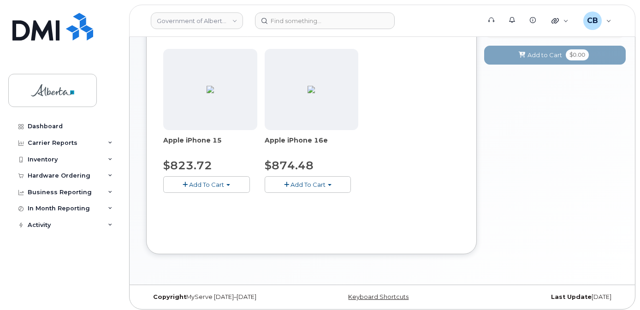
scroll to position [135, 0]
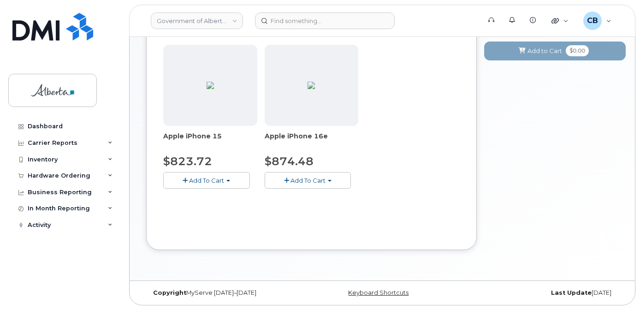
click at [310, 180] on span "Add To Cart" at bounding box center [308, 180] width 35 height 7
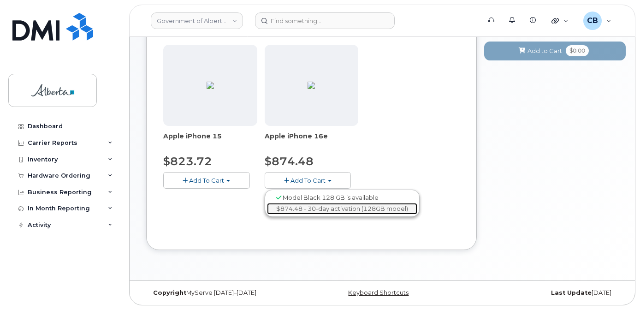
click at [361, 210] on link "$874.48 - 30-day activation (128GB model)" at bounding box center [342, 209] width 150 height 12
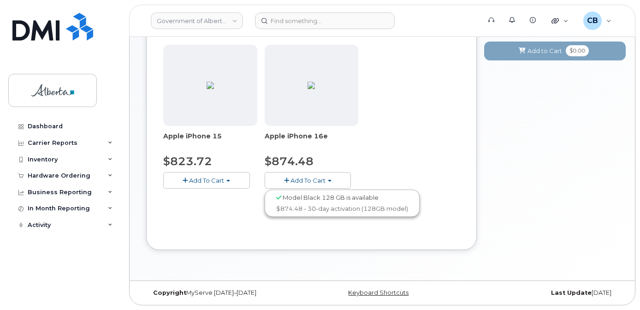
scroll to position [7, 0]
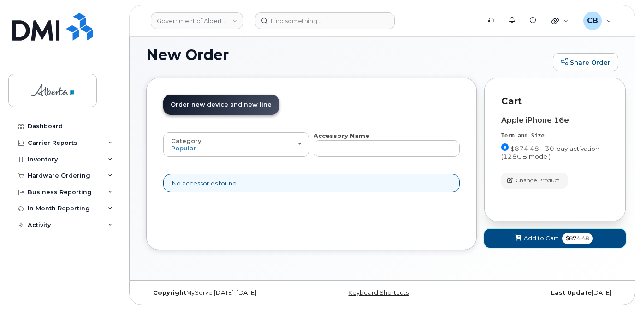
click at [535, 235] on span "Add to Cart" at bounding box center [541, 238] width 35 height 9
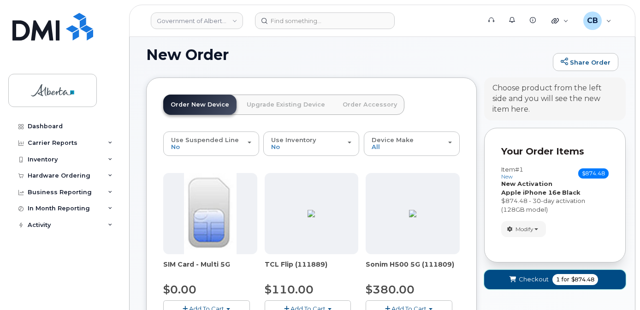
click at [527, 277] on span "Checkout" at bounding box center [534, 279] width 30 height 9
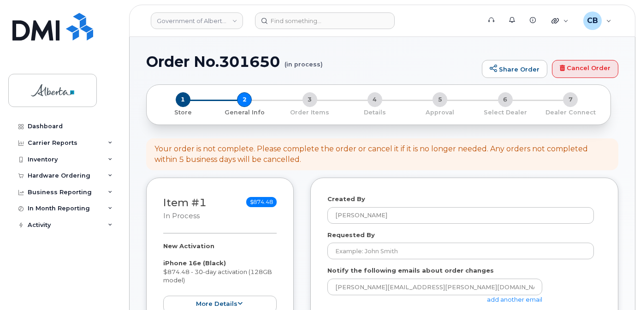
select select
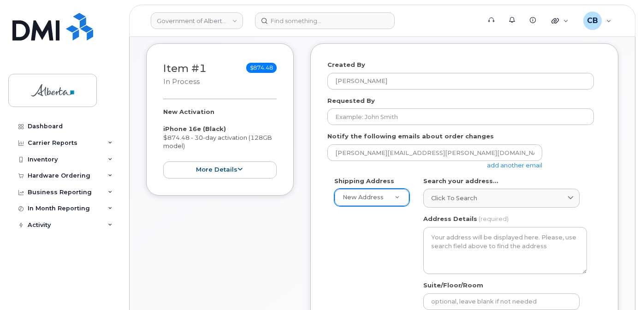
scroll to position [138, 0]
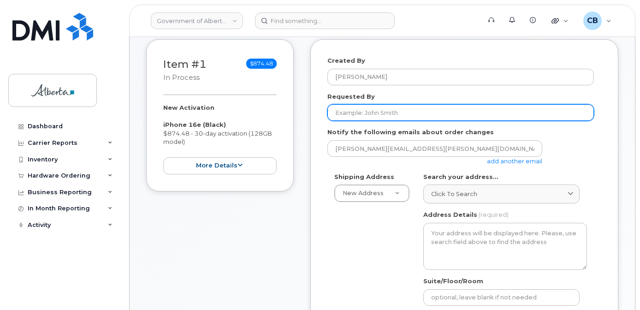
click at [349, 111] on input "Requested By" at bounding box center [460, 112] width 267 height 17
type input "test"
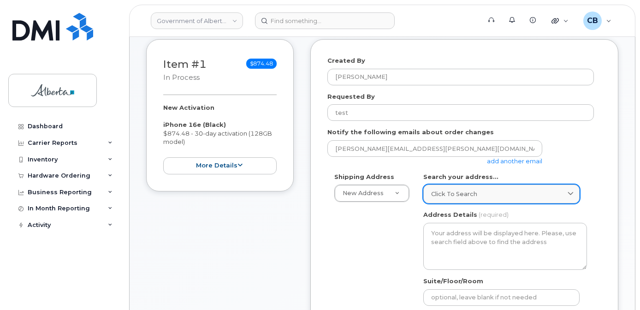
click at [496, 188] on link "Click to search" at bounding box center [501, 193] width 156 height 19
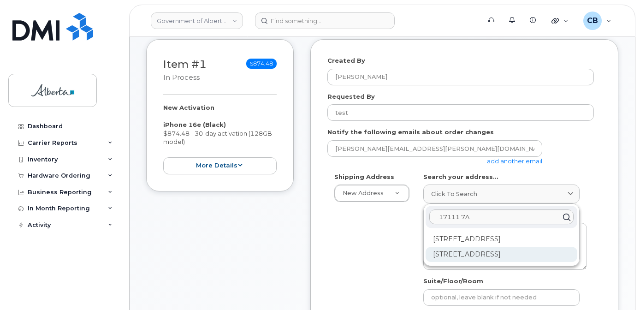
type input "17111 7A"
click at [494, 253] on div "[STREET_ADDRESS]" at bounding box center [502, 254] width 152 height 15
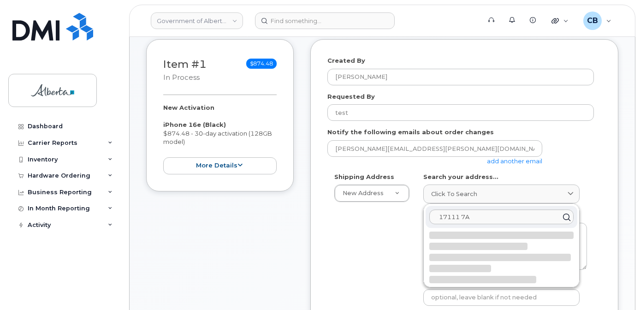
select select
type textarea "[STREET_ADDRESS]"
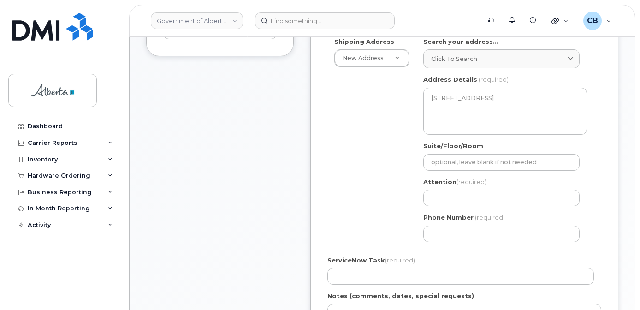
scroll to position [277, 0]
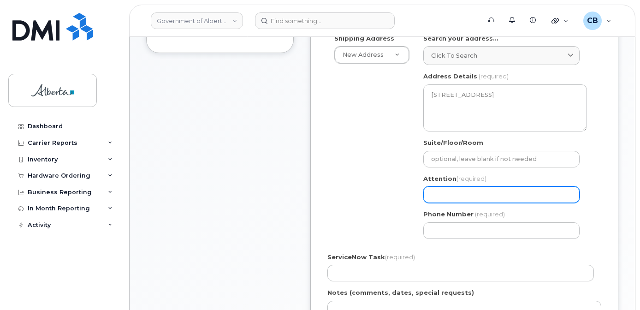
click at [471, 190] on input "Attention (required)" at bounding box center [501, 194] width 156 height 17
type input "[PERSON_NAME]"
select select
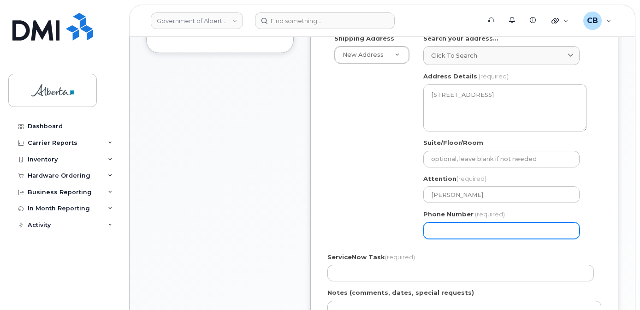
click at [451, 230] on input "Phone Number" at bounding box center [501, 230] width 156 height 17
type input "7804224745"
select select
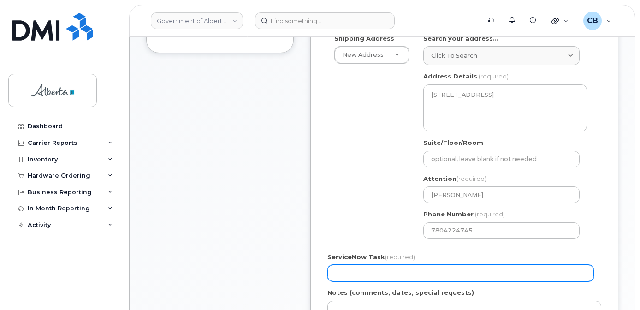
click at [367, 270] on input "ServiceNow Task (required)" at bounding box center [460, 273] width 267 height 17
type input "SCTASK0668161"
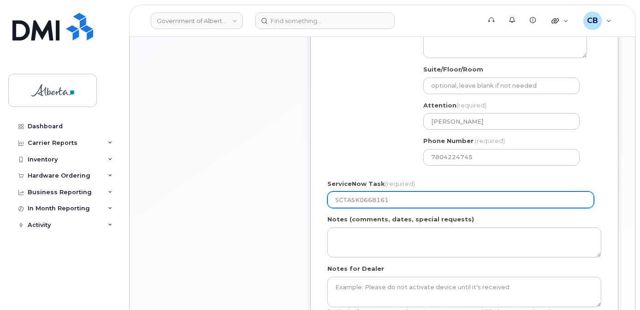
scroll to position [461, 0]
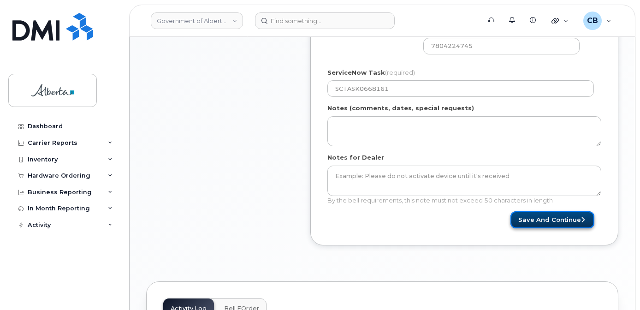
click at [559, 217] on button "Save and Continue" at bounding box center [553, 219] width 84 height 17
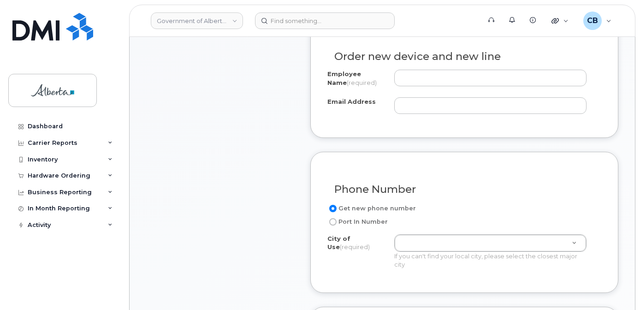
scroll to position [415, 0]
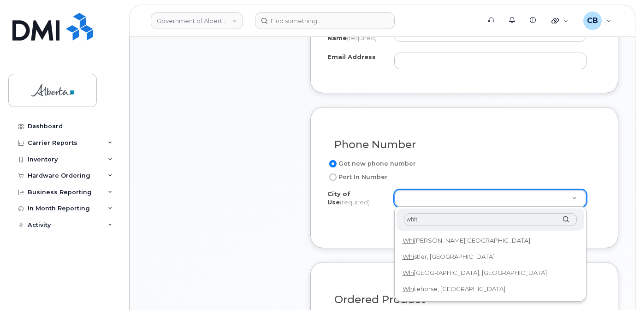
type input "white"
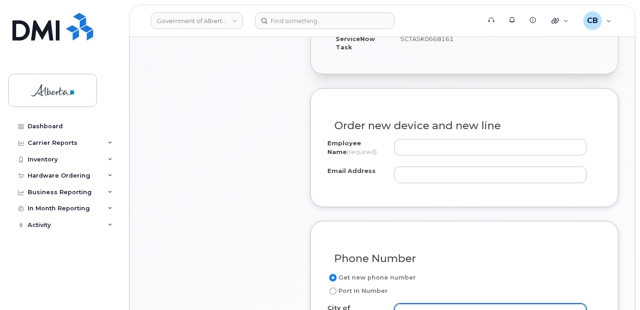
scroll to position [0, 0]
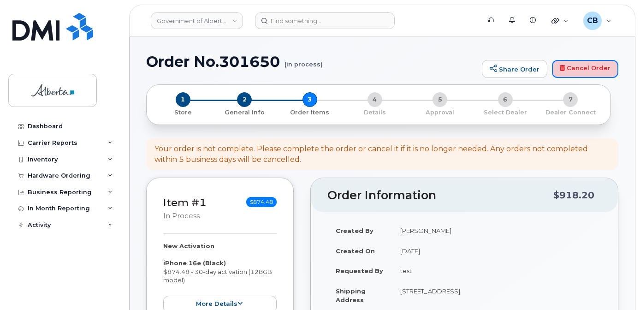
click at [576, 65] on link "Cancel Order" at bounding box center [585, 69] width 66 height 18
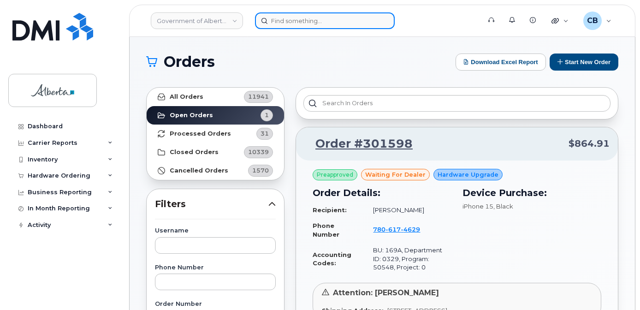
click at [314, 24] on input at bounding box center [325, 20] width 140 height 17
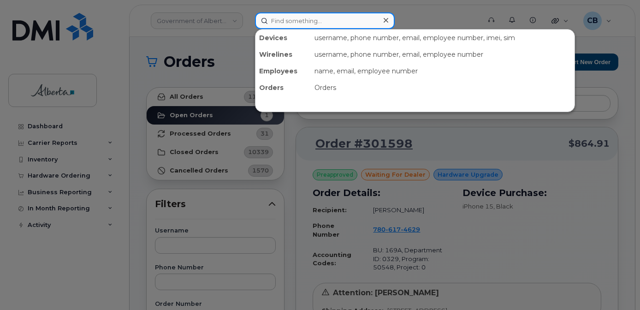
paste input "7807065336"
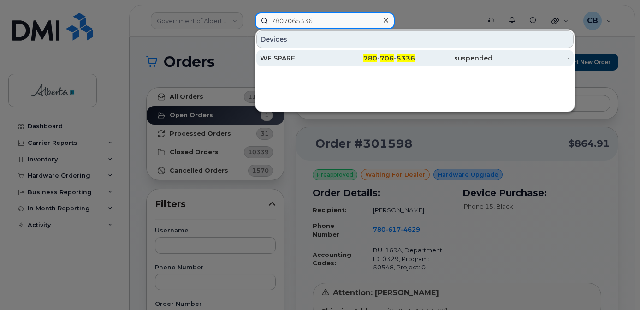
type input "7807065336"
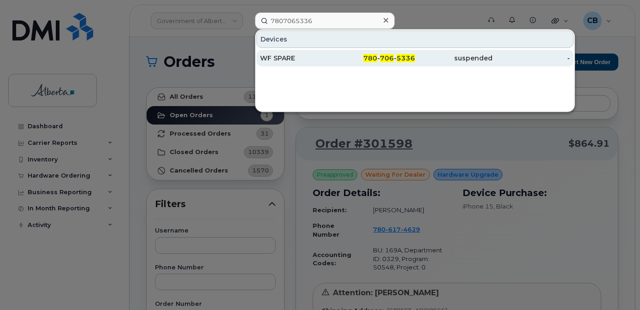
click at [283, 54] on div "WF SPARE" at bounding box center [298, 57] width 77 height 9
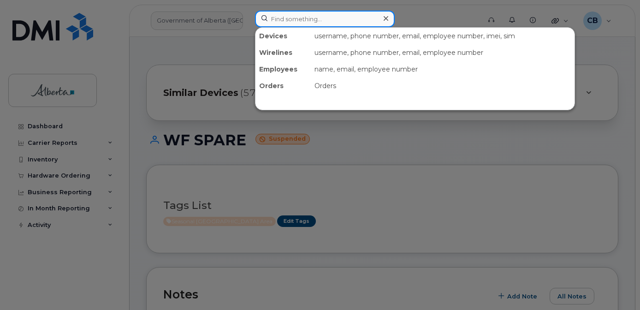
drag, startPoint x: 275, startPoint y: 19, endPoint x: 273, endPoint y: 14, distance: 5.2
click at [275, 19] on input at bounding box center [325, 19] width 140 height 17
paste input "7802864261"
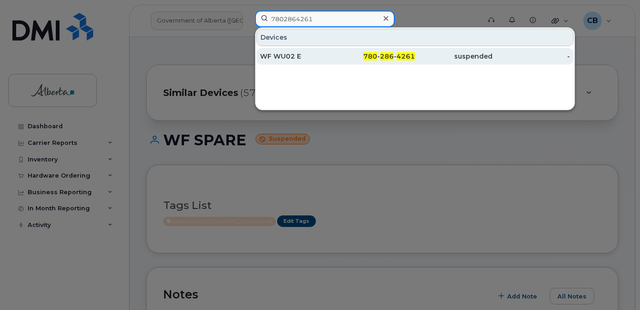
type input "7802864261"
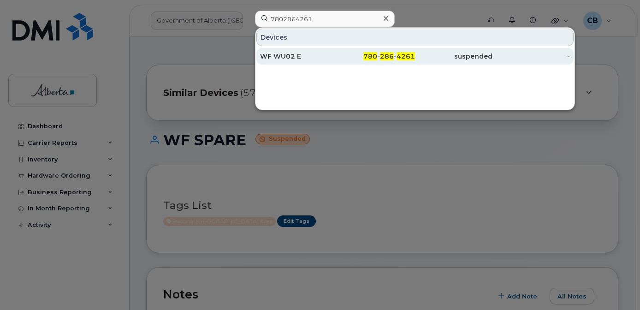
click at [285, 55] on div "WF WU02 E" at bounding box center [298, 56] width 77 height 9
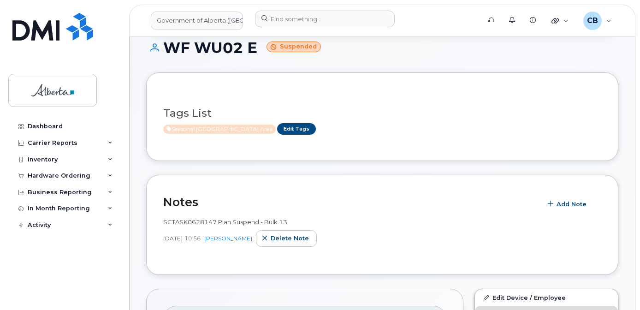
scroll to position [184, 0]
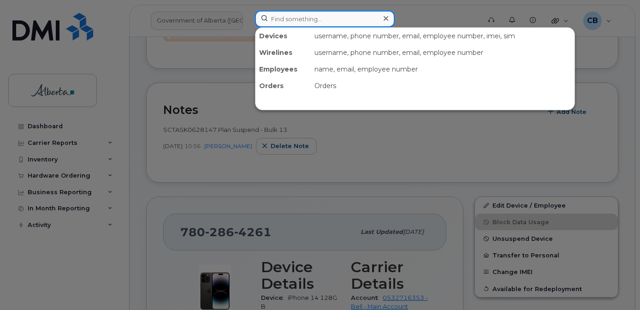
click at [291, 19] on input at bounding box center [325, 19] width 140 height 17
paste input "7802646877"
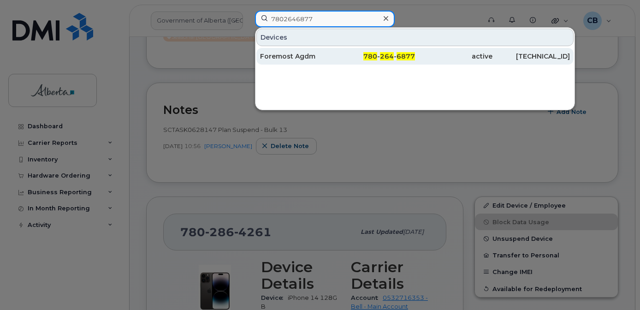
type input "7802646877"
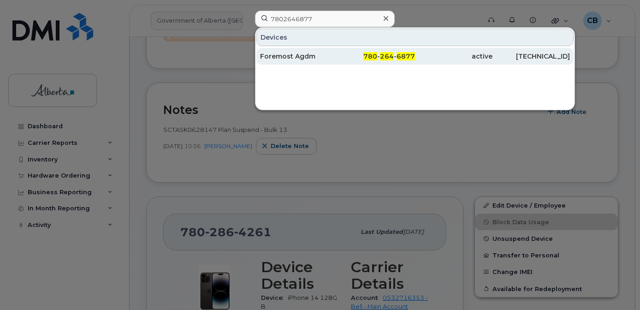
click at [295, 59] on div "Foremost Agdm" at bounding box center [298, 56] width 77 height 9
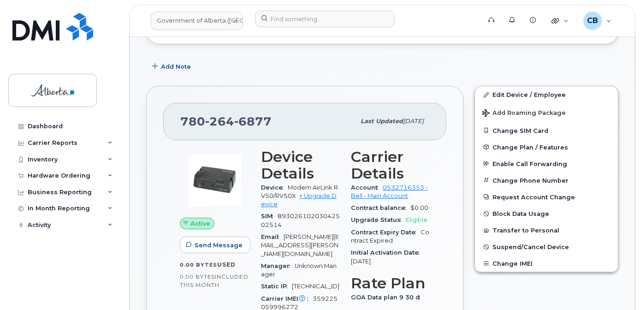
scroll to position [277, 0]
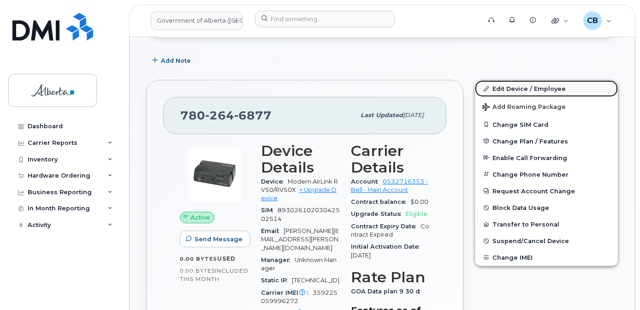
click at [511, 88] on link "Edit Device / Employee" at bounding box center [546, 88] width 143 height 17
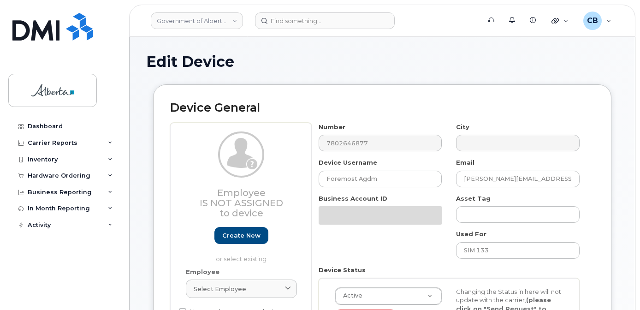
select select "4120336"
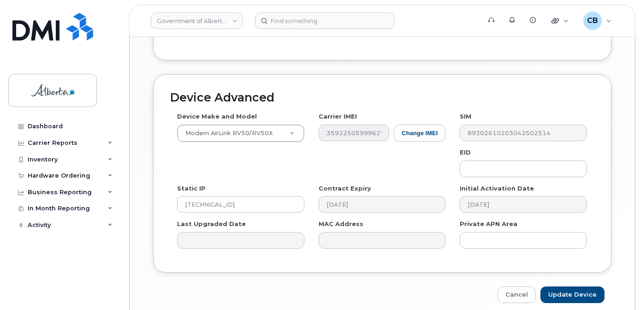
scroll to position [507, 0]
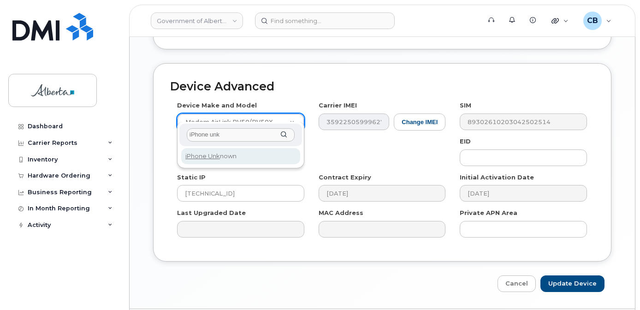
type input "iPhone unk"
select select "185"
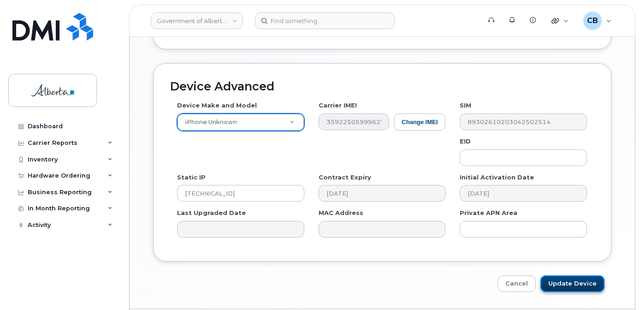
click at [569, 275] on input "Update Device" at bounding box center [572, 283] width 64 height 17
type input "Saving..."
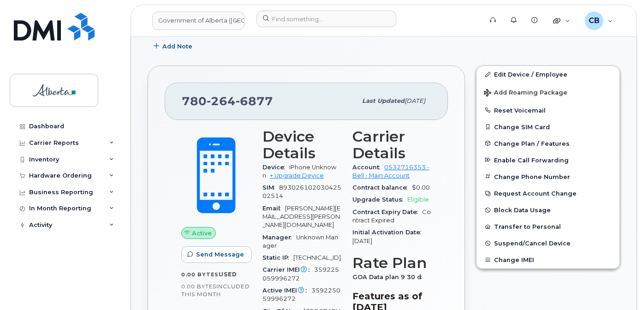
scroll to position [213, 0]
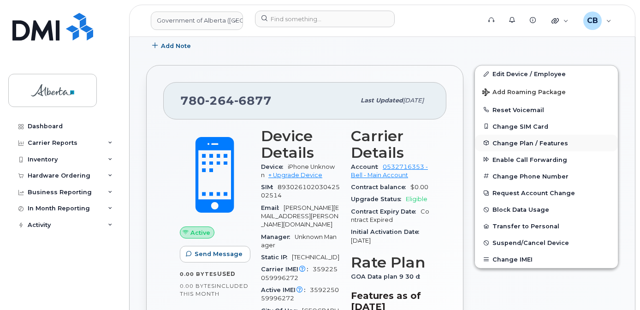
click at [521, 143] on span "Change Plan / Features" at bounding box center [531, 142] width 76 height 7
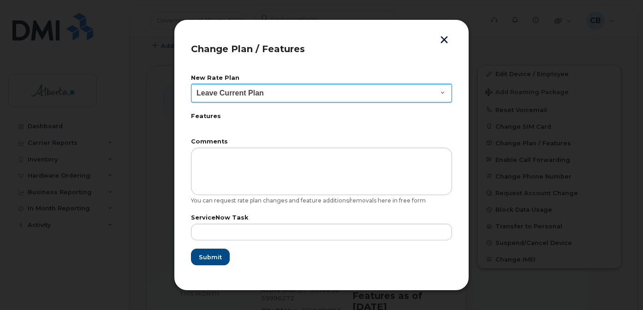
click at [445, 92] on select "Leave Current Plan GOA - Voice Plan 5 GOA Smartphone 14 30D GOA Unlimited Smart…" at bounding box center [321, 93] width 261 height 18
select select "2483362"
click at [191, 84] on select "Leave Current Plan GOA - Voice Plan 5 GOA Smartphone 14 30D GOA Unlimited Smart…" at bounding box center [321, 93] width 261 height 18
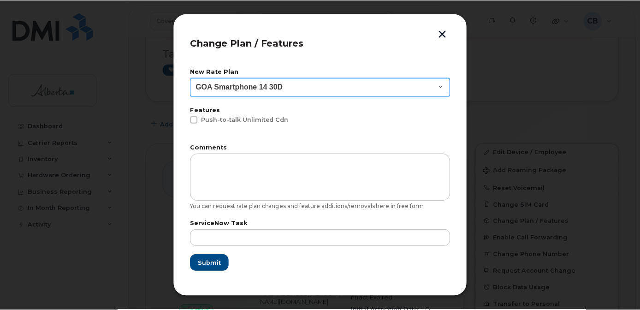
scroll to position [291, 0]
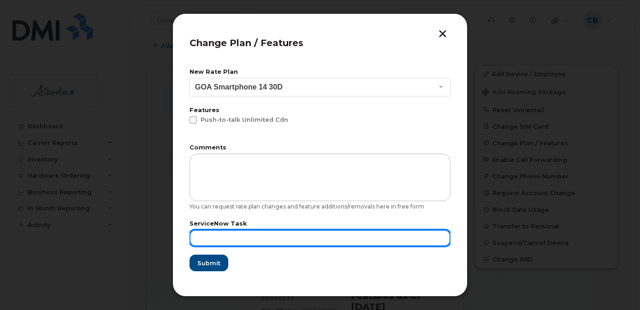
click at [222, 232] on input "text" at bounding box center [320, 238] width 261 height 17
paste input "SCTASK0856158"
type input "SCTASK0856158"
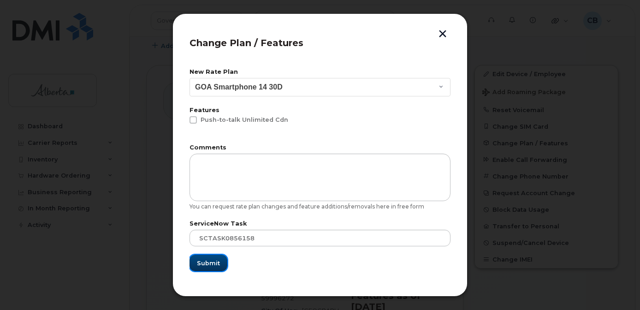
click at [211, 261] on span "Submit" at bounding box center [208, 263] width 23 height 9
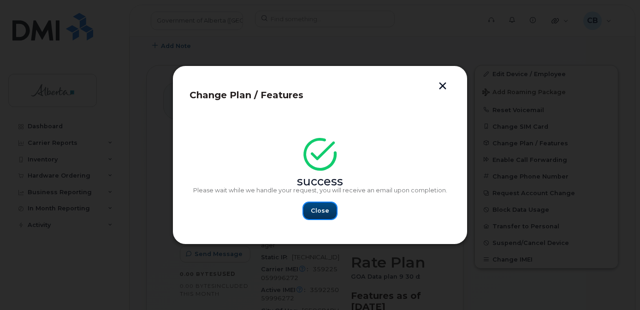
drag, startPoint x: 330, startPoint y: 210, endPoint x: 335, endPoint y: 216, distance: 7.9
click at [330, 210] on button "Close" at bounding box center [319, 210] width 33 height 17
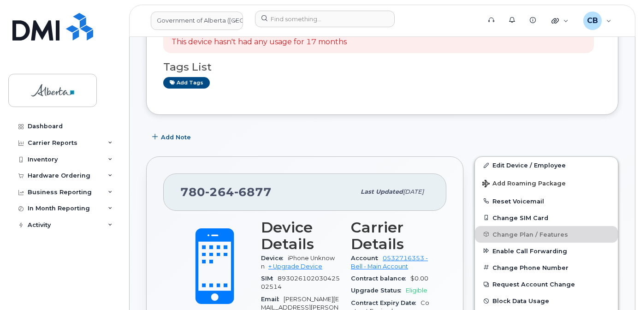
scroll to position [199, 0]
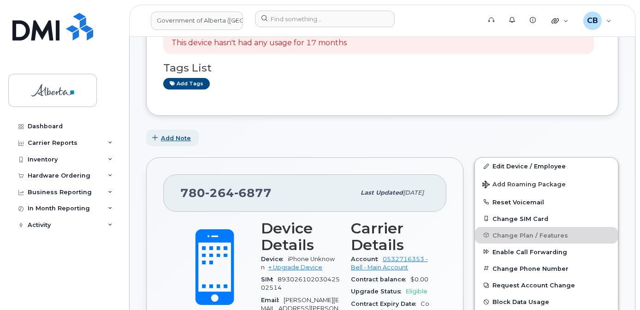
click at [176, 136] on span "Add Note" at bounding box center [176, 138] width 30 height 9
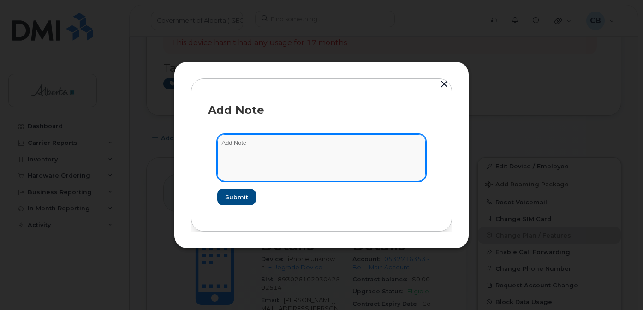
click at [245, 142] on textarea at bounding box center [321, 157] width 208 height 47
type textarea "Changed plan from data to voice and data."
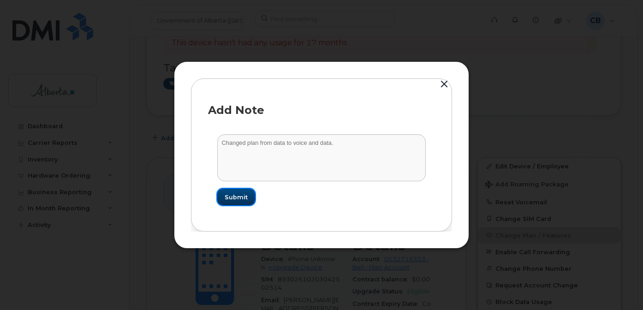
click at [239, 198] on span "Submit" at bounding box center [236, 197] width 23 height 9
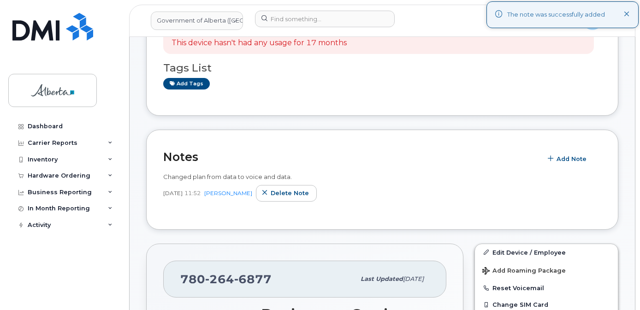
scroll to position [182, 0]
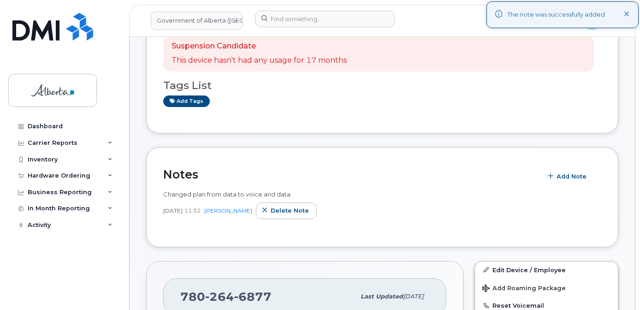
click at [628, 12] on icon at bounding box center [627, 15] width 6 height 6
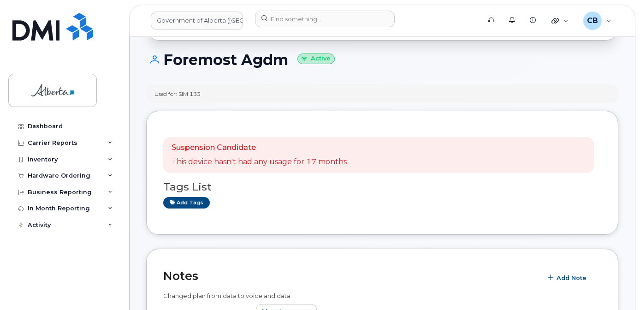
scroll to position [71, 0]
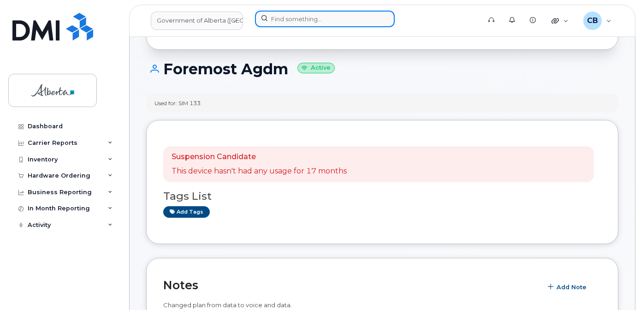
click at [303, 20] on input at bounding box center [325, 19] width 140 height 17
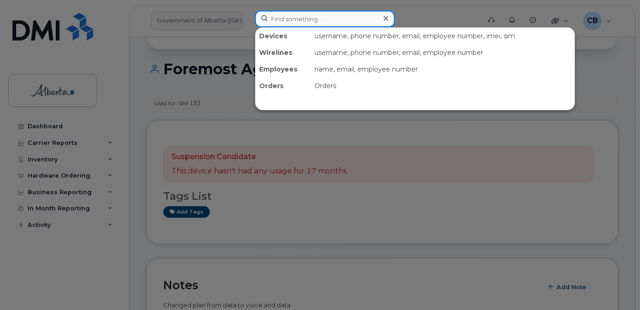
paste input "5873400335"
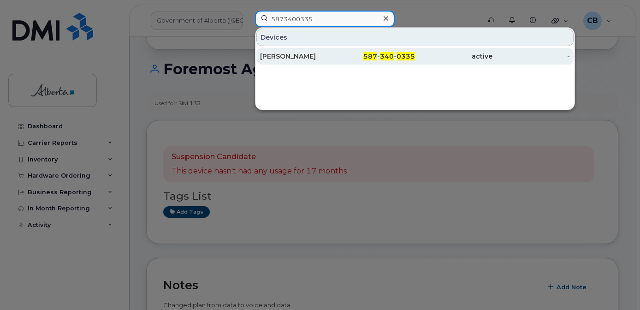
type input "5873400335"
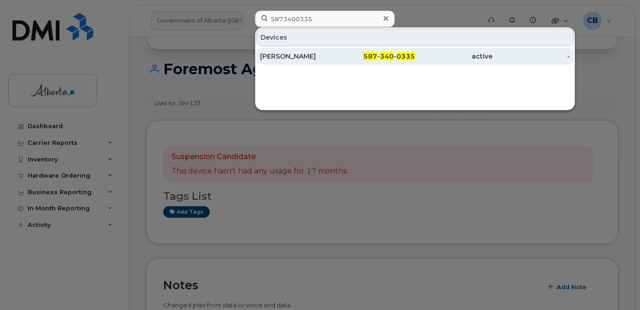
click at [295, 54] on div "[PERSON_NAME]" at bounding box center [298, 56] width 77 height 9
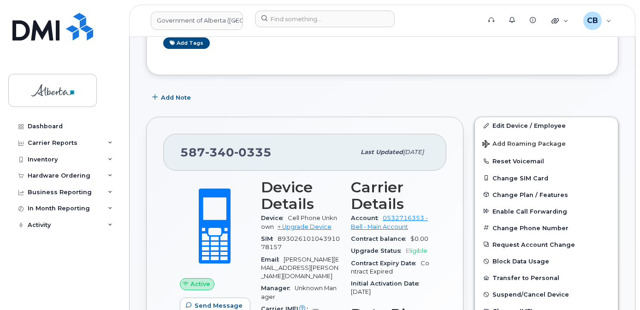
scroll to position [145, 0]
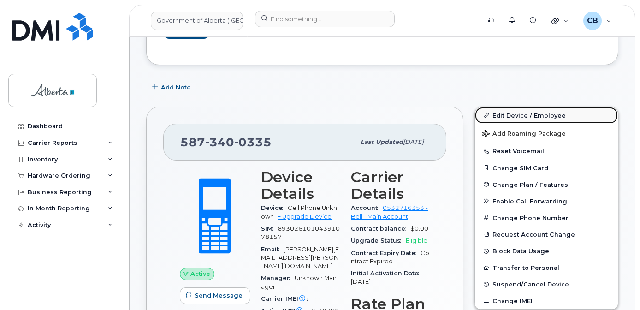
click at [521, 117] on link "Edit Device / Employee" at bounding box center [546, 115] width 143 height 17
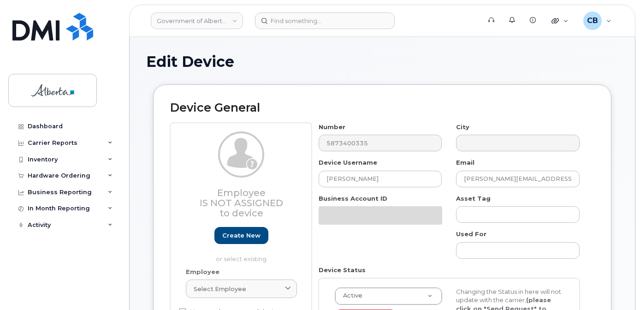
select select "4797682"
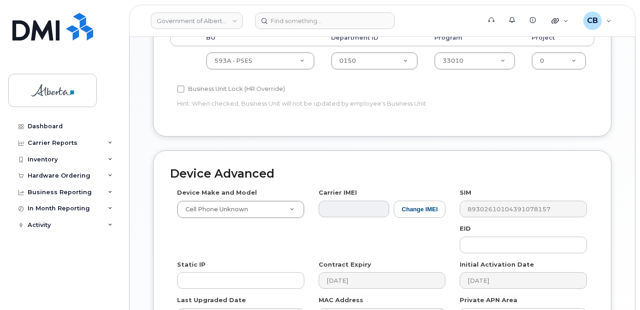
scroll to position [421, 0]
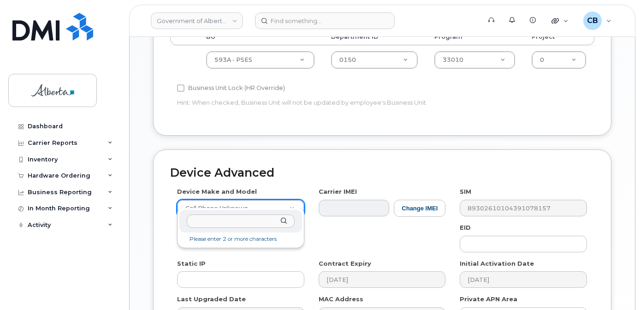
click at [239, 224] on input "text" at bounding box center [241, 220] width 108 height 13
type input "iPhone un"
select select "185"
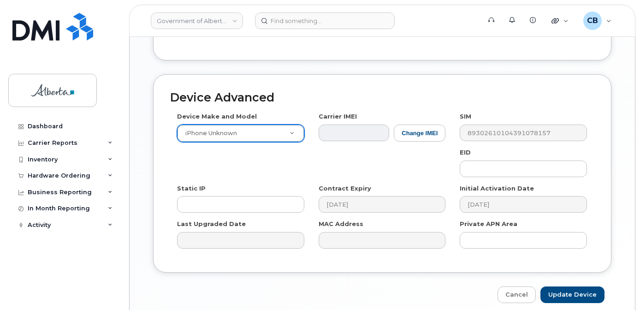
scroll to position [505, 0]
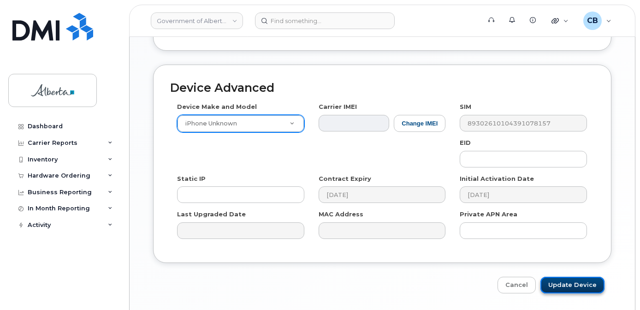
click at [569, 279] on input "Update Device" at bounding box center [572, 285] width 64 height 17
type input "Saving..."
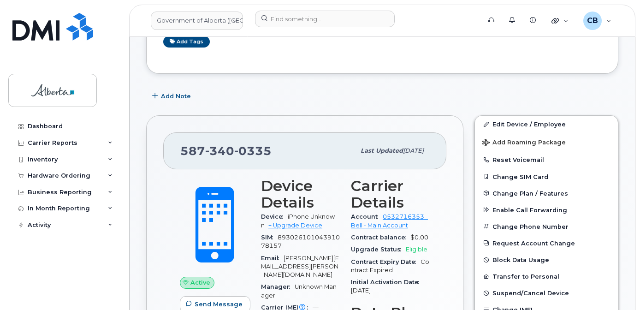
scroll to position [138, 0]
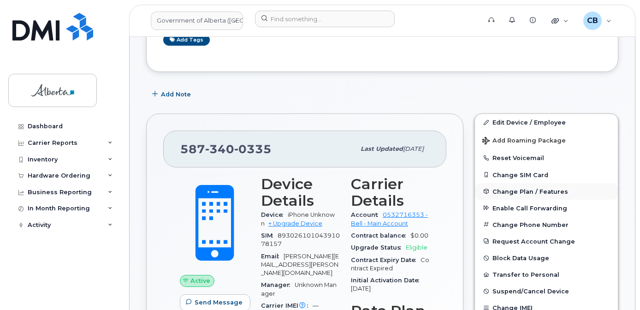
click at [521, 190] on span "Change Plan / Features" at bounding box center [531, 191] width 76 height 7
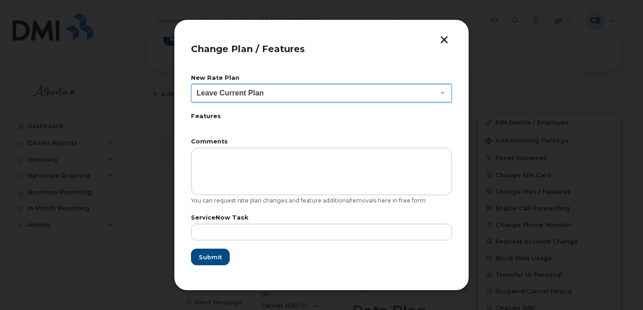
click at [444, 93] on select "Leave Current Plan GOA - Voice Plan 5 GOA Smartphone 14 30D GOA Unlimited Smart…" at bounding box center [321, 93] width 261 height 18
select select "2483362"
click at [191, 84] on select "Leave Current Plan GOA - Voice Plan 5 GOA Smartphone 14 30D GOA Unlimited Smart…" at bounding box center [321, 93] width 261 height 18
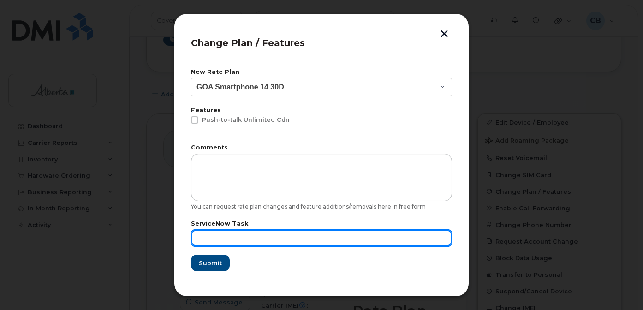
click at [232, 233] on input "text" at bounding box center [321, 238] width 261 height 17
paste input "SCTASK0856158"
type input "SCTASK0856158"
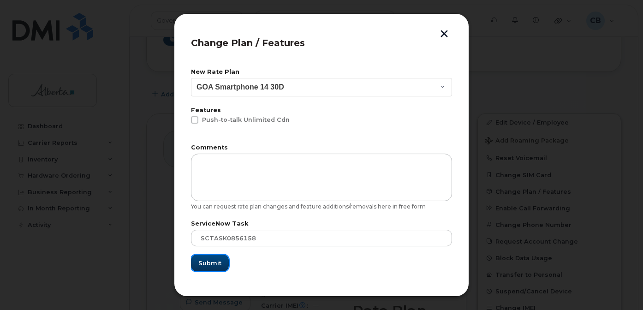
click at [208, 259] on span "Submit" at bounding box center [209, 263] width 23 height 9
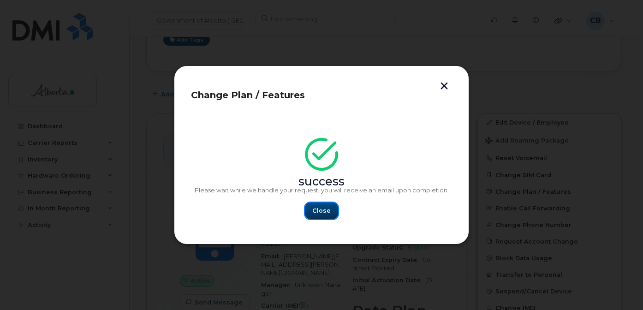
click at [316, 211] on span "Close" at bounding box center [321, 210] width 18 height 9
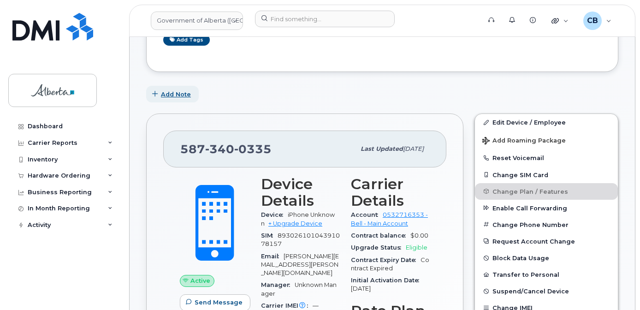
click at [165, 95] on span "Add Note" at bounding box center [176, 94] width 30 height 9
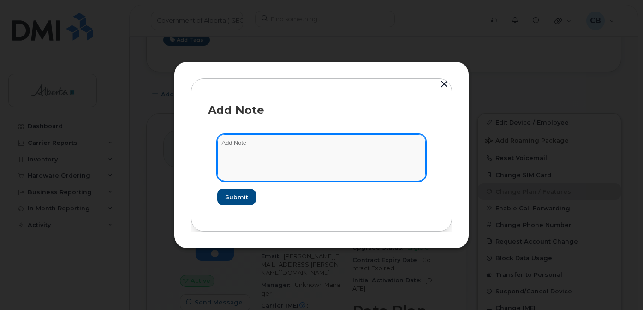
click at [240, 143] on textarea at bounding box center [321, 157] width 208 height 47
type textarea "c"
type textarea "Changed plan from voice to voice and data."
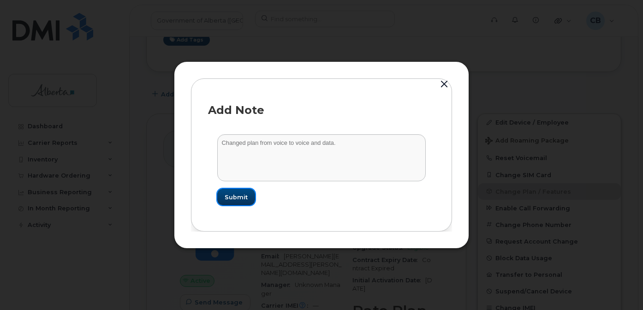
click at [239, 189] on button "Submit" at bounding box center [236, 197] width 38 height 17
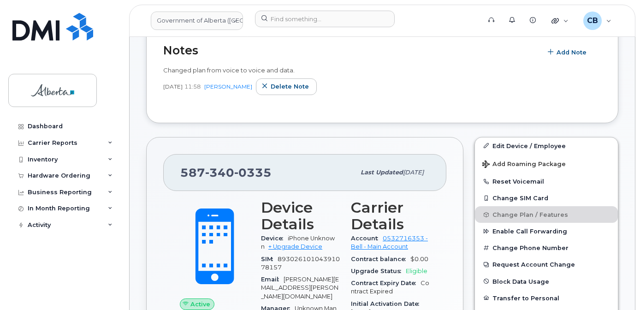
scroll to position [169, 0]
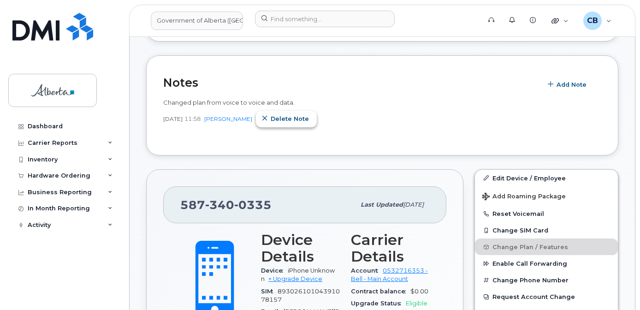
click at [298, 119] on span "Delete note" at bounding box center [290, 118] width 38 height 9
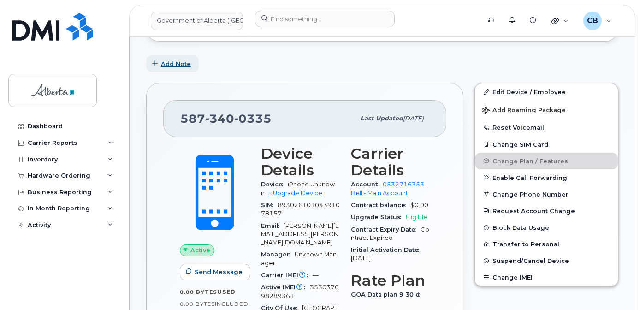
click at [168, 64] on span "Add Note" at bounding box center [176, 63] width 30 height 9
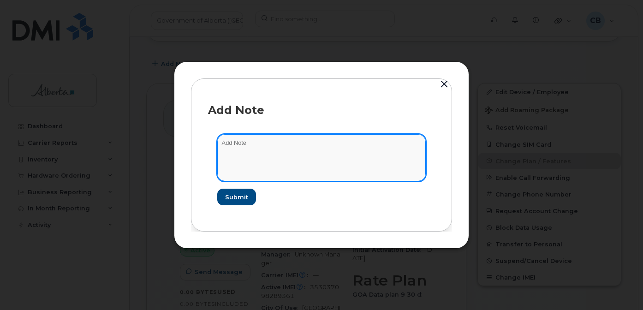
click at [233, 147] on textarea at bounding box center [321, 157] width 208 height 47
paste textarea "SCTASK0856158"
type textarea "S"
type textarea "Changed the plan from data to voice and data."
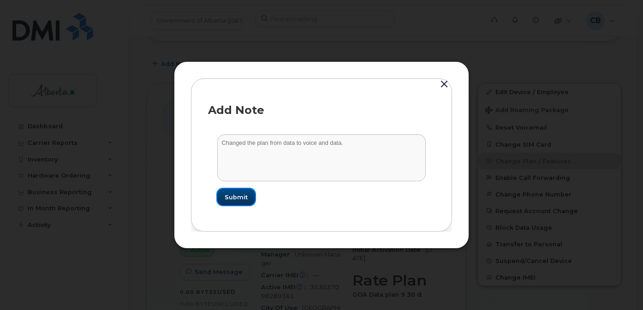
click at [243, 196] on span "Submit" at bounding box center [236, 197] width 23 height 9
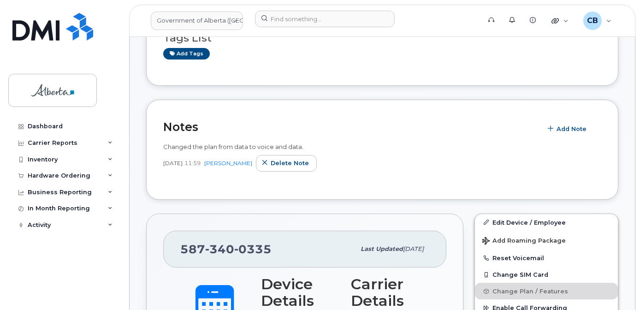
scroll to position [30, 0]
